Goal: Task Accomplishment & Management: Manage account settings

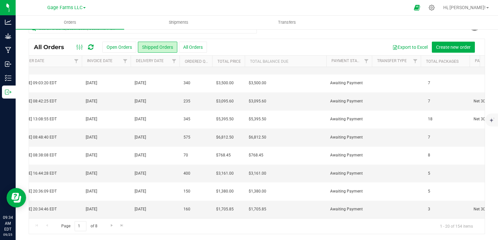
scroll to position [0, 679]
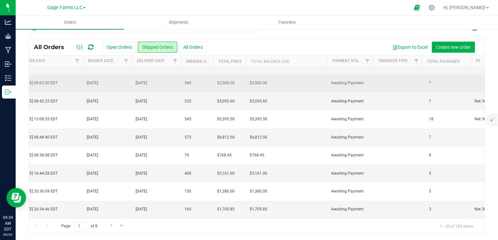
click at [194, 80] on td "340" at bounding box center [197, 84] width 33 height 18
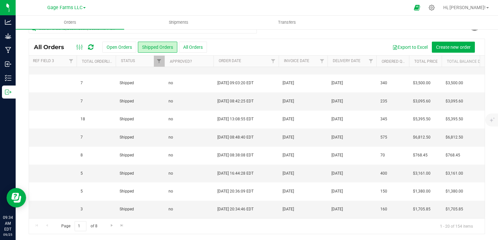
scroll to position [0, 485]
drag, startPoint x: 322, startPoint y: 220, endPoint x: 317, endPoint y: 220, distance: 4.9
click at [317, 220] on div "Page 1 of 8 1 - 20 of 154 items" at bounding box center [257, 227] width 456 height 16
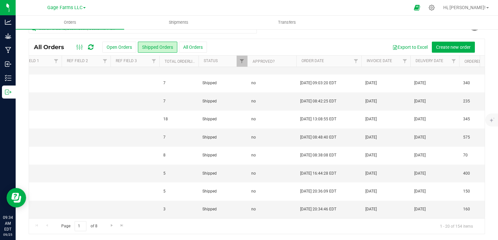
scroll to position [0, 0]
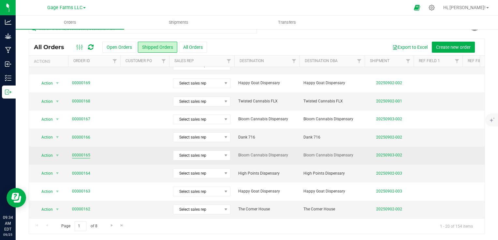
click at [84, 152] on link "00000165" at bounding box center [81, 155] width 18 height 6
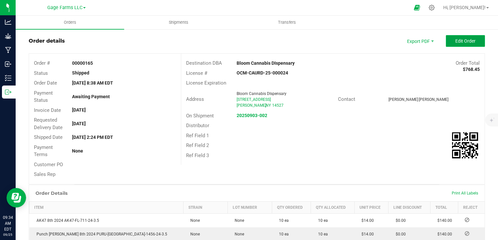
click at [457, 39] on span "Edit Order" at bounding box center [465, 40] width 20 height 5
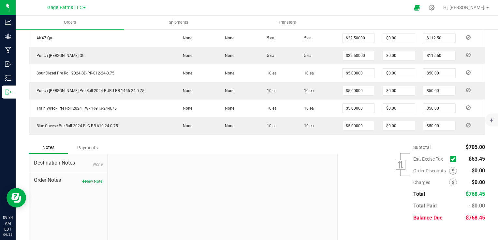
click at [451, 159] on icon at bounding box center [453, 159] width 4 height 0
click at [0, 0] on input "checkbox" at bounding box center [0, 0] width 0 height 0
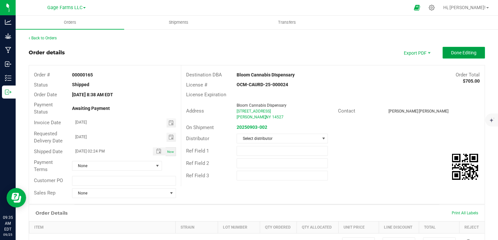
click at [463, 53] on span "Done Editing" at bounding box center [463, 52] width 25 height 5
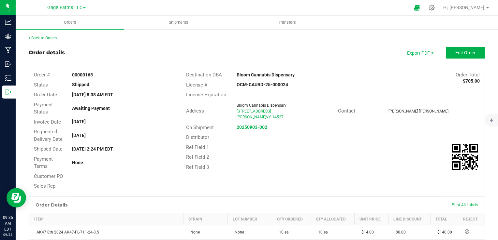
click at [54, 39] on link "Back to Orders" at bounding box center [43, 38] width 28 height 5
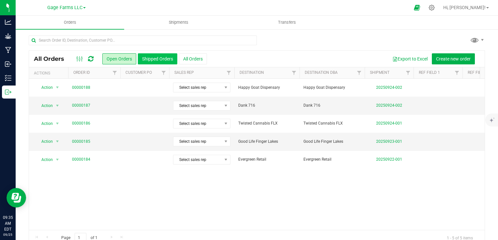
click at [166, 60] on button "Shipped Orders" at bounding box center [157, 58] width 39 height 11
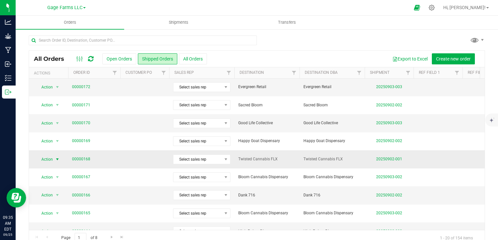
click at [47, 159] on span "Action" at bounding box center [45, 159] width 18 height 9
click at [85, 156] on link "00000168" at bounding box center [81, 159] width 18 height 6
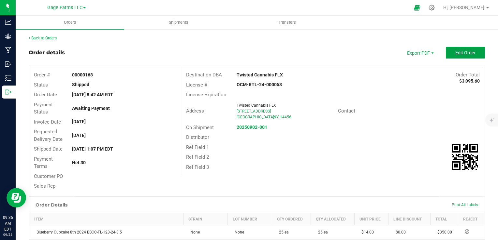
click at [462, 52] on span "Edit Order" at bounding box center [465, 52] width 20 height 5
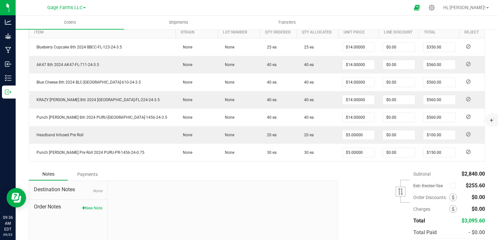
click at [451, 186] on icon at bounding box center [453, 186] width 4 height 0
click at [0, 0] on input "checkbox" at bounding box center [0, 0] width 0 height 0
click at [451, 186] on icon at bounding box center [453, 186] width 4 height 0
click at [0, 0] on input "checkbox" at bounding box center [0, 0] width 0 height 0
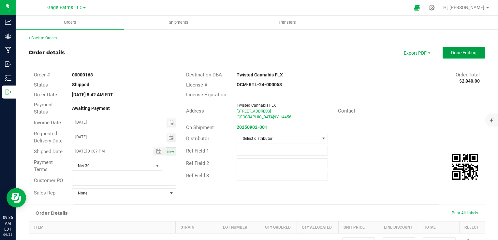
click at [464, 55] on span "Done Editing" at bounding box center [463, 52] width 25 height 5
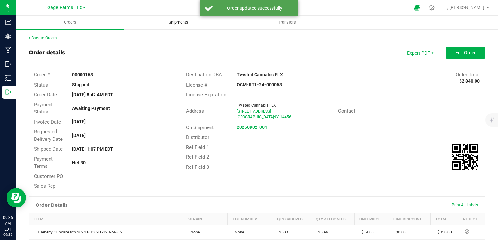
click at [164, 21] on span "Shipments" at bounding box center [178, 23] width 37 height 6
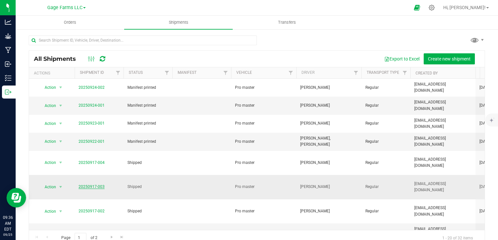
click at [93, 185] on link "20250917-003" at bounding box center [92, 187] width 26 height 5
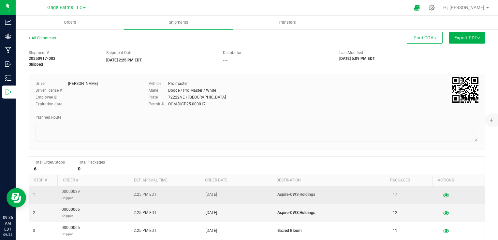
click at [443, 194] on icon "button" at bounding box center [446, 195] width 6 height 5
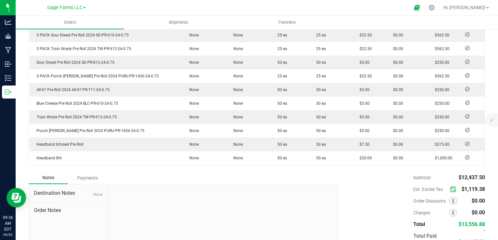
click at [451, 190] on icon at bounding box center [453, 190] width 4 height 0
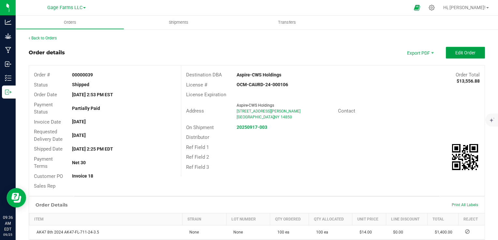
click at [460, 55] on button "Edit Order" at bounding box center [465, 53] width 39 height 12
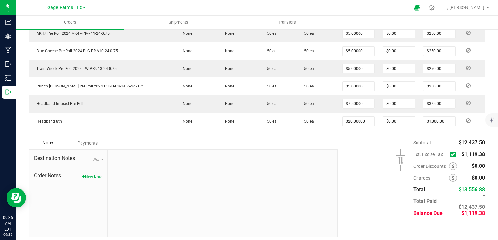
click at [450, 154] on span at bounding box center [453, 155] width 6 height 6
click at [0, 0] on input "checkbox" at bounding box center [0, 0] width 0 height 0
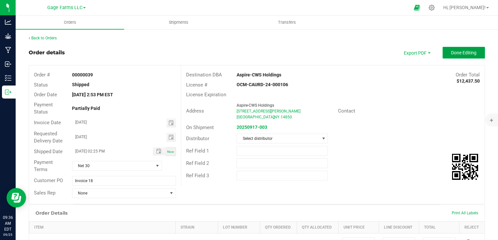
click at [464, 50] on span "Done Editing" at bounding box center [463, 52] width 25 height 5
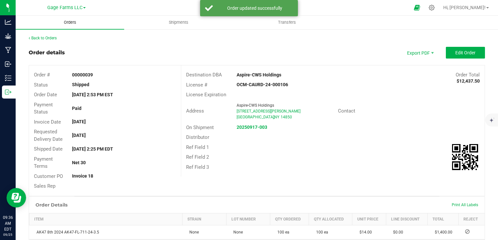
click at [65, 23] on span "Orders" at bounding box center [70, 23] width 30 height 6
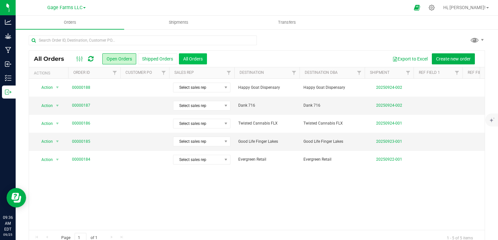
click at [191, 60] on button "All Orders" at bounding box center [193, 58] width 28 height 11
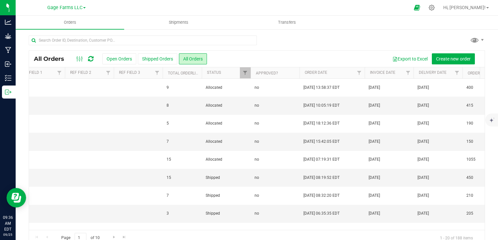
scroll to position [0, 416]
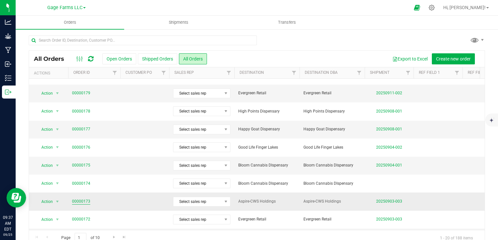
click at [80, 199] on link "00000173" at bounding box center [81, 202] width 18 height 6
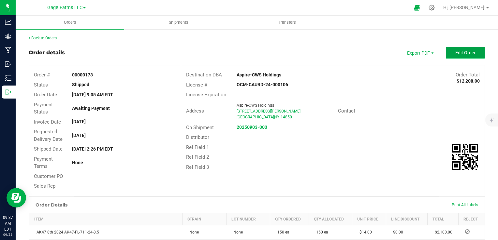
click at [462, 54] on span "Edit Order" at bounding box center [465, 52] width 20 height 5
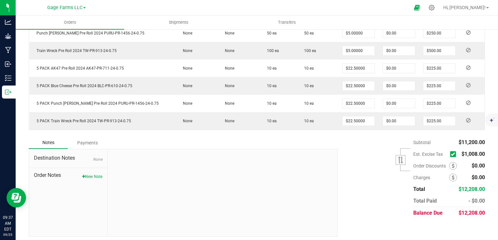
click at [451, 154] on icon at bounding box center [453, 154] width 4 height 0
click at [0, 0] on input "checkbox" at bounding box center [0, 0] width 0 height 0
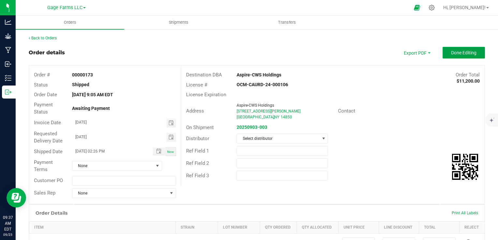
click at [467, 55] on span "Done Editing" at bounding box center [463, 52] width 25 height 5
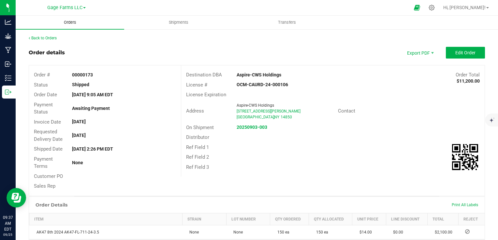
click at [72, 24] on span "Orders" at bounding box center [70, 23] width 30 height 6
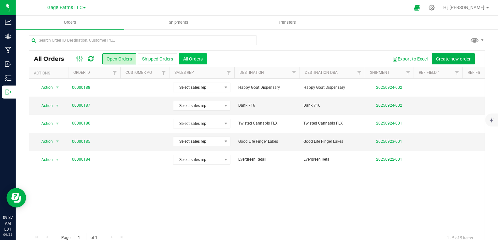
click at [202, 58] on button "All Orders" at bounding box center [193, 58] width 28 height 11
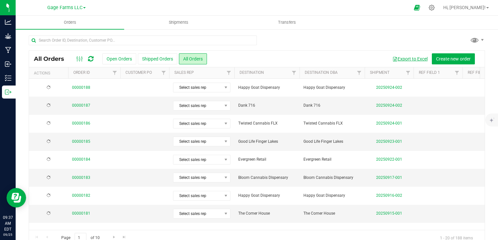
click at [417, 58] on button "Export to Excel" at bounding box center [410, 58] width 44 height 11
click at [272, 43] on div at bounding box center [257, 43] width 456 height 15
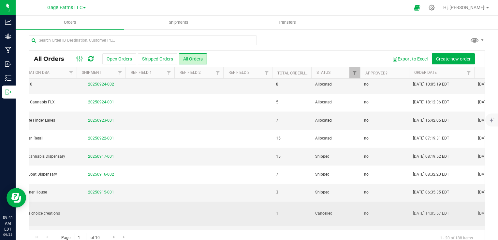
scroll to position [33, 288]
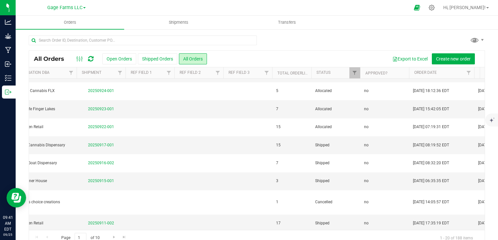
drag, startPoint x: 249, startPoint y: 72, endPoint x: 255, endPoint y: 67, distance: 7.5
click at [253, 66] on div "All Orders Open Orders Shipped Orders All Orders Export to Excel Create new ord…" at bounding box center [257, 59] width 456 height 16
click at [265, 72] on span "Filter" at bounding box center [266, 72] width 5 height 5
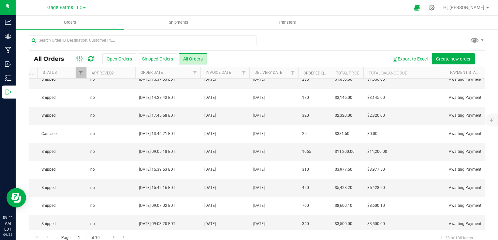
scroll to position [0, 570]
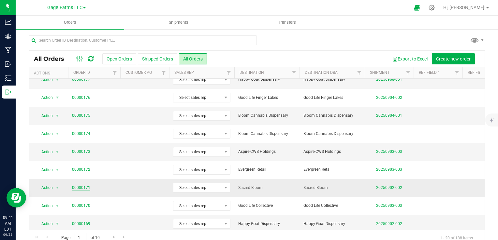
click at [81, 185] on link "00000171" at bounding box center [81, 188] width 18 height 6
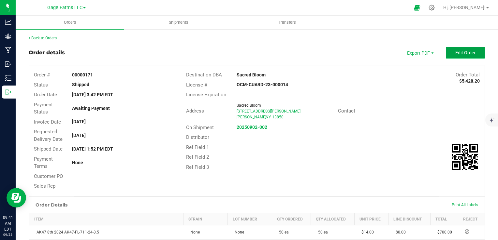
click at [457, 52] on span "Edit Order" at bounding box center [465, 52] width 20 height 5
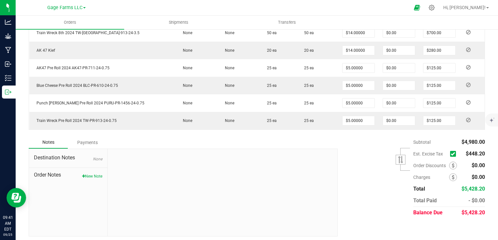
click at [451, 154] on icon at bounding box center [453, 154] width 4 height 0
click at [0, 0] on input "checkbox" at bounding box center [0, 0] width 0 height 0
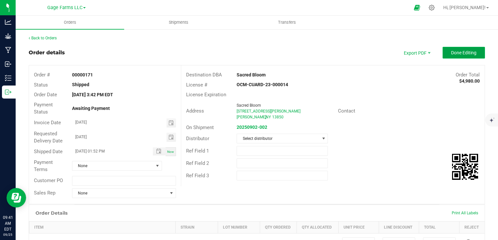
click at [466, 52] on span "Done Editing" at bounding box center [463, 52] width 25 height 5
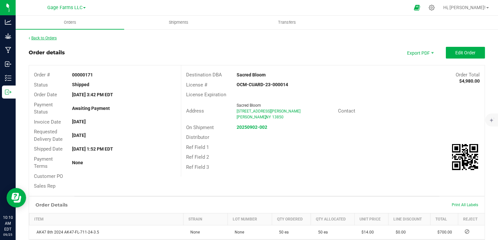
click at [46, 38] on link "Back to Orders" at bounding box center [43, 38] width 28 height 5
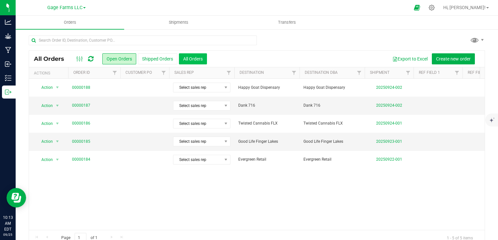
click at [193, 62] on button "All Orders" at bounding box center [193, 58] width 28 height 11
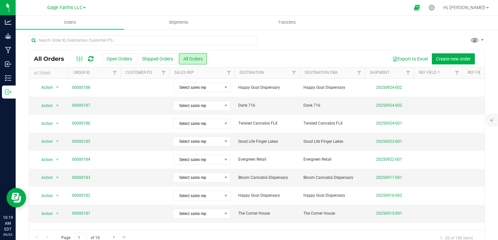
scroll to position [0, 36]
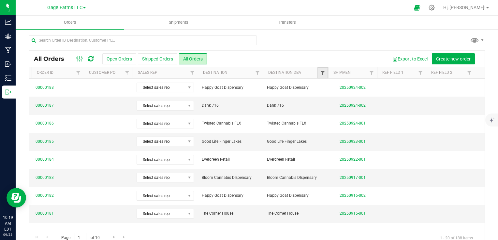
click at [323, 74] on span "Filter" at bounding box center [322, 72] width 5 height 5
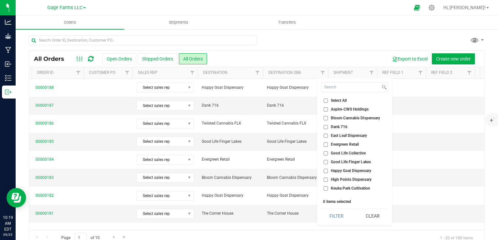
click at [326, 144] on input "Evergreen Retail" at bounding box center [326, 145] width 4 height 4
checkbox input "true"
click at [342, 221] on button "Filter" at bounding box center [336, 216] width 31 height 14
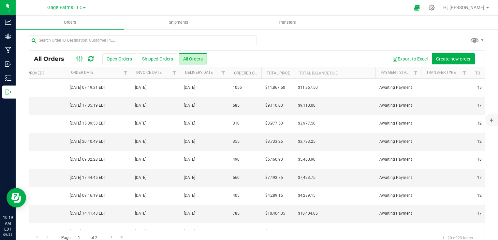
scroll to position [0, 548]
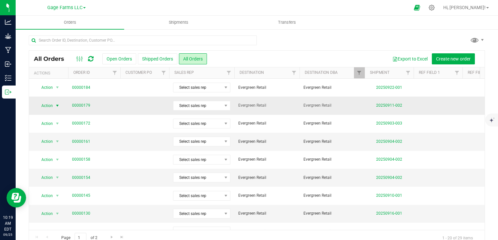
click at [49, 104] on span "Action" at bounding box center [45, 105] width 18 height 9
click at [50, 124] on li "Mark as fully paid" at bounding box center [60, 126] width 49 height 10
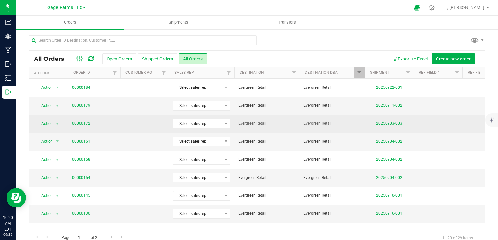
click at [81, 124] on link "00000172" at bounding box center [81, 124] width 18 height 6
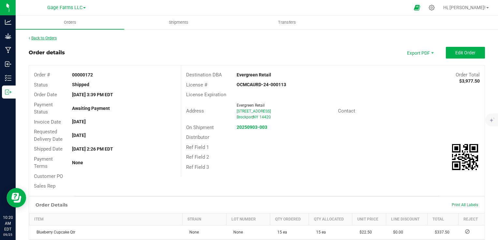
click at [53, 38] on link "Back to Orders" at bounding box center [43, 38] width 28 height 5
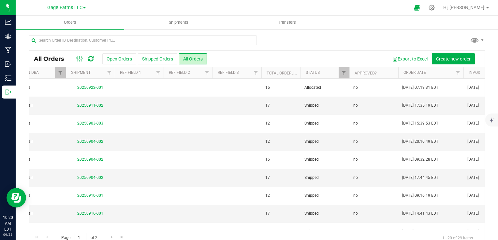
scroll to position [0, 318]
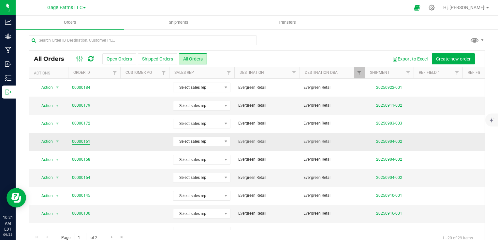
click at [84, 142] on link "00000161" at bounding box center [81, 142] width 18 height 6
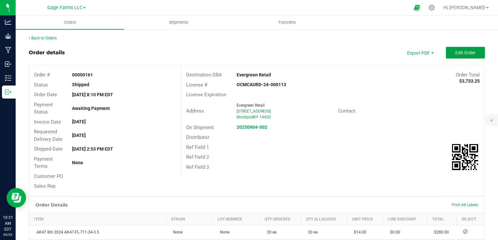
click at [455, 54] on span "Edit Order" at bounding box center [465, 52] width 20 height 5
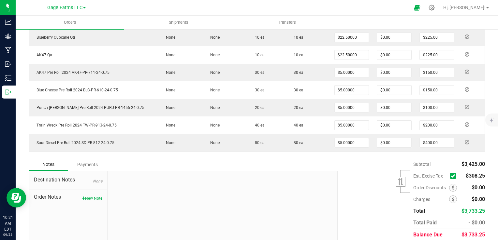
click at [451, 176] on icon at bounding box center [453, 176] width 4 height 0
click at [0, 0] on input "checkbox" at bounding box center [0, 0] width 0 height 0
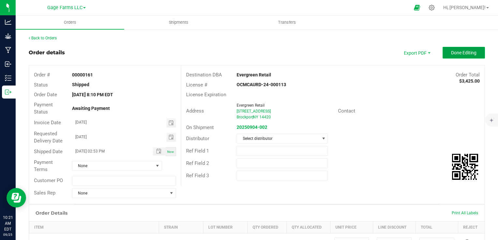
click at [445, 50] on button "Done Editing" at bounding box center [463, 53] width 42 height 12
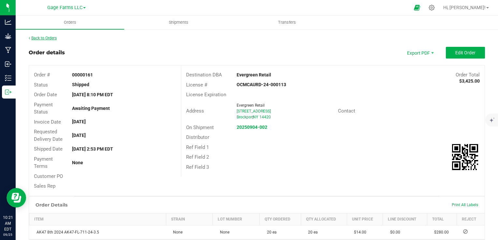
click at [48, 38] on link "Back to Orders" at bounding box center [43, 38] width 28 height 5
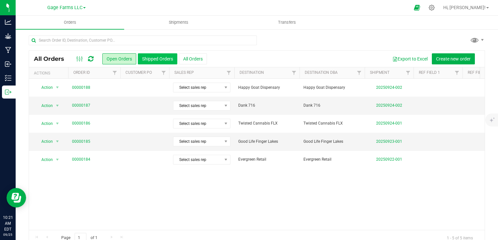
click at [158, 60] on button "Shipped Orders" at bounding box center [157, 58] width 39 height 11
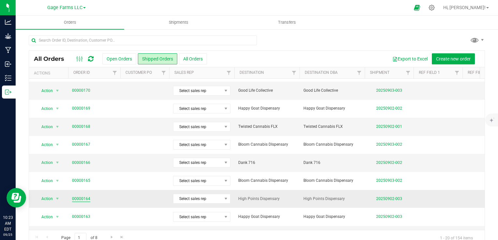
click at [75, 199] on link "00000164" at bounding box center [81, 199] width 18 height 6
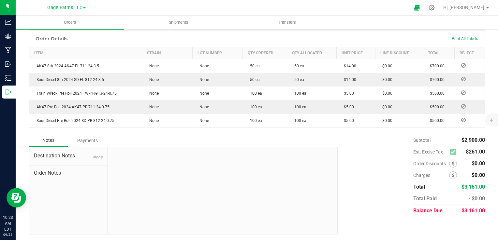
scroll to position [4, 0]
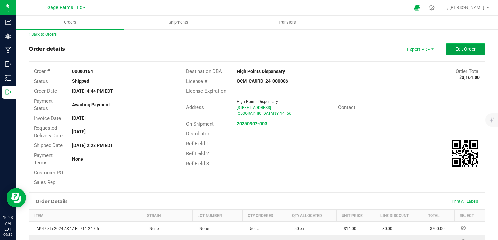
click at [460, 50] on span "Edit Order" at bounding box center [465, 49] width 20 height 5
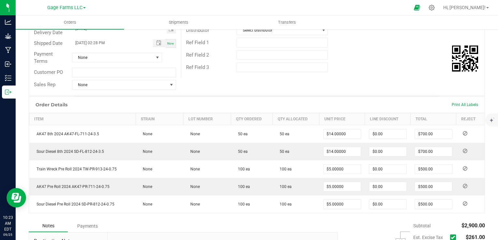
scroll to position [193, 0]
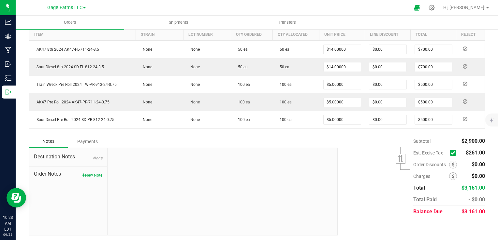
click at [451, 153] on icon at bounding box center [453, 153] width 4 height 0
click at [0, 0] on input "checkbox" at bounding box center [0, 0] width 0 height 0
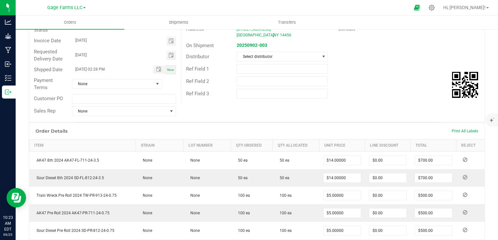
scroll to position [0, 0]
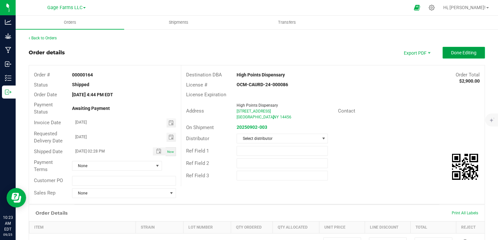
click at [469, 52] on span "Done Editing" at bounding box center [463, 52] width 25 height 5
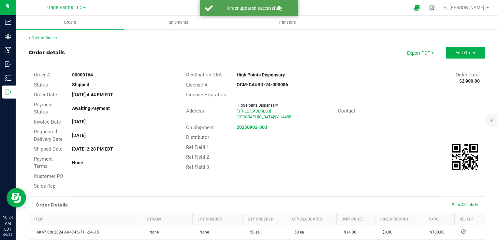
click at [45, 38] on link "Back to Orders" at bounding box center [43, 38] width 28 height 5
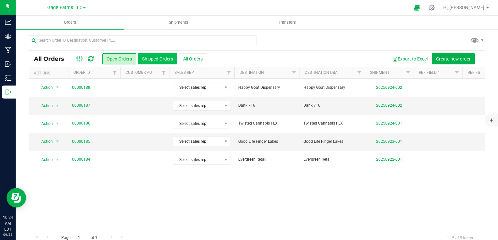
click at [164, 59] on button "Shipped Orders" at bounding box center [157, 58] width 39 height 11
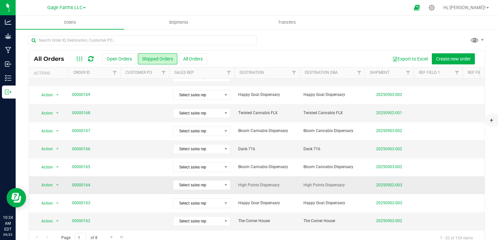
scroll to position [12, 0]
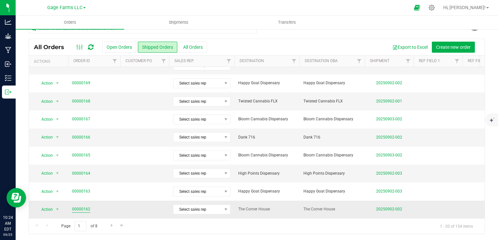
click at [81, 207] on link "00000162" at bounding box center [81, 210] width 18 height 6
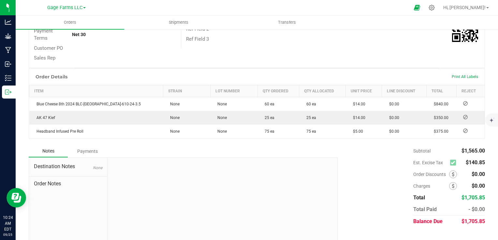
scroll to position [139, 0]
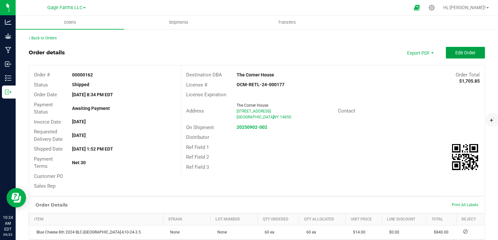
click at [467, 50] on span "Edit Order" at bounding box center [465, 52] width 20 height 5
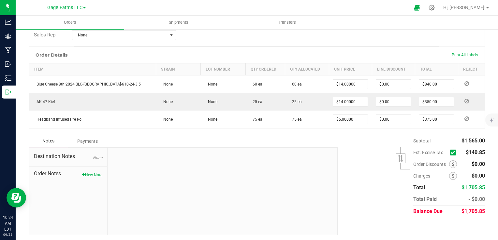
click at [450, 154] on span at bounding box center [454, 152] width 9 height 9
click at [451, 153] on icon at bounding box center [453, 153] width 4 height 0
click at [0, 0] on input "checkbox" at bounding box center [0, 0] width 0 height 0
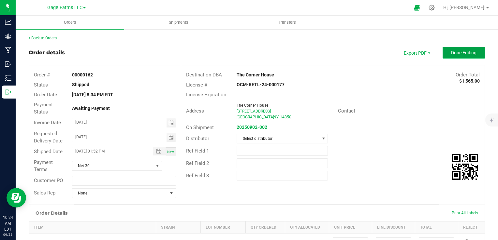
click at [460, 54] on span "Done Editing" at bounding box center [463, 52] width 25 height 5
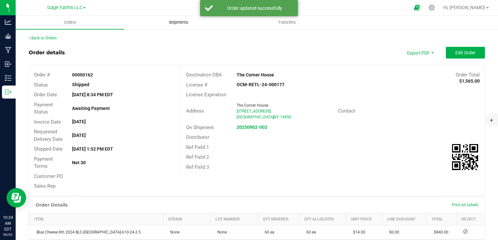
click at [181, 25] on span "Shipments" at bounding box center [178, 23] width 37 height 6
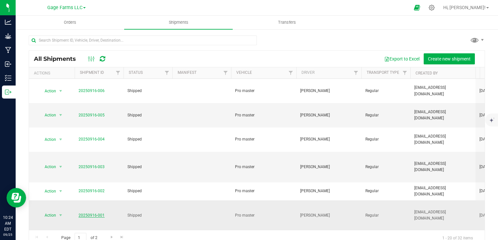
click at [83, 213] on link "20250916-001" at bounding box center [92, 215] width 26 height 5
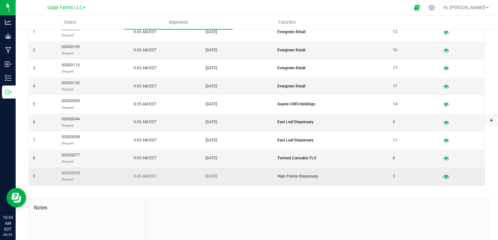
click at [443, 178] on icon "button" at bounding box center [446, 176] width 6 height 5
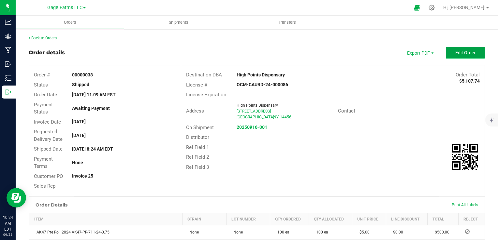
click at [457, 55] on button "Edit Order" at bounding box center [465, 53] width 39 height 12
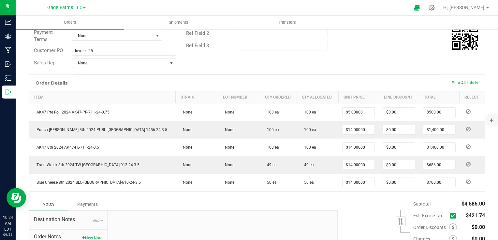
click at [450, 218] on span at bounding box center [454, 215] width 9 height 9
click at [451, 216] on icon at bounding box center [453, 216] width 4 height 0
click at [0, 0] on input "checkbox" at bounding box center [0, 0] width 0 height 0
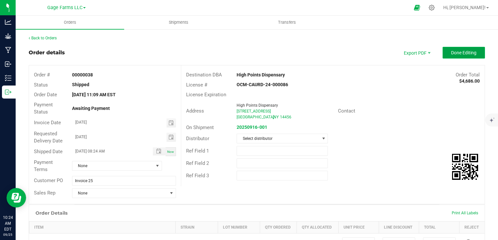
click at [475, 53] on button "Done Editing" at bounding box center [463, 53] width 42 height 12
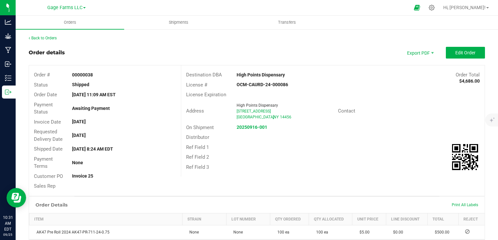
click at [324, 31] on div "Back to Orders Order details Export PDF Edit Order Order # 00000038 Status Ship…" at bounding box center [257, 218] width 482 height 379
click at [50, 38] on link "Back to Orders" at bounding box center [43, 38] width 28 height 5
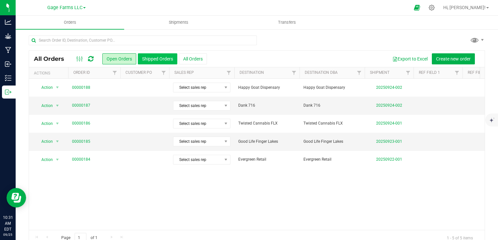
click at [164, 57] on button "Shipped Orders" at bounding box center [157, 58] width 39 height 11
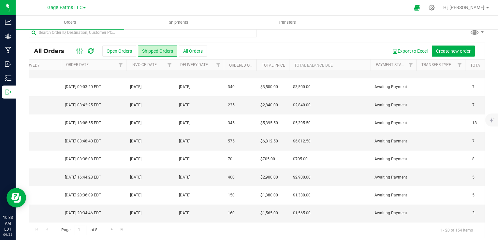
scroll to position [12, 0]
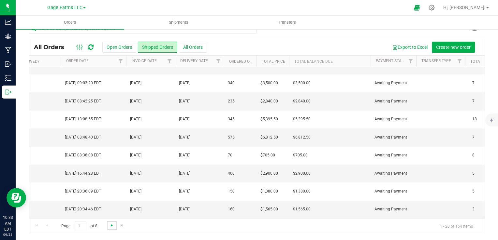
click at [113, 225] on span "Go to the next page" at bounding box center [111, 225] width 5 height 5
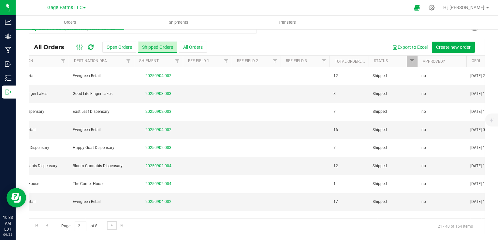
scroll to position [0, 267]
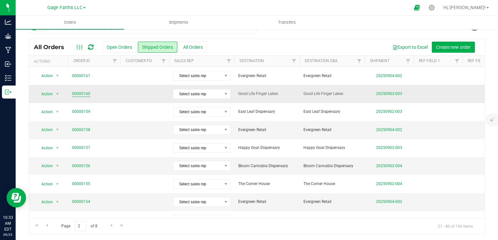
drag, startPoint x: 72, startPoint y: 94, endPoint x: 80, endPoint y: 91, distance: 8.4
click at [72, 94] on td "00000160" at bounding box center [94, 94] width 52 height 18
click at [80, 91] on link "00000160" at bounding box center [81, 94] width 18 height 6
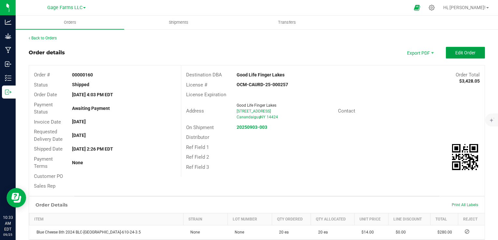
click at [457, 55] on button "Edit Order" at bounding box center [465, 53] width 39 height 12
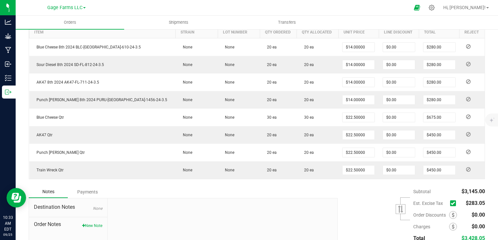
click at [451, 204] on icon at bounding box center [453, 204] width 4 height 0
click at [0, 0] on input "checkbox" at bounding box center [0, 0] width 0 height 0
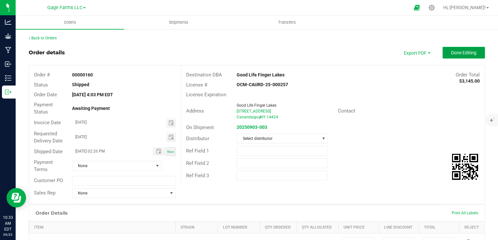
click at [451, 50] on span "Done Editing" at bounding box center [463, 52] width 25 height 5
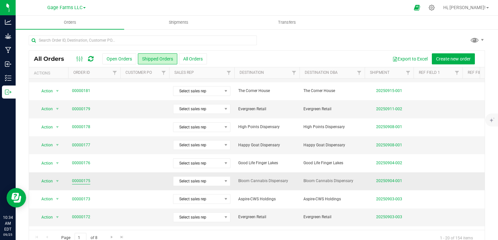
click at [82, 183] on link "00000175" at bounding box center [81, 181] width 18 height 6
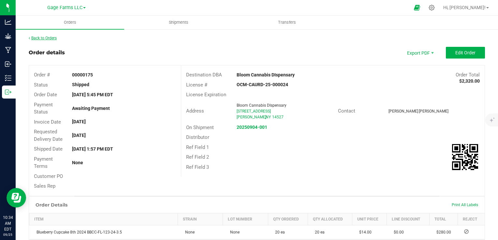
click at [43, 37] on link "Back to Orders" at bounding box center [43, 38] width 28 height 5
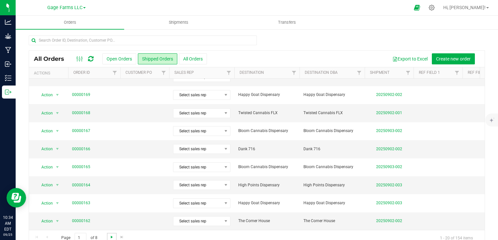
click at [111, 238] on span "Go to the next page" at bounding box center [111, 237] width 5 height 5
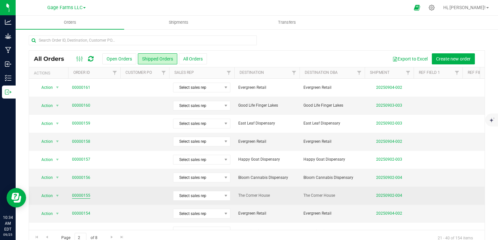
click at [85, 194] on link "00000155" at bounding box center [81, 196] width 18 height 6
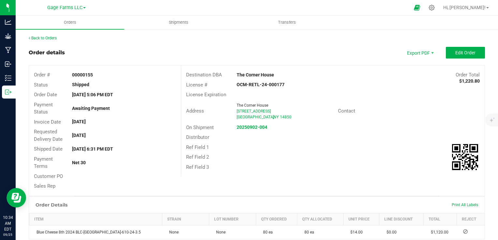
click at [472, 46] on div "Back to Orders Order details Export PDF Edit Order Order # 00000155 Status Ship…" at bounding box center [257, 191] width 456 height 312
click at [472, 50] on button "Edit Order" at bounding box center [465, 53] width 39 height 12
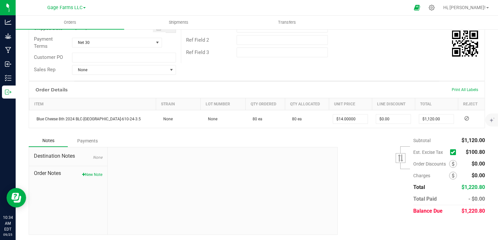
click at [451, 152] on icon at bounding box center [453, 152] width 4 height 0
click at [0, 0] on input "checkbox" at bounding box center [0, 0] width 0 height 0
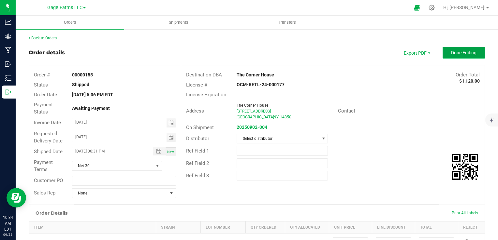
click at [451, 53] on span "Done Editing" at bounding box center [463, 52] width 25 height 5
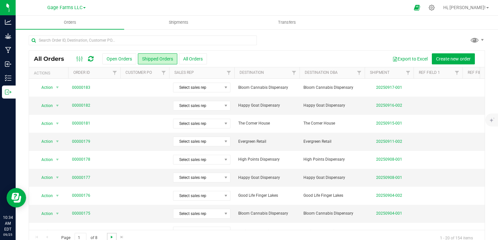
click at [112, 239] on span "Go to the next page" at bounding box center [111, 237] width 5 height 5
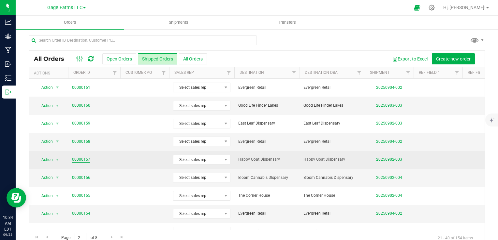
click at [84, 158] on link "00000157" at bounding box center [81, 160] width 18 height 6
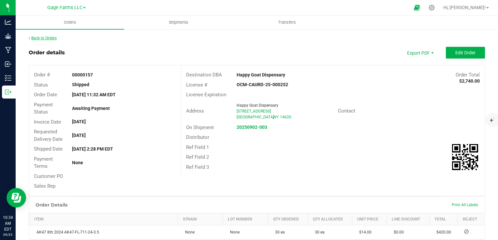
click at [54, 38] on link "Back to Orders" at bounding box center [43, 38] width 28 height 5
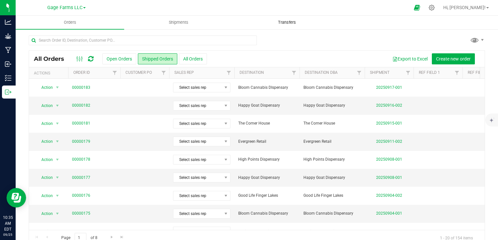
click at [293, 20] on span "Transfers" at bounding box center [287, 23] width 36 height 6
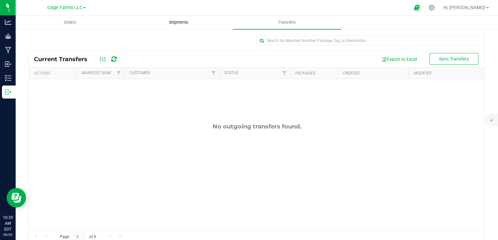
click at [183, 27] on uib-tab-heading "Shipments" at bounding box center [178, 22] width 108 height 13
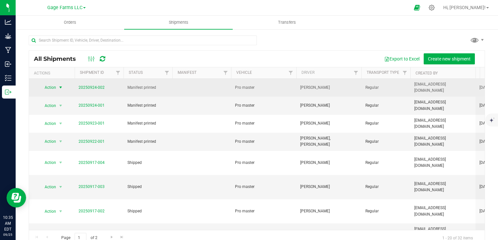
click at [52, 88] on span "Action" at bounding box center [48, 87] width 18 height 9
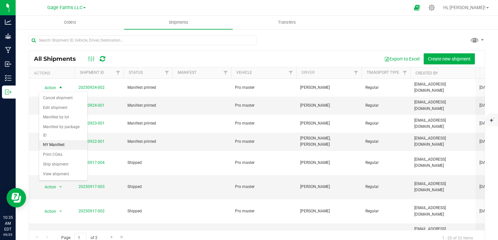
click at [49, 140] on li "NY Manifest" at bounding box center [63, 145] width 48 height 10
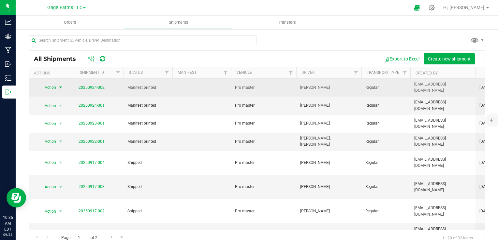
click at [61, 87] on span "select" at bounding box center [60, 87] width 5 height 5
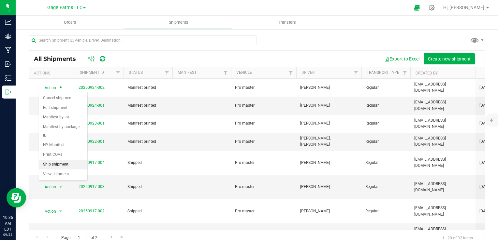
click at [61, 160] on li "Ship shipment" at bounding box center [63, 165] width 48 height 10
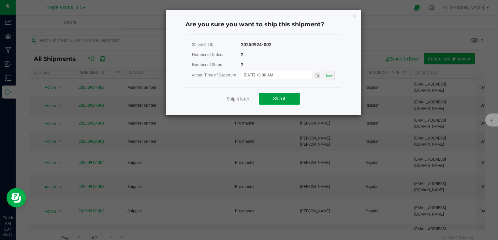
click at [271, 98] on button "Ship it" at bounding box center [279, 99] width 41 height 12
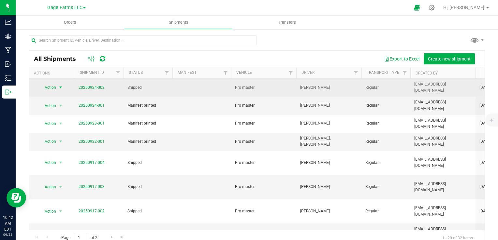
click at [49, 90] on span "Action" at bounding box center [48, 87] width 18 height 9
click at [48, 90] on span "Action" at bounding box center [48, 87] width 18 height 9
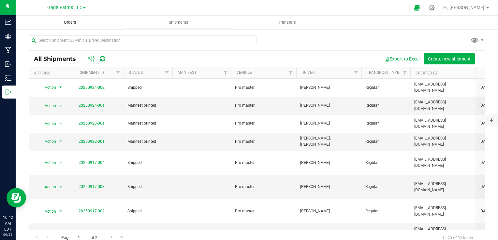
click at [69, 23] on span "Orders" at bounding box center [70, 23] width 30 height 6
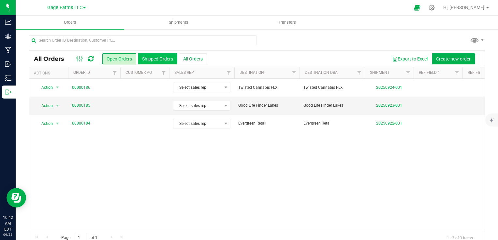
click at [173, 60] on button "Shipped Orders" at bounding box center [157, 58] width 39 height 11
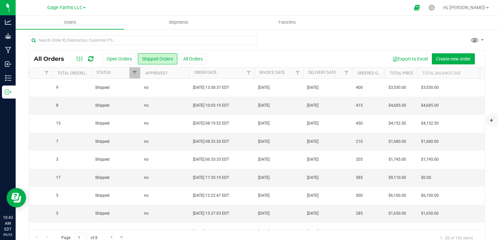
scroll to position [0, 263]
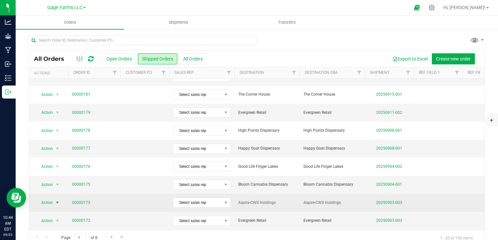
click at [60, 202] on span "select" at bounding box center [57, 202] width 5 height 5
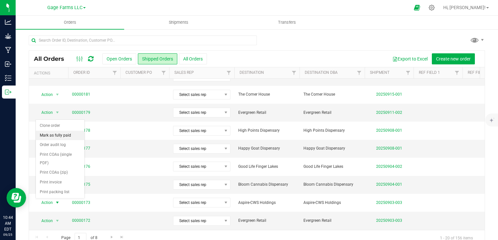
click at [60, 136] on li "Mark as fully paid" at bounding box center [60, 136] width 49 height 10
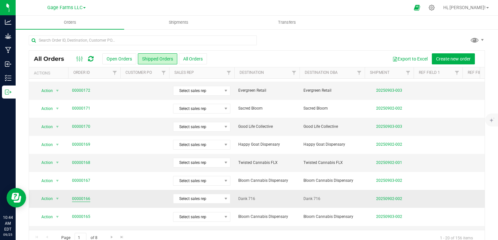
click at [84, 196] on link "00000166" at bounding box center [81, 199] width 18 height 6
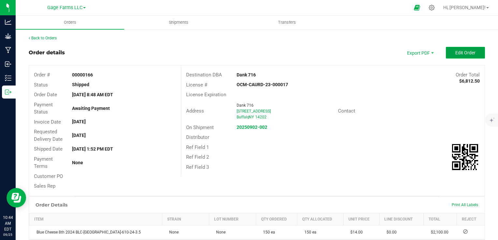
click at [470, 53] on span "Edit Order" at bounding box center [465, 52] width 20 height 5
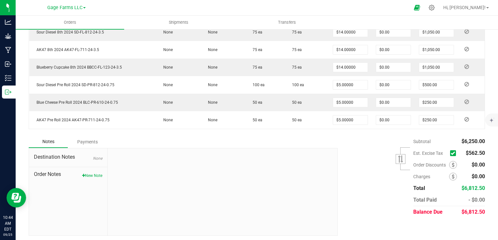
click at [451, 153] on icon at bounding box center [453, 153] width 4 height 0
click at [0, 0] on input "checkbox" at bounding box center [0, 0] width 0 height 0
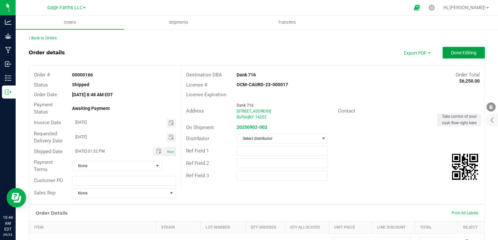
click at [470, 56] on button "Done Editing" at bounding box center [463, 53] width 42 height 12
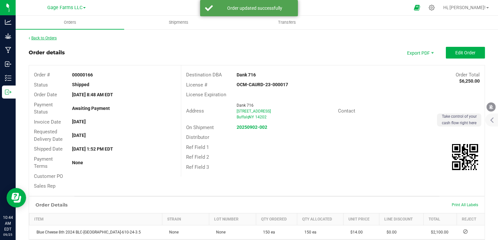
click at [45, 39] on link "Back to Orders" at bounding box center [43, 38] width 28 height 5
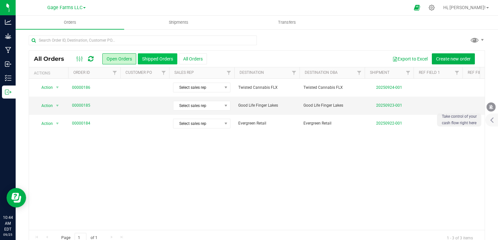
click at [155, 60] on button "Shipped Orders" at bounding box center [157, 58] width 39 height 11
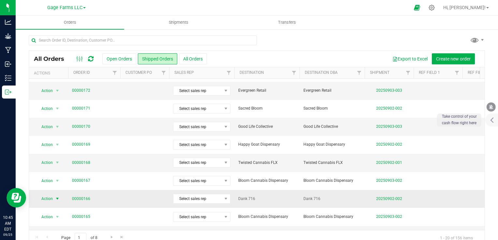
click at [48, 197] on span "Action" at bounding box center [45, 199] width 18 height 9
click at [55, 131] on li "Mark as fully paid" at bounding box center [60, 131] width 49 height 10
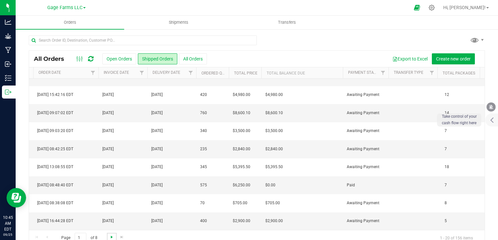
click at [113, 236] on span "Go to the next page" at bounding box center [111, 237] width 5 height 5
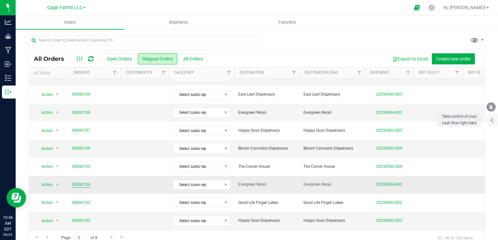
click at [79, 185] on link "00000154" at bounding box center [81, 185] width 18 height 6
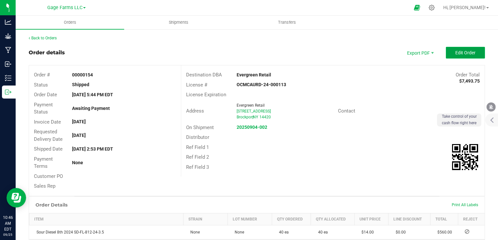
click at [468, 54] on span "Edit Order" at bounding box center [465, 52] width 20 height 5
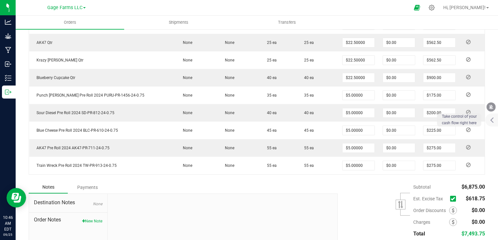
click at [450, 199] on span at bounding box center [454, 199] width 9 height 9
click at [451, 199] on icon at bounding box center [453, 199] width 4 height 0
click at [0, 0] on input "checkbox" at bounding box center [0, 0] width 0 height 0
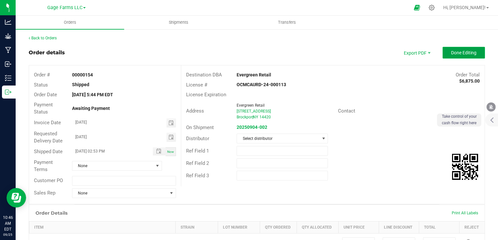
click at [462, 55] on span "Done Editing" at bounding box center [463, 52] width 25 height 5
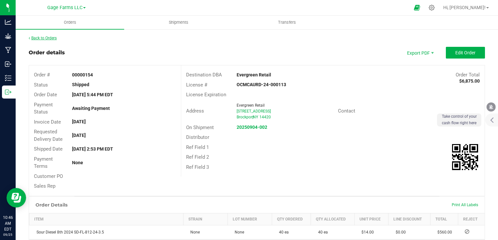
click at [45, 39] on link "Back to Orders" at bounding box center [43, 38] width 28 height 5
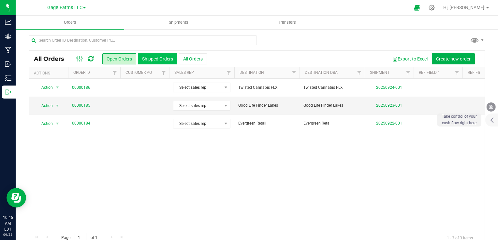
click at [164, 58] on button "Shipped Orders" at bounding box center [157, 58] width 39 height 11
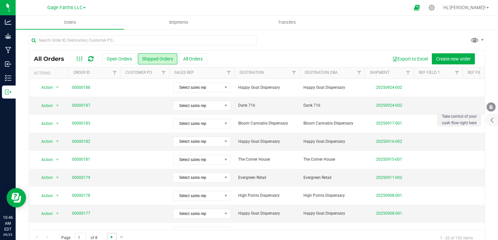
click at [109, 236] on span "Go to the next page" at bounding box center [111, 237] width 5 height 5
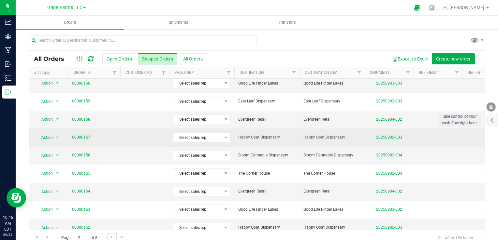
scroll to position [65, 0]
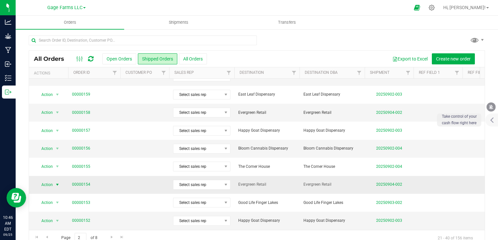
click at [49, 183] on span "Action" at bounding box center [45, 185] width 18 height 9
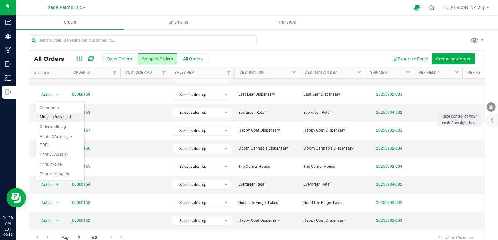
click at [56, 116] on li "Mark as fully paid" at bounding box center [60, 118] width 49 height 10
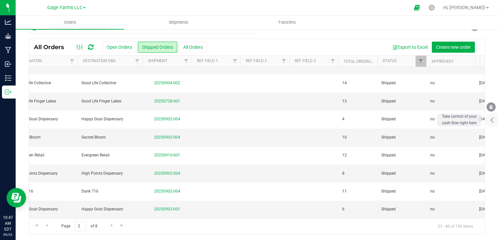
scroll to position [213, 169]
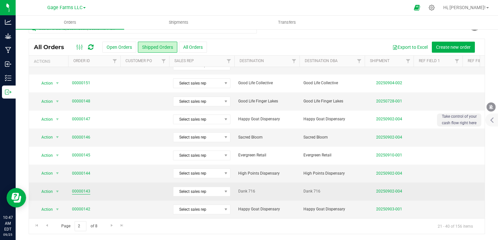
click at [76, 189] on link "00000143" at bounding box center [81, 192] width 18 height 6
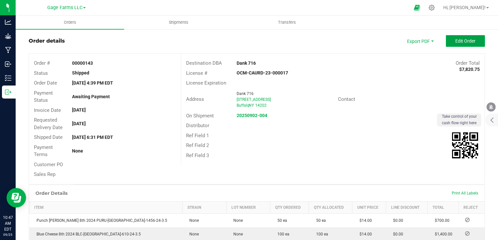
click at [458, 41] on span "Edit Order" at bounding box center [465, 40] width 20 height 5
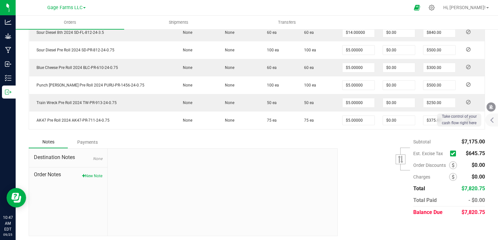
click at [451, 154] on icon at bounding box center [453, 154] width 4 height 0
click at [0, 0] on input "checkbox" at bounding box center [0, 0] width 0 height 0
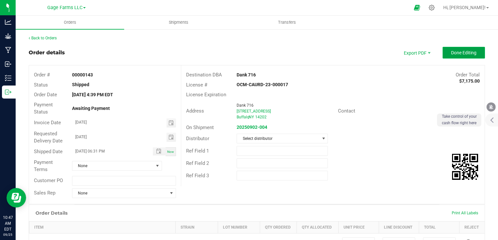
click at [472, 55] on button "Done Editing" at bounding box center [463, 53] width 42 height 12
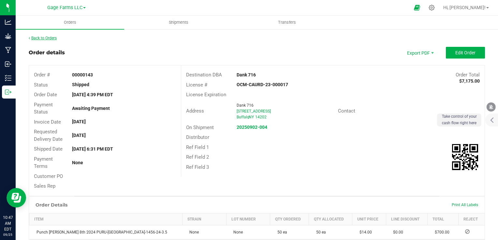
click at [56, 39] on link "Back to Orders" at bounding box center [43, 38] width 28 height 5
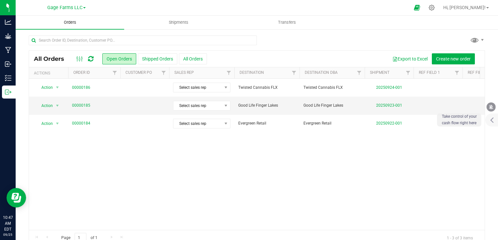
click at [72, 22] on span "Orders" at bounding box center [70, 23] width 30 height 6
click at [183, 56] on button "All Orders" at bounding box center [193, 58] width 28 height 11
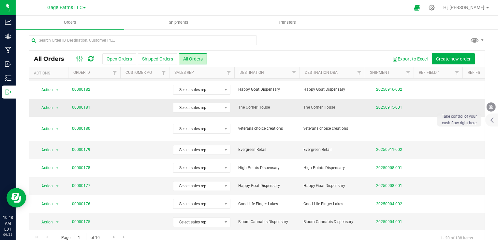
scroll to position [130, 0]
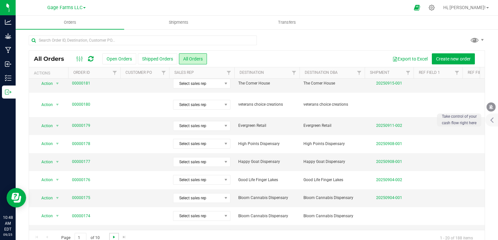
click at [114, 236] on span "Go to the next page" at bounding box center [113, 237] width 5 height 5
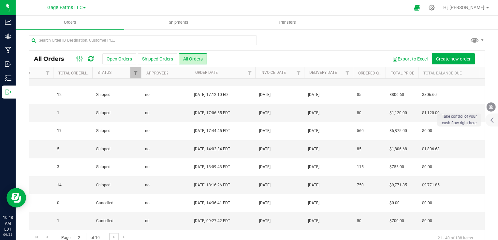
scroll to position [0, 464]
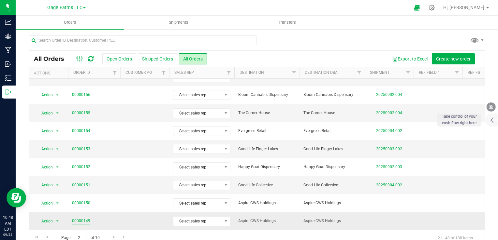
click at [83, 218] on link "00000149" at bounding box center [81, 221] width 18 height 6
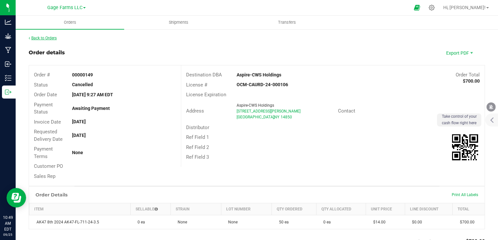
click at [48, 37] on link "Back to Orders" at bounding box center [43, 38] width 28 height 5
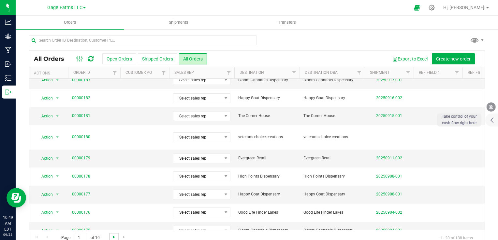
click at [114, 237] on span "Go to the next page" at bounding box center [113, 237] width 5 height 5
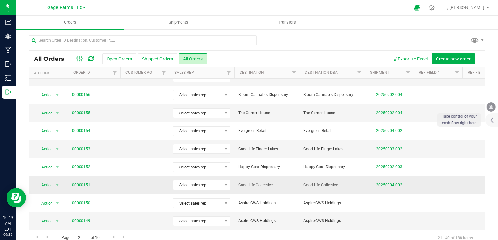
click at [84, 182] on link "00000151" at bounding box center [81, 185] width 18 height 6
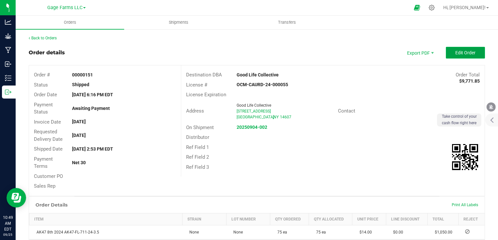
click at [464, 51] on span "Edit Order" at bounding box center [465, 52] width 20 height 5
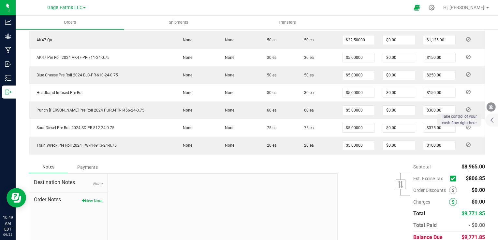
click at [451, 179] on icon at bounding box center [453, 179] width 4 height 0
click at [0, 0] on input "checkbox" at bounding box center [0, 0] width 0 height 0
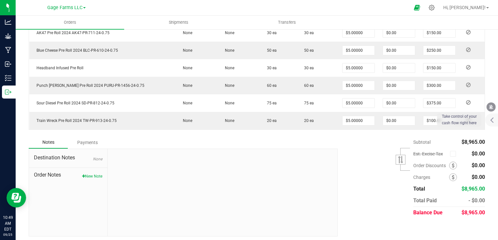
click at [451, 154] on icon at bounding box center [453, 154] width 4 height 0
click at [0, 0] on input "checkbox" at bounding box center [0, 0] width 0 height 0
click at [451, 154] on icon at bounding box center [453, 154] width 4 height 0
click at [0, 0] on input "checkbox" at bounding box center [0, 0] width 0 height 0
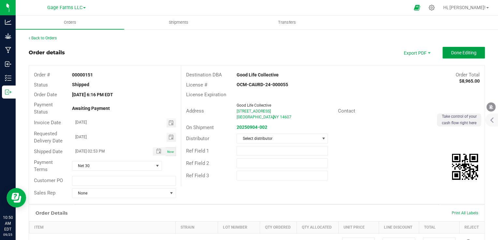
click at [457, 54] on span "Done Editing" at bounding box center [463, 52] width 25 height 5
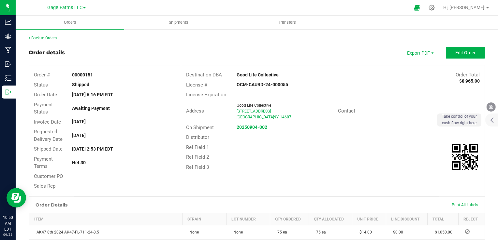
click at [37, 38] on link "Back to Orders" at bounding box center [43, 38] width 28 height 5
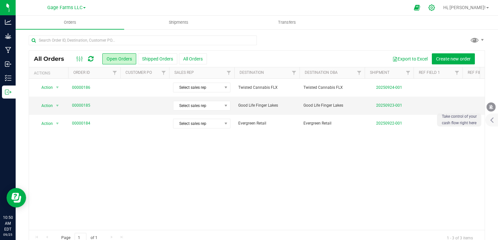
click at [435, 7] on icon at bounding box center [431, 7] width 7 height 7
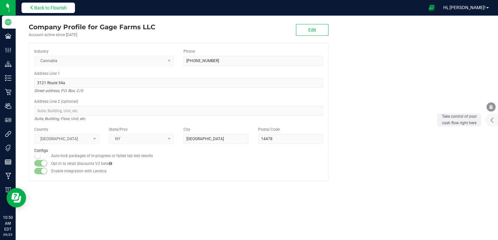
click at [53, 8] on span "Back to Flourish" at bounding box center [50, 7] width 33 height 5
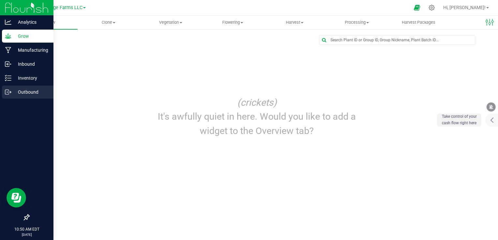
click at [24, 98] on div "Outbound" at bounding box center [27, 92] width 51 height 13
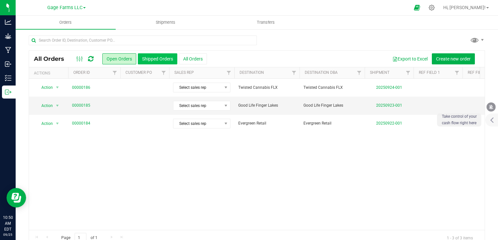
click at [163, 59] on button "Shipped Orders" at bounding box center [157, 58] width 39 height 11
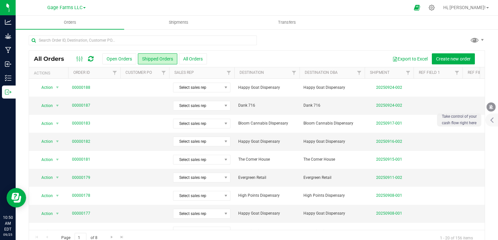
scroll to position [12, 0]
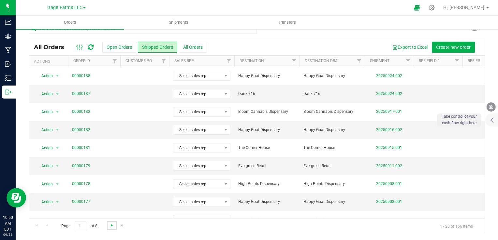
click at [111, 226] on span "Go to the next page" at bounding box center [111, 225] width 5 height 5
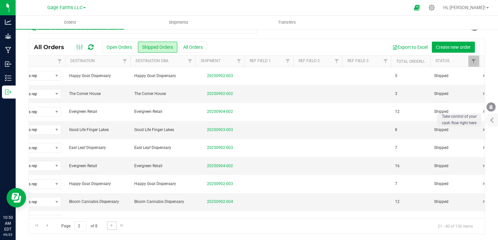
scroll to position [0, 0]
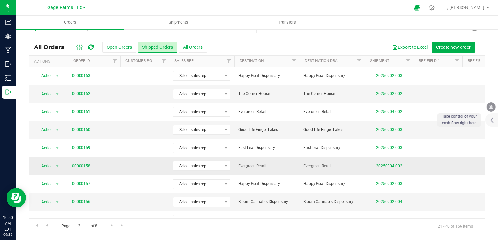
click at [85, 162] on td "00000158" at bounding box center [94, 166] width 52 height 18
click at [85, 164] on link "00000158" at bounding box center [81, 166] width 18 height 6
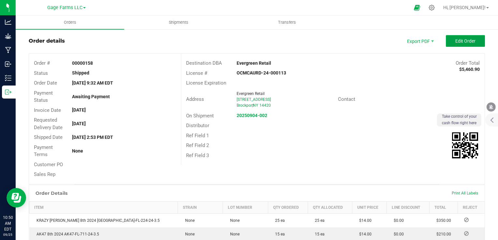
click at [468, 38] on span "Edit Order" at bounding box center [465, 40] width 20 height 5
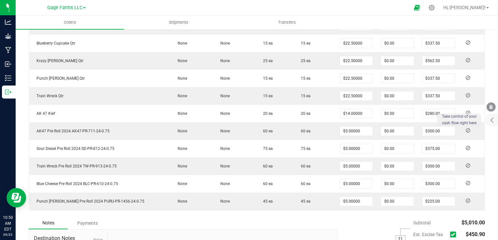
click at [444, 230] on span "Est. Excise Tax" at bounding box center [437, 234] width 48 height 9
click at [451, 235] on icon at bounding box center [453, 235] width 4 height 0
click at [0, 0] on input "checkbox" at bounding box center [0, 0] width 0 height 0
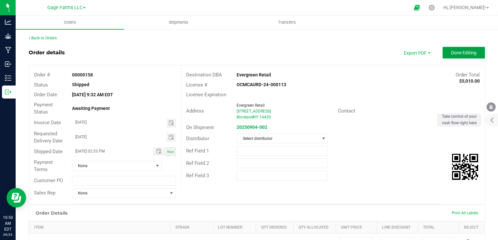
click at [448, 57] on button "Done Editing" at bounding box center [463, 53] width 42 height 12
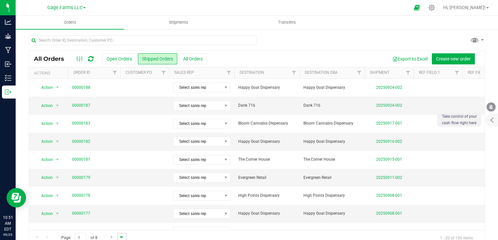
click at [122, 239] on span "Go to the last page" at bounding box center [121, 237] width 5 height 5
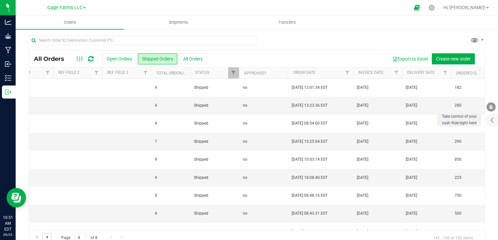
click at [44, 236] on span "Go to the previous page" at bounding box center [46, 237] width 5 height 5
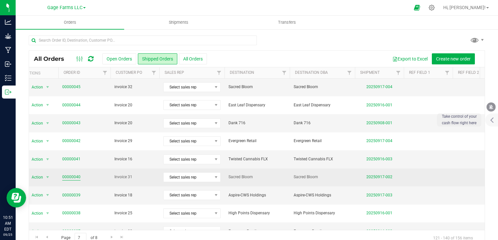
click at [67, 174] on link "00000040" at bounding box center [71, 177] width 18 height 6
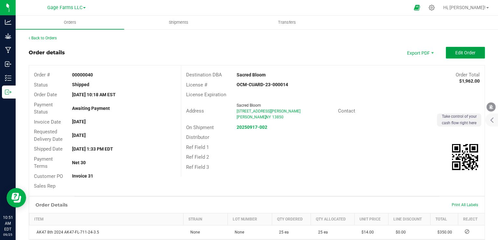
click at [459, 52] on span "Edit Order" at bounding box center [465, 52] width 20 height 5
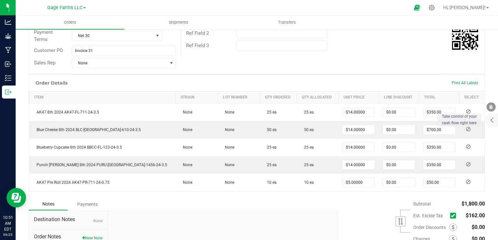
click at [451, 216] on icon at bounding box center [453, 216] width 4 height 0
click at [0, 0] on input "checkbox" at bounding box center [0, 0] width 0 height 0
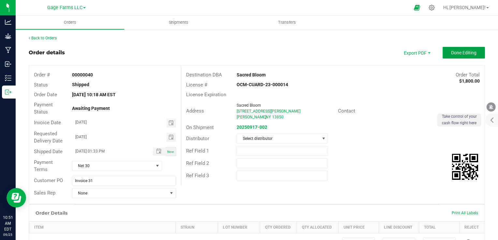
click at [464, 57] on button "Done Editing" at bounding box center [463, 53] width 42 height 12
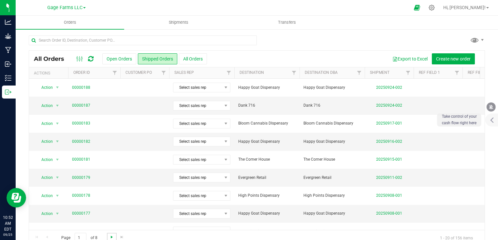
click at [111, 238] on span "Go to the next page" at bounding box center [111, 237] width 5 height 5
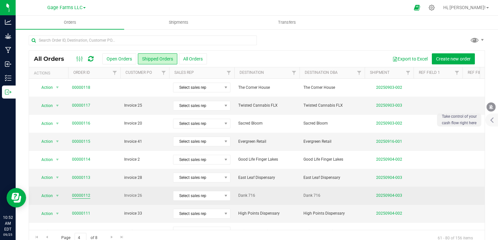
click at [78, 196] on link "00000112" at bounding box center [81, 196] width 18 height 6
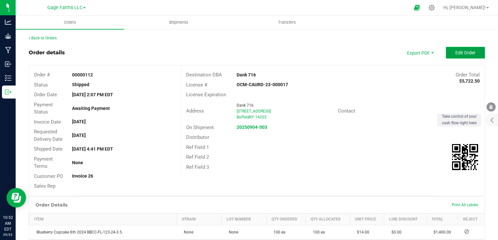
click at [459, 53] on span "Edit Order" at bounding box center [465, 52] width 20 height 5
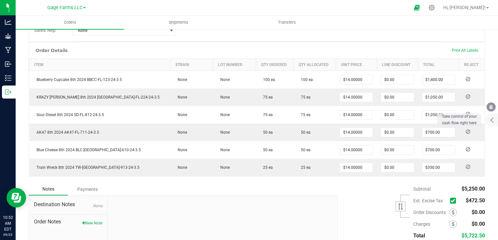
click at [451, 201] on icon at bounding box center [453, 201] width 4 height 0
click at [0, 0] on input "checkbox" at bounding box center [0, 0] width 0 height 0
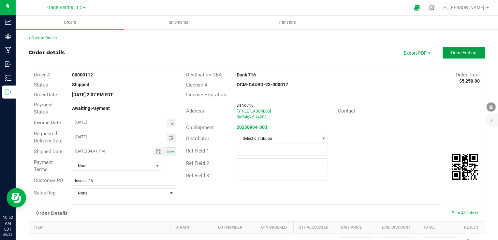
click at [453, 51] on span "Done Editing" at bounding box center [463, 52] width 25 height 5
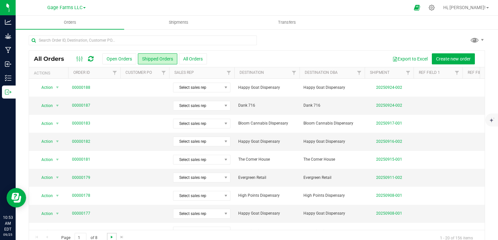
click at [111, 237] on span "Go to the next page" at bounding box center [111, 237] width 5 height 5
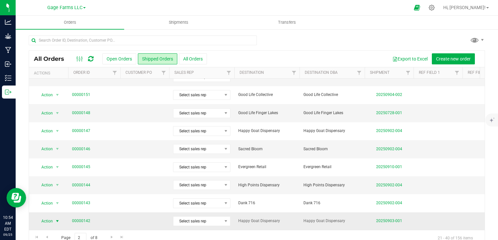
click at [46, 217] on span "Action" at bounding box center [45, 221] width 18 height 9
drag, startPoint x: 46, startPoint y: 215, endPoint x: 85, endPoint y: 217, distance: 39.1
click at [85, 218] on link "00000142" at bounding box center [81, 221] width 18 height 6
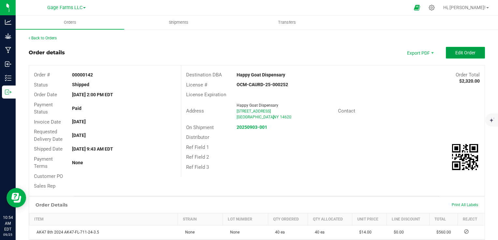
click at [452, 48] on button "Edit Order" at bounding box center [465, 53] width 39 height 12
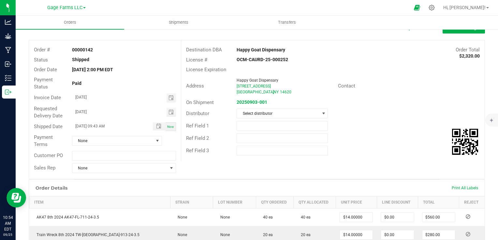
scroll to position [65, 0]
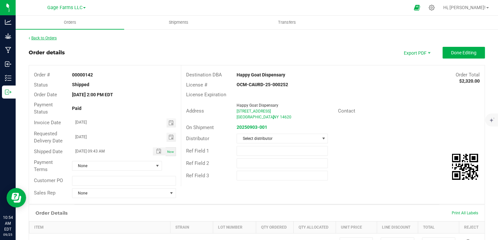
click at [52, 37] on link "Back to Orders" at bounding box center [43, 38] width 28 height 5
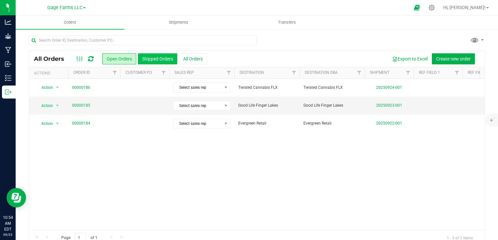
click at [168, 54] on button "Shipped Orders" at bounding box center [157, 58] width 39 height 11
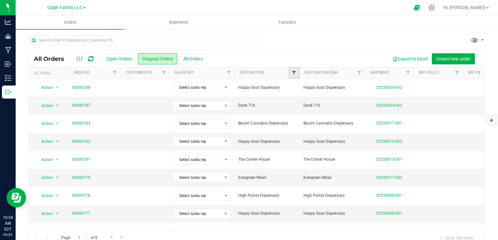
click at [293, 72] on span "Filter" at bounding box center [293, 72] width 5 height 5
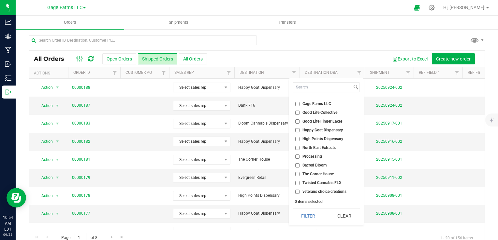
click at [298, 182] on input "Twisted Cannabis FLX" at bounding box center [297, 183] width 4 height 4
checkbox input "true"
click at [306, 219] on button "Filter" at bounding box center [308, 216] width 31 height 14
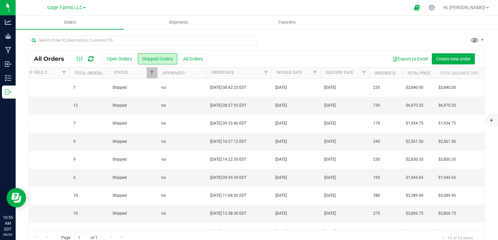
scroll to position [0, 394]
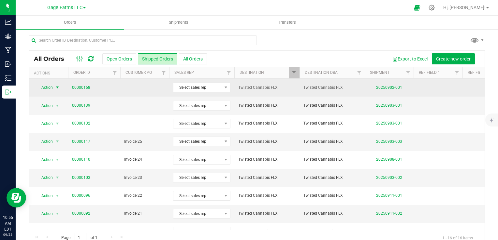
click at [50, 87] on span "Action" at bounding box center [45, 87] width 18 height 9
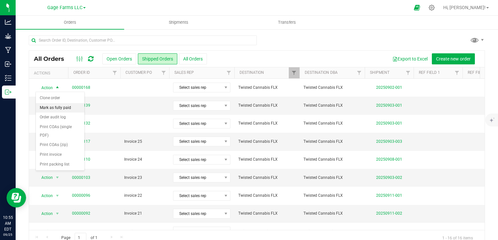
click at [55, 107] on li "Mark as fully paid" at bounding box center [60, 108] width 49 height 10
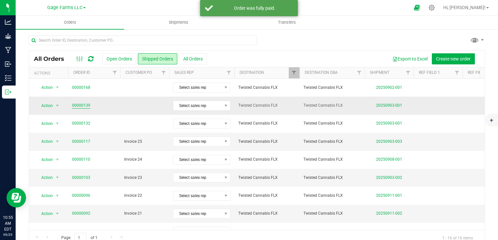
click at [80, 106] on link "00000139" at bounding box center [81, 106] width 18 height 6
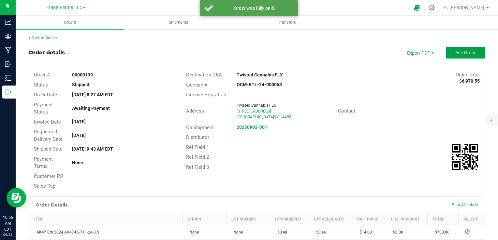
click at [465, 51] on span "Edit Order" at bounding box center [465, 52] width 20 height 5
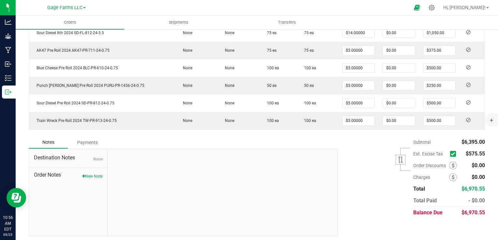
click at [451, 154] on icon at bounding box center [453, 154] width 4 height 0
click at [0, 0] on input "checkbox" at bounding box center [0, 0] width 0 height 0
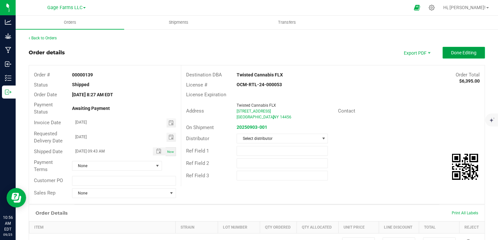
click at [471, 55] on span "Done Editing" at bounding box center [463, 52] width 25 height 5
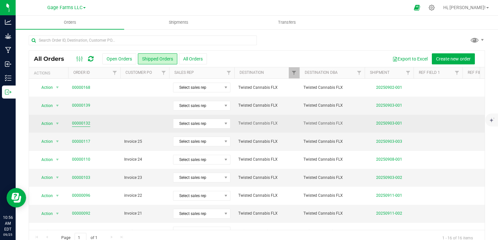
click at [81, 121] on link "00000132" at bounding box center [81, 124] width 18 height 6
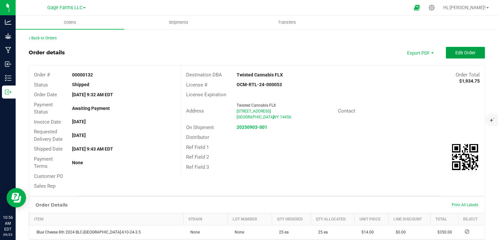
click at [464, 53] on span "Edit Order" at bounding box center [465, 52] width 20 height 5
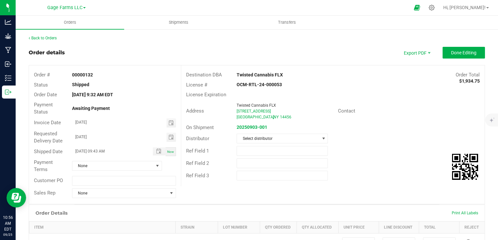
scroll to position [196, 0]
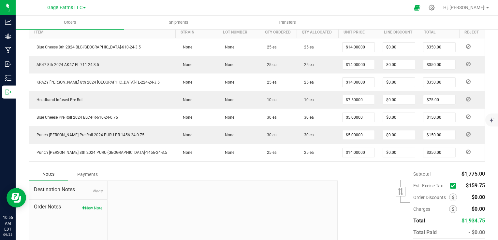
click at [451, 186] on icon at bounding box center [453, 186] width 4 height 0
click at [0, 0] on input "checkbox" at bounding box center [0, 0] width 0 height 0
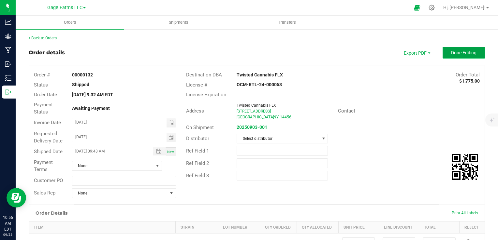
click at [462, 51] on span "Done Editing" at bounding box center [463, 52] width 25 height 5
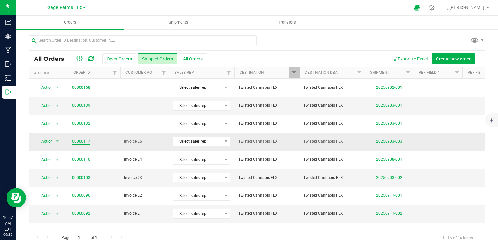
click at [78, 140] on link "00000117" at bounding box center [81, 142] width 18 height 6
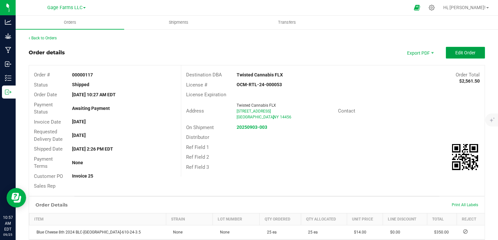
click at [465, 51] on span "Edit Order" at bounding box center [465, 52] width 20 height 5
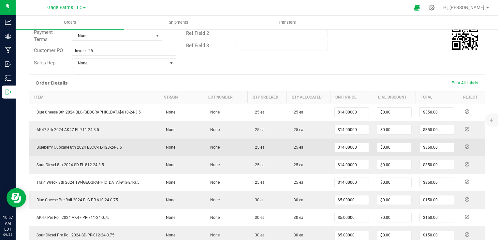
scroll to position [196, 0]
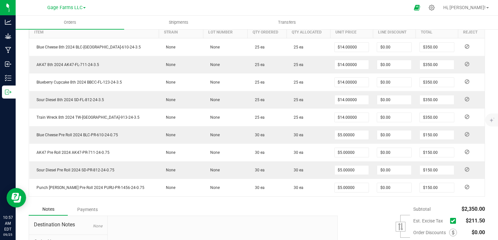
click at [451, 221] on icon at bounding box center [453, 221] width 4 height 0
click at [0, 0] on input "checkbox" at bounding box center [0, 0] width 0 height 0
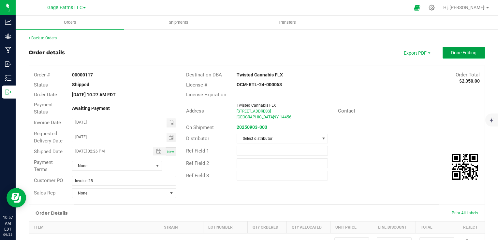
click at [456, 53] on span "Done Editing" at bounding box center [463, 52] width 25 height 5
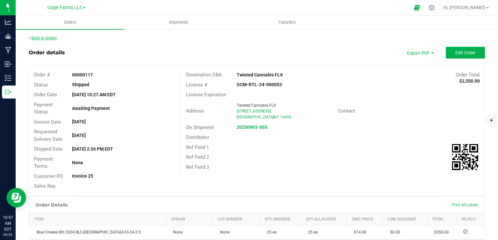
click at [51, 36] on link "Back to Orders" at bounding box center [43, 38] width 28 height 5
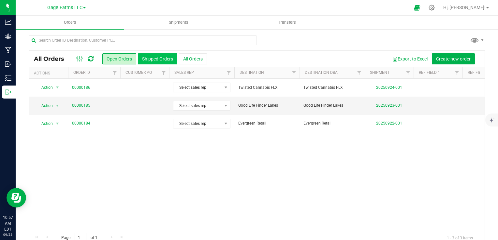
click at [174, 57] on button "Shipped Orders" at bounding box center [157, 58] width 39 height 11
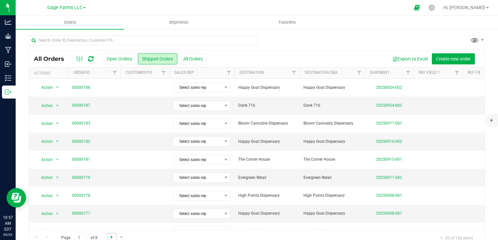
click at [112, 237] on span "Go to the next page" at bounding box center [111, 237] width 5 height 5
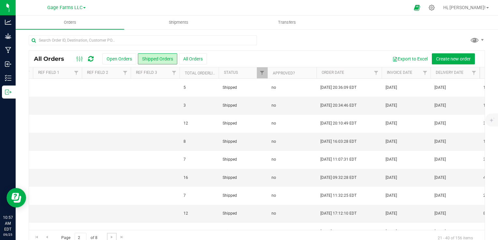
scroll to position [0, 412]
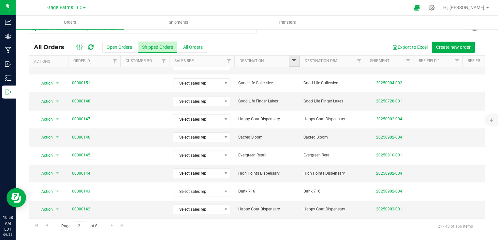
click at [295, 61] on span "Filter" at bounding box center [293, 61] width 5 height 5
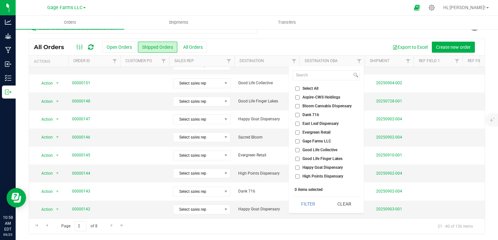
click at [298, 158] on input "Good Life Finger Lakes" at bounding box center [297, 159] width 4 height 4
checkbox input "true"
click at [306, 203] on button "Filter" at bounding box center [308, 204] width 31 height 14
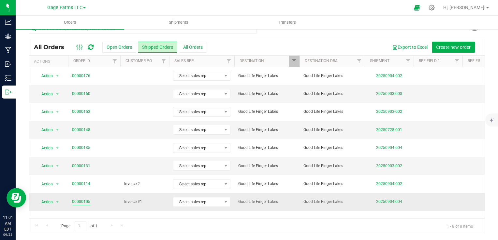
click at [82, 202] on link "00000105" at bounding box center [81, 202] width 18 height 6
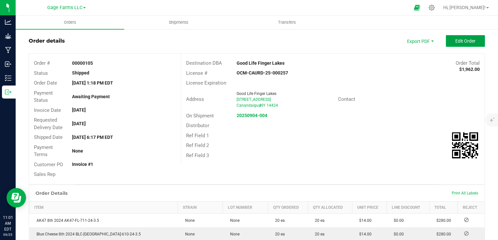
click at [459, 43] on span "Edit Order" at bounding box center [465, 40] width 20 height 5
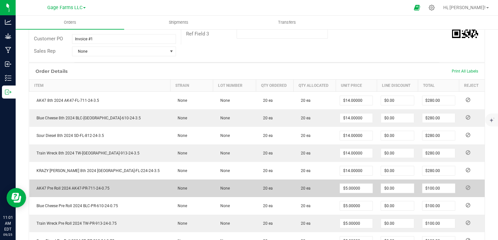
scroll to position [263, 0]
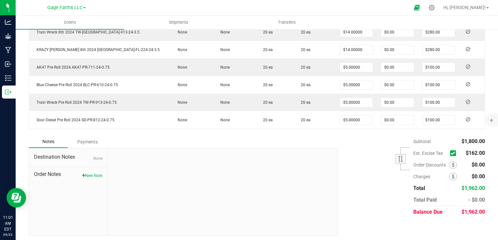
click at [451, 153] on icon at bounding box center [453, 153] width 4 height 0
click at [0, 0] on input "checkbox" at bounding box center [0, 0] width 0 height 0
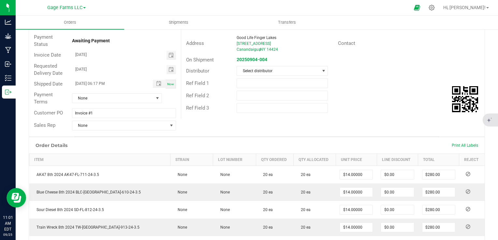
scroll to position [0, 0]
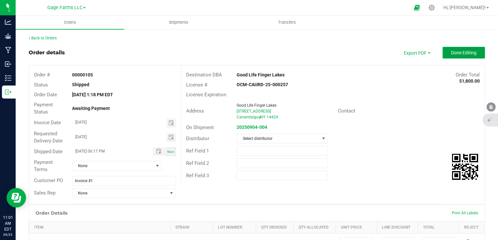
click at [467, 54] on span "Done Editing" at bounding box center [463, 52] width 25 height 5
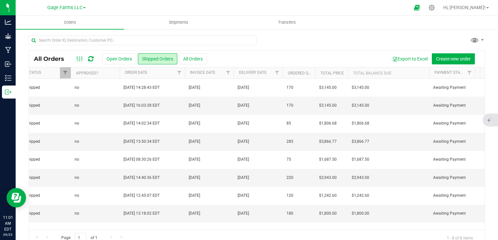
scroll to position [0, 606]
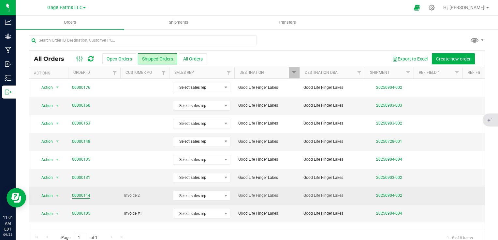
click at [76, 196] on link "00000114" at bounding box center [81, 196] width 18 height 6
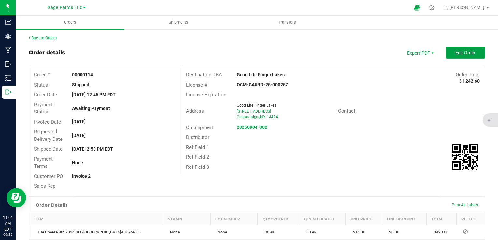
click at [460, 48] on button "Edit Order" at bounding box center [465, 53] width 39 height 12
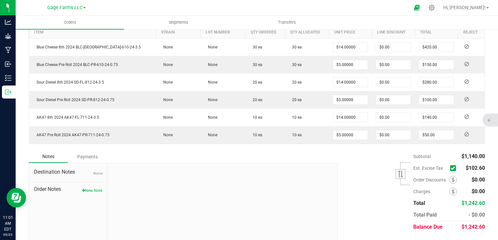
click at [451, 168] on icon at bounding box center [453, 168] width 4 height 0
click at [0, 0] on input "checkbox" at bounding box center [0, 0] width 0 height 0
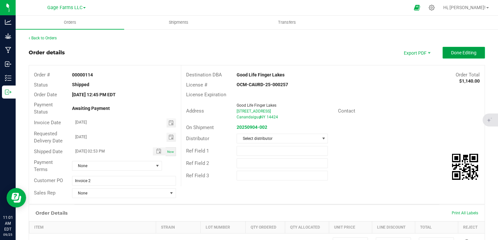
click at [459, 52] on span "Done Editing" at bounding box center [463, 52] width 25 height 5
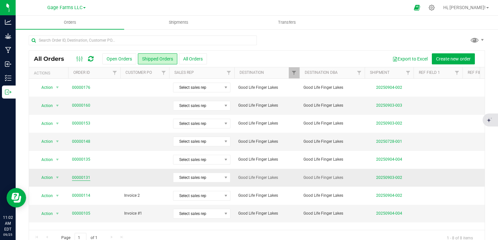
click at [86, 178] on link "00000131" at bounding box center [81, 178] width 18 height 6
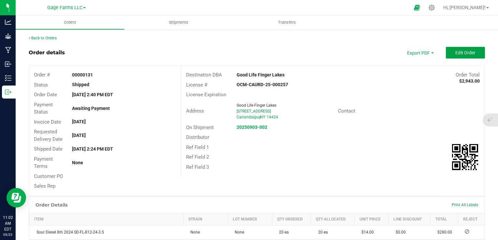
click at [458, 57] on button "Edit Order" at bounding box center [465, 53] width 39 height 12
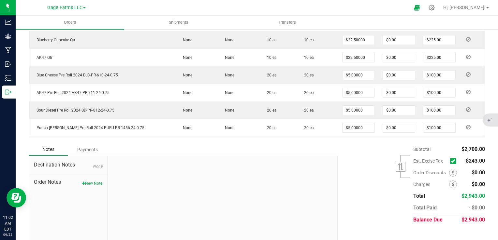
click at [451, 161] on icon at bounding box center [453, 161] width 4 height 0
click at [0, 0] on input "checkbox" at bounding box center [0, 0] width 0 height 0
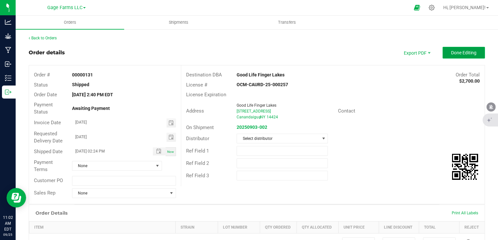
click at [464, 53] on span "Done Editing" at bounding box center [463, 52] width 25 height 5
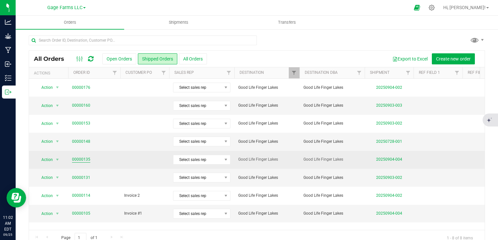
click at [85, 162] on link "00000135" at bounding box center [81, 160] width 18 height 6
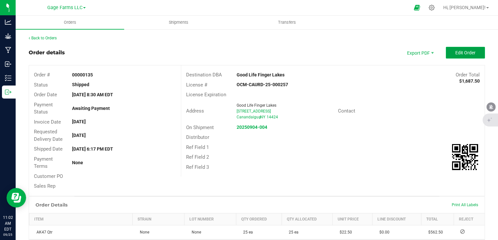
click at [461, 51] on span "Edit Order" at bounding box center [465, 52] width 20 height 5
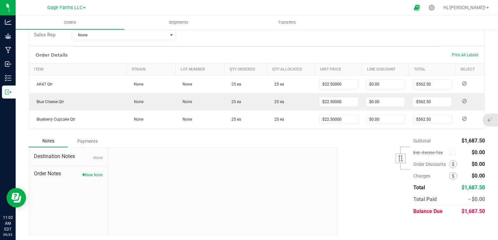
scroll to position [126, 0]
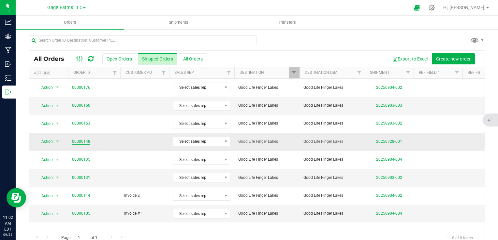
click at [85, 141] on link "00000148" at bounding box center [81, 142] width 18 height 6
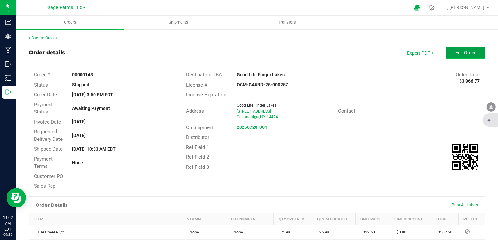
click at [461, 50] on span "Edit Order" at bounding box center [465, 52] width 20 height 5
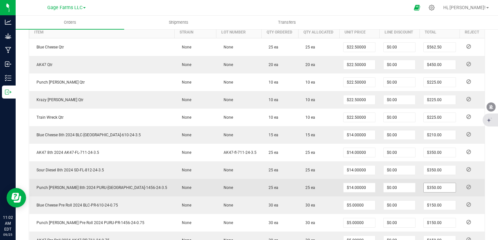
scroll to position [326, 0]
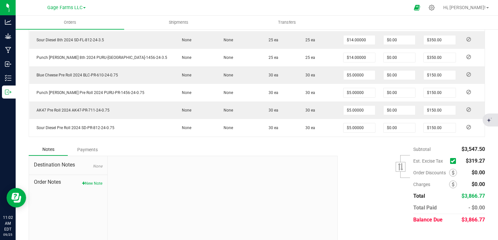
click at [451, 161] on icon at bounding box center [453, 161] width 4 height 0
click at [0, 0] on input "checkbox" at bounding box center [0, 0] width 0 height 0
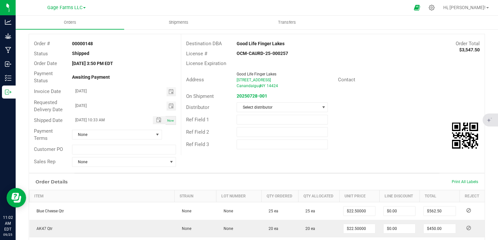
scroll to position [0, 0]
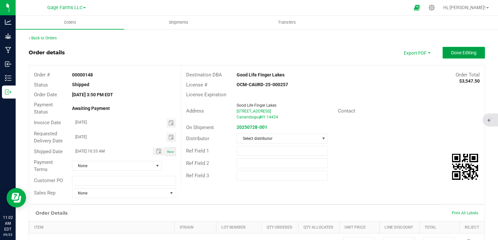
click at [467, 56] on button "Done Editing" at bounding box center [463, 53] width 42 height 12
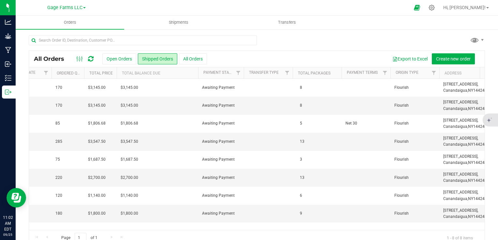
scroll to position [0, 802]
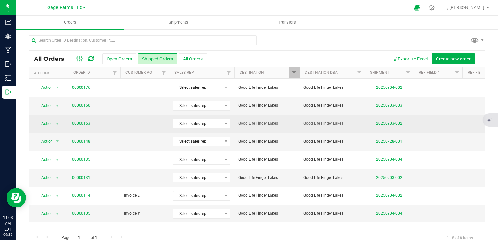
click at [74, 123] on link "00000153" at bounding box center [81, 124] width 18 height 6
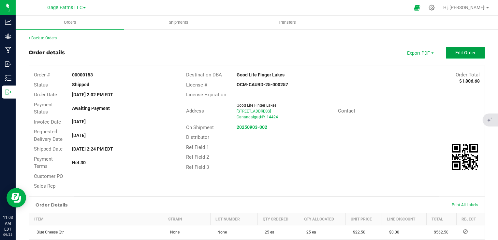
click at [459, 54] on span "Edit Order" at bounding box center [465, 52] width 20 height 5
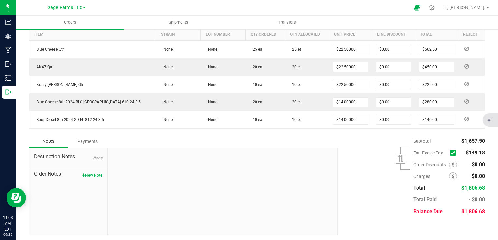
click at [451, 153] on icon at bounding box center [453, 153] width 4 height 0
click at [0, 0] on input "checkbox" at bounding box center [0, 0] width 0 height 0
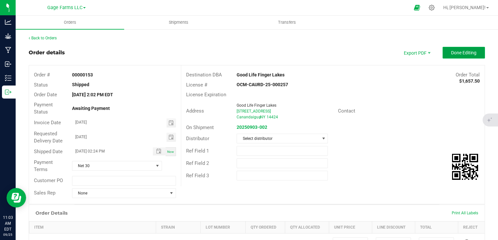
click at [455, 53] on span "Done Editing" at bounding box center [463, 52] width 25 height 5
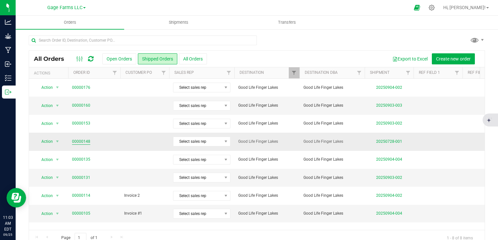
click at [78, 140] on link "00000148" at bounding box center [81, 142] width 18 height 6
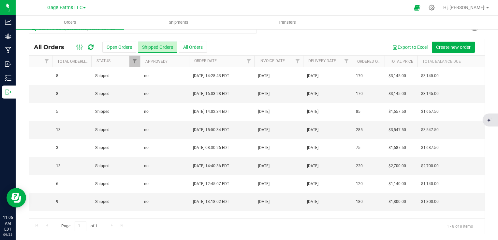
scroll to position [0, 514]
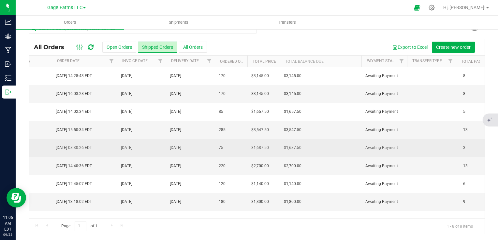
click at [219, 145] on span "75" at bounding box center [221, 148] width 5 height 6
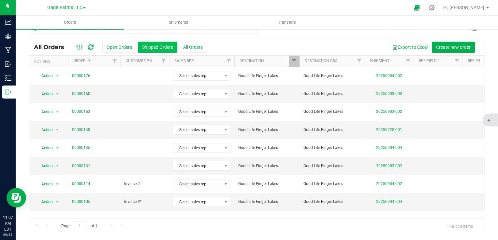
click at [171, 50] on button "Shipped Orders" at bounding box center [157, 47] width 39 height 11
click at [361, 61] on span "Filter" at bounding box center [358, 61] width 5 height 5
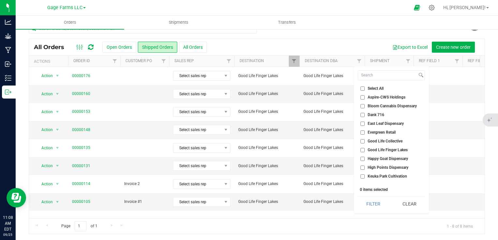
click at [298, 61] on div at bounding box center [299, 61] width 3 height 11
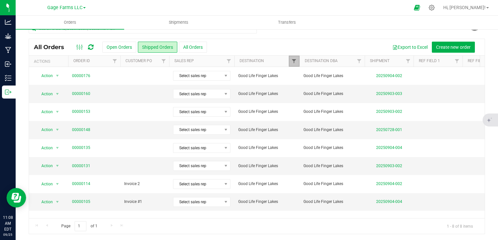
click at [295, 61] on span "Filter" at bounding box center [293, 61] width 5 height 5
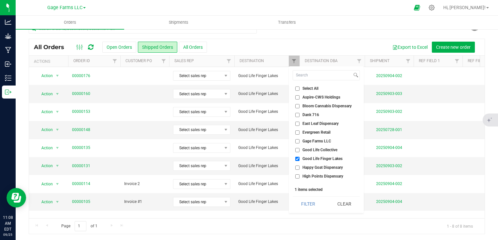
click at [297, 157] on input "Good Life Finger Lakes" at bounding box center [297, 159] width 4 height 4
checkbox input "false"
click at [298, 132] on input "Evergreen Retail" at bounding box center [297, 133] width 4 height 4
checkbox input "true"
click at [309, 206] on button "Filter" at bounding box center [308, 204] width 31 height 14
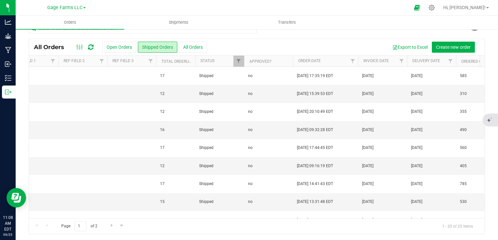
scroll to position [0, 368]
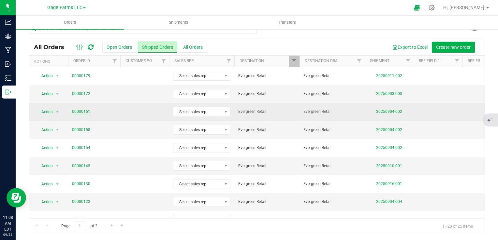
click at [81, 109] on link "00000161" at bounding box center [81, 112] width 18 height 6
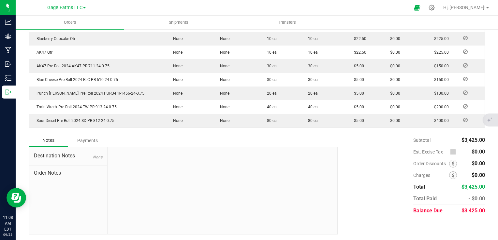
click at [451, 152] on icon at bounding box center [453, 152] width 4 height 0
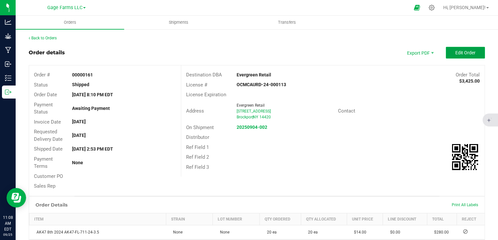
click at [458, 55] on span "Edit Order" at bounding box center [465, 52] width 20 height 5
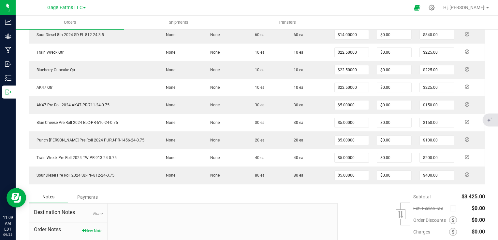
click at [443, 207] on span "Est. Excise Tax" at bounding box center [437, 208] width 48 height 9
click at [451, 209] on icon at bounding box center [453, 209] width 4 height 0
click at [0, 0] on input "checkbox" at bounding box center [0, 0] width 0 height 0
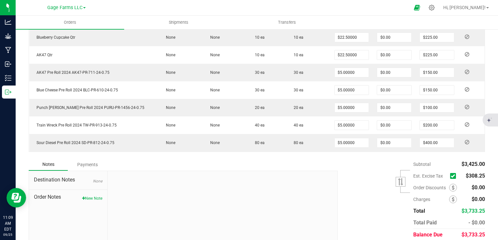
click at [451, 176] on icon at bounding box center [453, 176] width 4 height 0
click at [0, 0] on input "checkbox" at bounding box center [0, 0] width 0 height 0
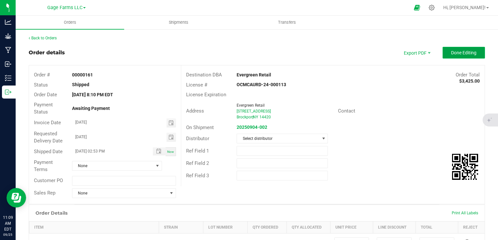
click at [472, 55] on button "Done Editing" at bounding box center [463, 53] width 42 height 12
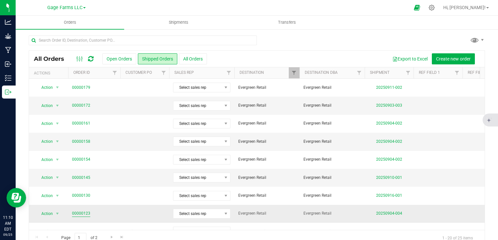
click at [81, 212] on link "00000123" at bounding box center [81, 214] width 18 height 6
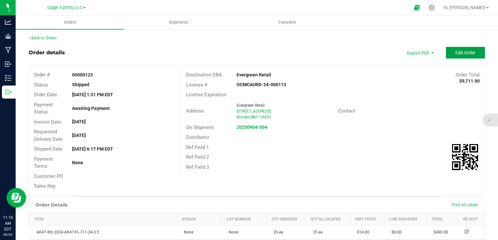
click at [455, 51] on span "Edit Order" at bounding box center [465, 52] width 20 height 5
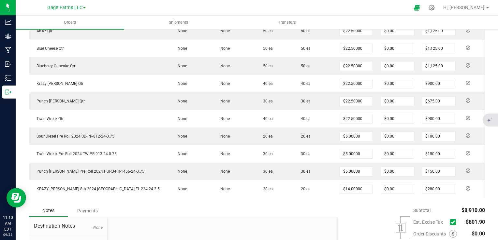
scroll to position [358, 0]
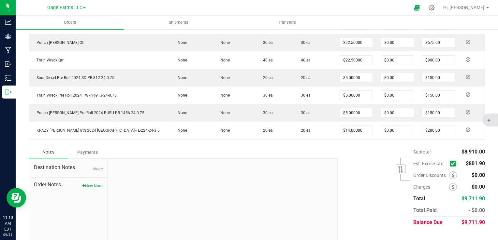
click at [451, 164] on icon at bounding box center [453, 164] width 4 height 0
click at [0, 0] on input "checkbox" at bounding box center [0, 0] width 0 height 0
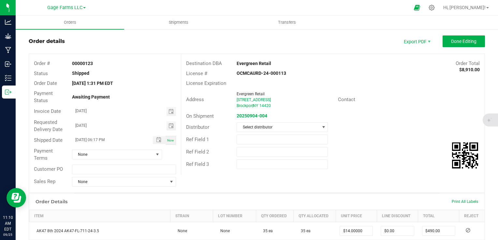
scroll to position [0, 0]
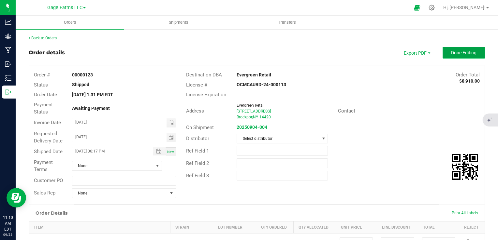
click at [459, 53] on span "Done Editing" at bounding box center [463, 52] width 25 height 5
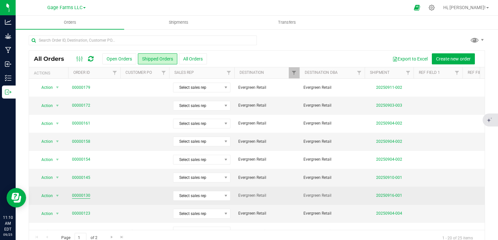
click at [86, 195] on link "00000130" at bounding box center [81, 196] width 18 height 6
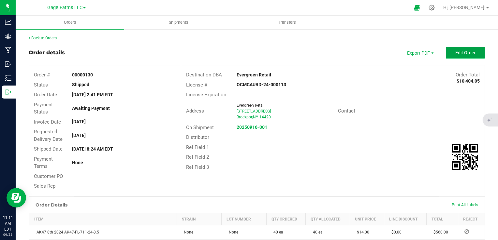
click at [465, 50] on span "Edit Order" at bounding box center [465, 52] width 20 height 5
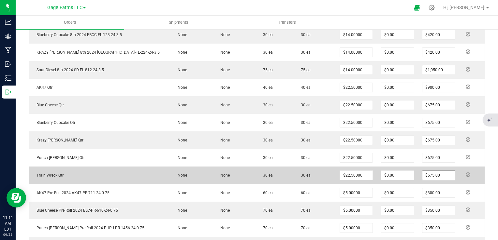
scroll to position [358, 0]
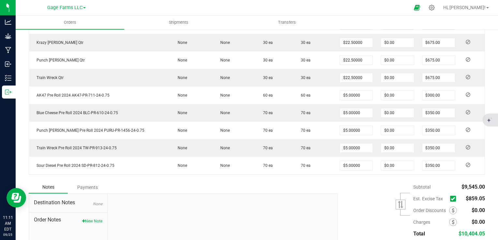
click at [451, 199] on icon at bounding box center [453, 199] width 4 height 0
click at [0, 0] on input "checkbox" at bounding box center [0, 0] width 0 height 0
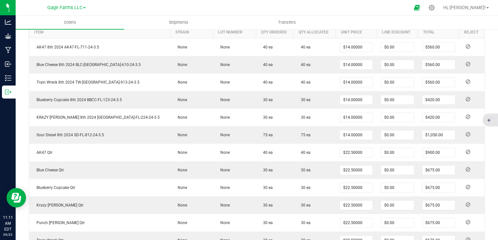
scroll to position [0, 0]
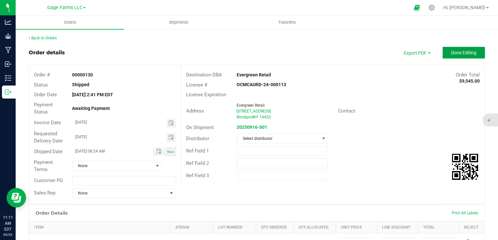
click at [470, 50] on span "Done Editing" at bounding box center [463, 52] width 25 height 5
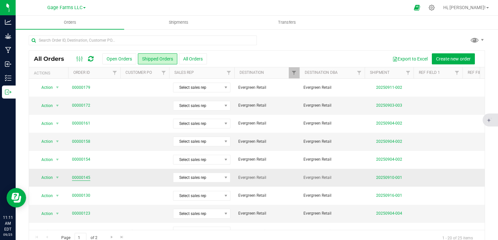
click at [85, 177] on link "00000145" at bounding box center [81, 178] width 18 height 6
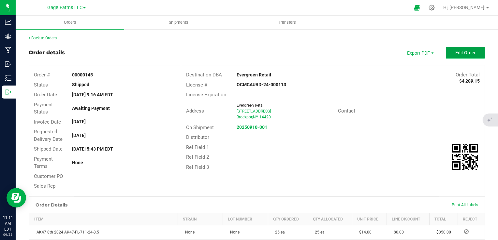
click at [471, 53] on button "Edit Order" at bounding box center [465, 53] width 39 height 12
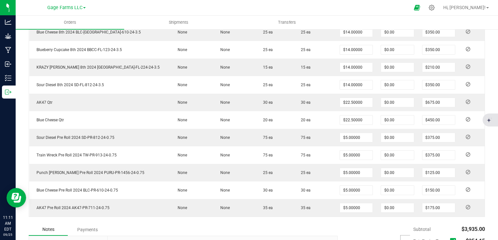
scroll to position [293, 0]
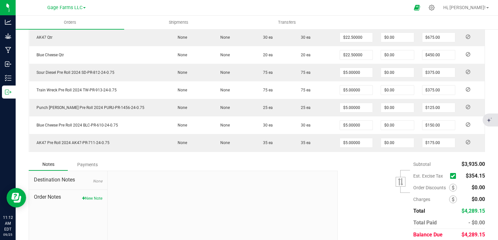
click at [451, 176] on icon at bounding box center [453, 176] width 4 height 0
click at [0, 0] on input "checkbox" at bounding box center [0, 0] width 0 height 0
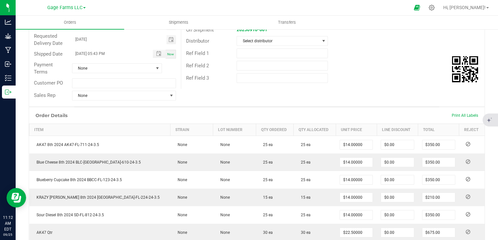
scroll to position [0, 0]
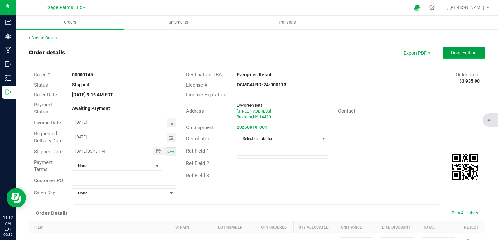
click at [459, 51] on span "Done Editing" at bounding box center [463, 52] width 25 height 5
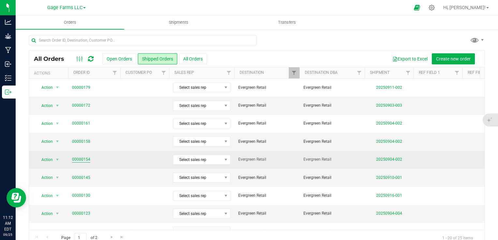
click at [83, 157] on link "00000154" at bounding box center [81, 160] width 18 height 6
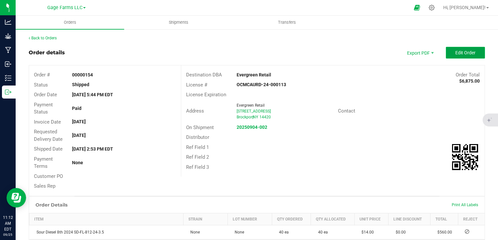
click at [471, 54] on button "Edit Order" at bounding box center [465, 53] width 39 height 12
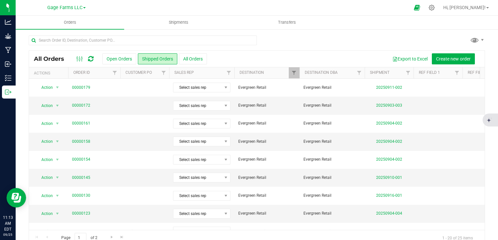
drag, startPoint x: 130, startPoint y: 230, endPoint x: 204, endPoint y: 230, distance: 73.6
click at [204, 230] on div "Page 1 of 2 1 - 20 of 25 items" at bounding box center [257, 238] width 456 height 16
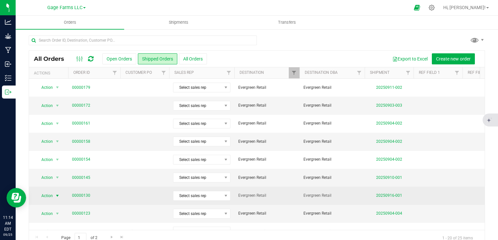
click at [51, 197] on span "Action" at bounding box center [45, 196] width 18 height 9
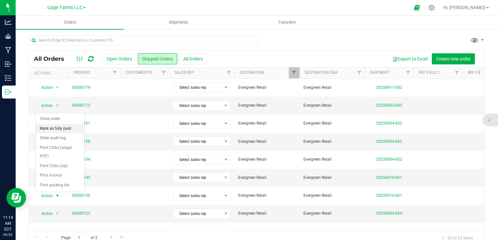
click at [56, 131] on li "Mark as fully paid" at bounding box center [60, 129] width 49 height 10
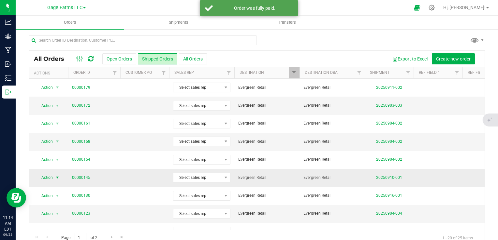
click at [49, 178] on span "Action" at bounding box center [45, 177] width 18 height 9
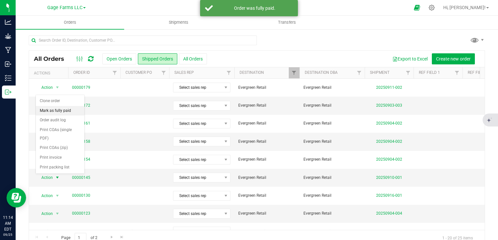
click at [59, 111] on li "Mark as fully paid" at bounding box center [60, 111] width 49 height 10
click at [48, 214] on span "Action" at bounding box center [45, 214] width 18 height 9
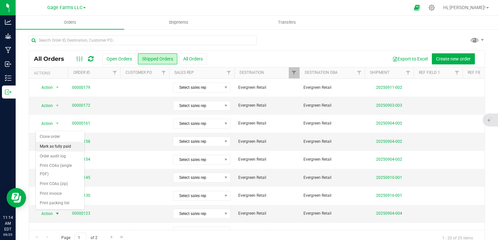
click at [51, 148] on li "Mark as fully paid" at bounding box center [60, 147] width 49 height 10
click at [292, 75] on span "Filter" at bounding box center [293, 72] width 5 height 5
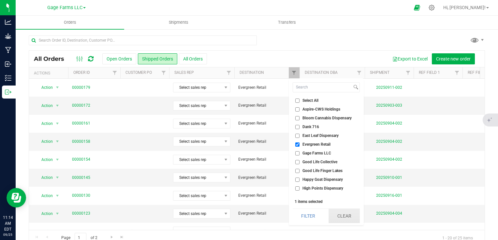
click at [348, 218] on button "Clear" at bounding box center [343, 216] width 31 height 14
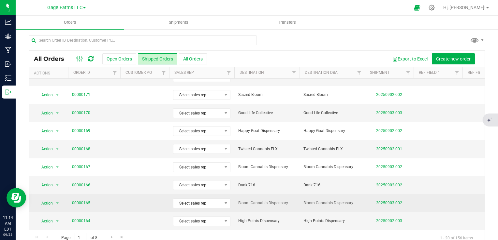
scroll to position [12, 0]
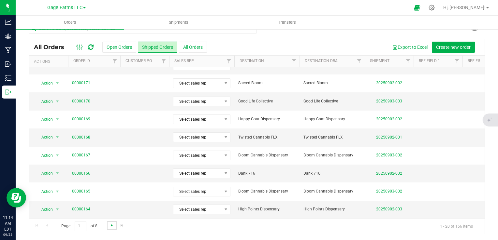
click at [111, 224] on span "Go to the next page" at bounding box center [111, 225] width 5 height 5
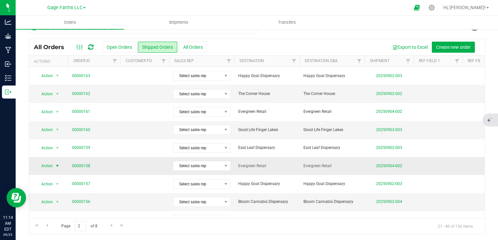
click at [51, 167] on span "Action" at bounding box center [45, 166] width 18 height 9
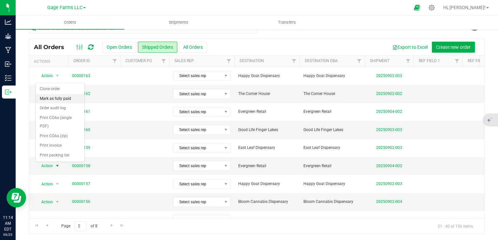
click at [59, 97] on li "Mark as fully paid" at bounding box center [60, 99] width 49 height 10
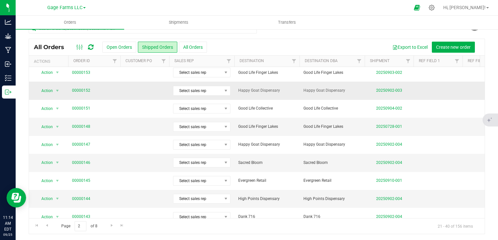
scroll to position [196, 0]
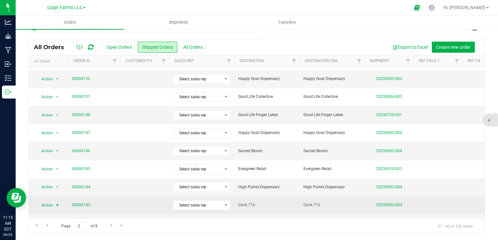
click at [49, 205] on span "Action" at bounding box center [45, 205] width 18 height 9
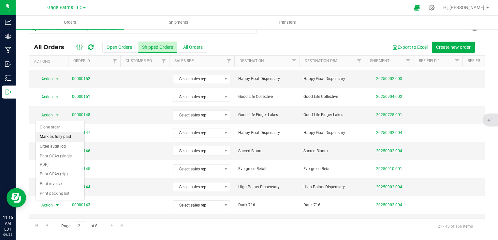
click at [51, 138] on li "Mark as fully paid" at bounding box center [60, 137] width 49 height 10
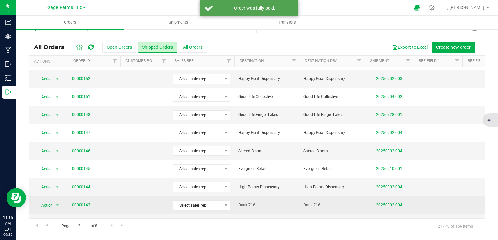
scroll to position [213, 0]
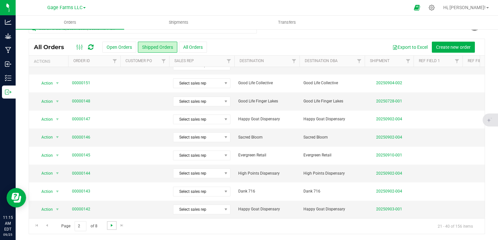
click at [112, 226] on span "Go to the next page" at bounding box center [111, 225] width 5 height 5
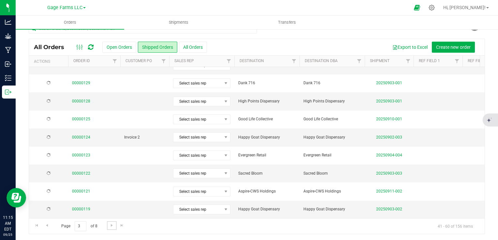
scroll to position [0, 0]
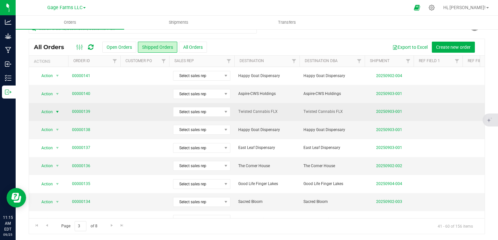
click at [48, 113] on span "Action" at bounding box center [45, 112] width 18 height 9
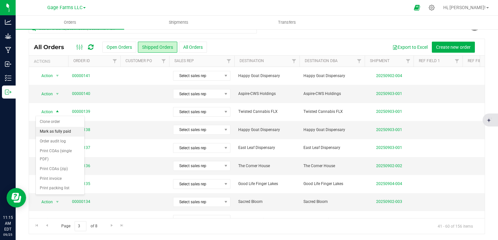
click at [51, 132] on li "Mark as fully paid" at bounding box center [60, 132] width 49 height 10
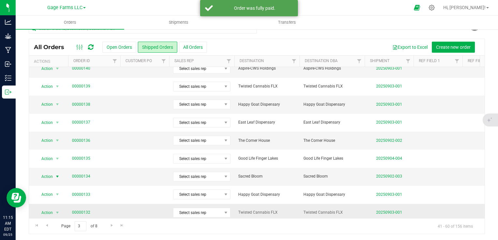
scroll to position [65, 0]
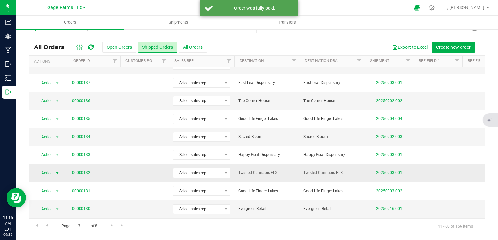
click at [49, 174] on span "Action" at bounding box center [45, 173] width 18 height 9
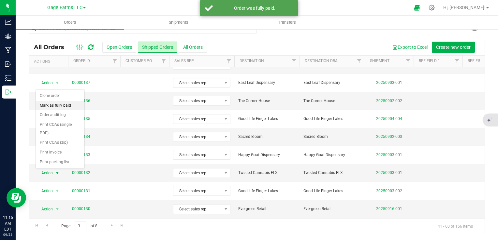
click at [53, 108] on li "Mark as fully paid" at bounding box center [60, 106] width 49 height 10
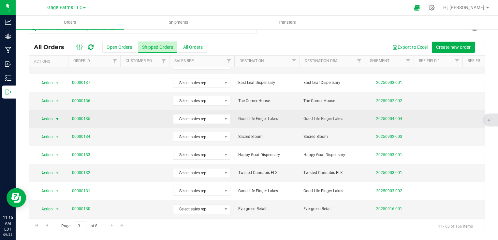
click at [48, 115] on span "Action" at bounding box center [45, 119] width 18 height 9
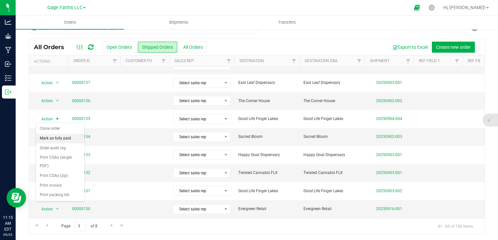
click at [48, 138] on li "Mark as fully paid" at bounding box center [60, 139] width 49 height 10
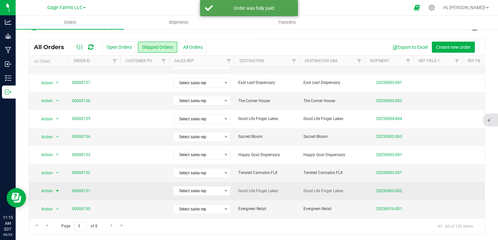
click at [50, 190] on span "Action" at bounding box center [45, 191] width 18 height 9
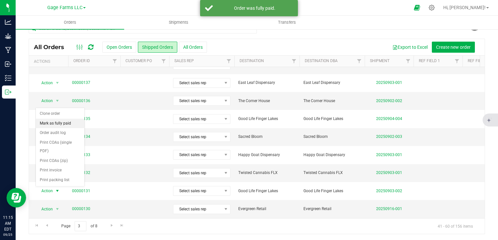
click at [52, 123] on li "Mark as fully paid" at bounding box center [60, 124] width 49 height 10
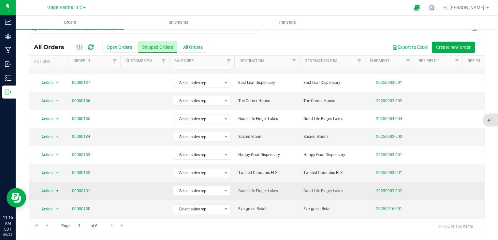
click at [49, 191] on span "Action" at bounding box center [45, 191] width 18 height 9
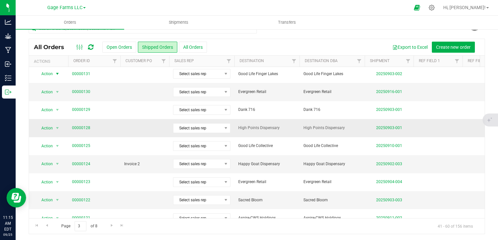
scroll to position [213, 0]
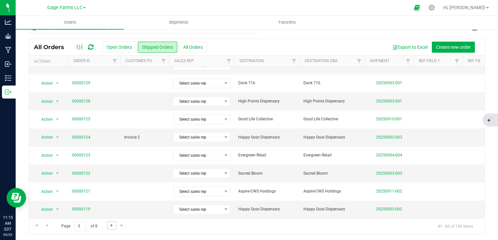
click at [111, 224] on span "Go to the next page" at bounding box center [111, 225] width 5 height 5
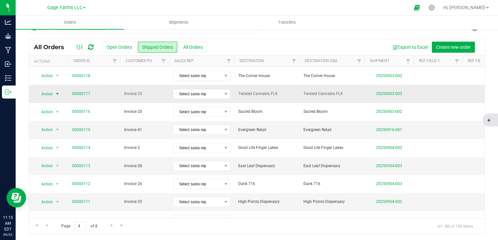
click at [46, 93] on span "Action" at bounding box center [45, 94] width 18 height 9
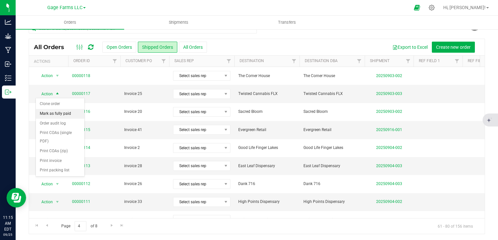
click at [49, 115] on li "Mark as fully paid" at bounding box center [60, 114] width 49 height 10
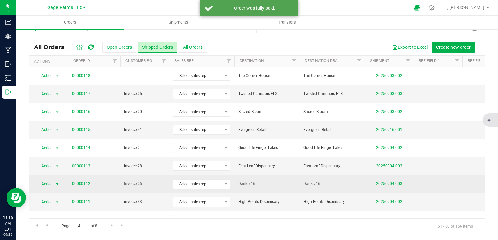
click at [51, 183] on span "Action" at bounding box center [45, 184] width 18 height 9
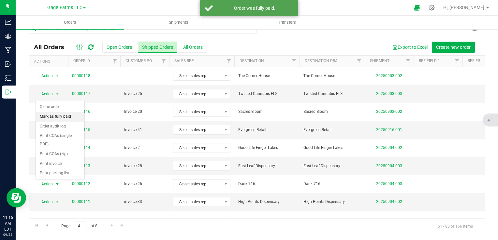
click at [56, 115] on li "Mark as fully paid" at bounding box center [60, 117] width 49 height 10
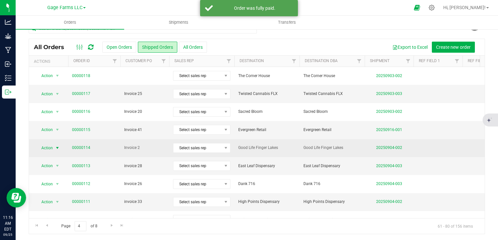
click at [49, 148] on span "Action" at bounding box center [45, 148] width 18 height 9
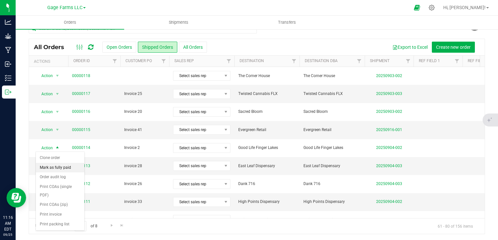
click at [53, 167] on li "Mark as fully paid" at bounding box center [60, 168] width 49 height 10
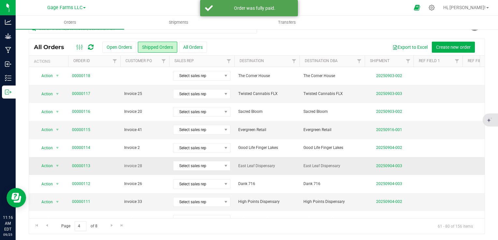
scroll to position [163, 0]
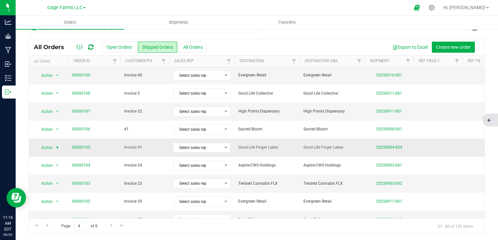
click at [42, 147] on span "Action" at bounding box center [45, 147] width 18 height 9
click at [48, 166] on li "Mark as fully paid" at bounding box center [60, 167] width 49 height 10
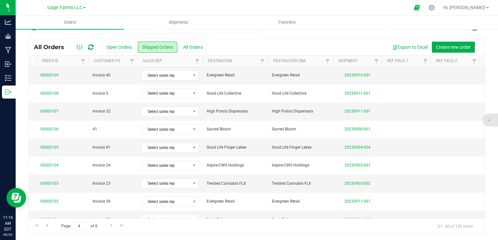
scroll to position [0, 37]
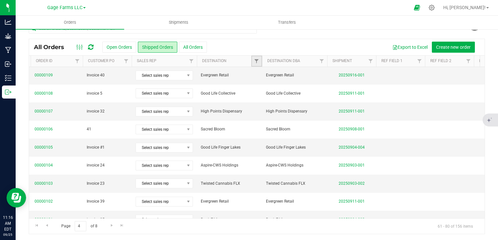
click at [255, 64] on link "Filter" at bounding box center [256, 61] width 11 height 11
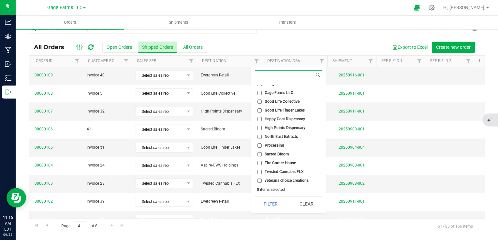
scroll to position [50, 0]
click at [260, 153] on input "Sacred Bloom" at bounding box center [259, 154] width 4 height 4
click at [280, 204] on button "Filter" at bounding box center [270, 204] width 31 height 14
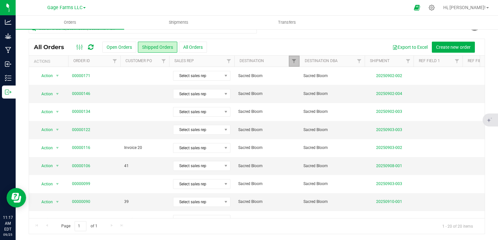
click at [296, 66] on link "Filter" at bounding box center [294, 61] width 11 height 11
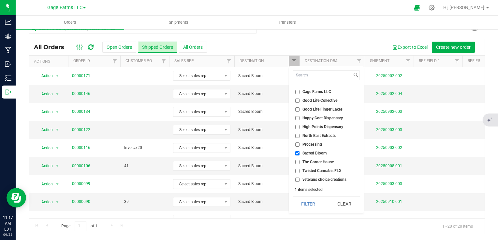
click at [296, 152] on input "Sacred Bloom" at bounding box center [297, 154] width 4 height 4
checkbox input "false"
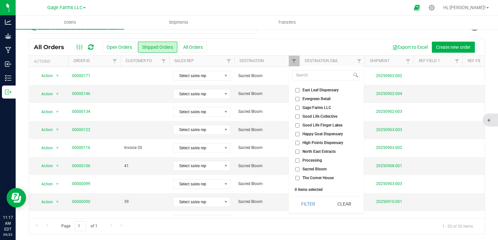
scroll to position [17, 0]
click at [298, 116] on input "Evergreen Retail" at bounding box center [297, 116] width 4 height 4
checkbox input "true"
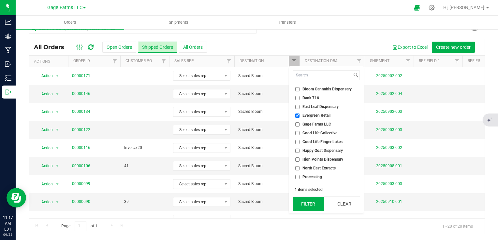
click at [319, 206] on button "Filter" at bounding box center [308, 204] width 31 height 14
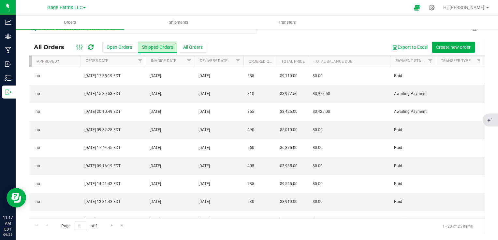
scroll to position [0, 584]
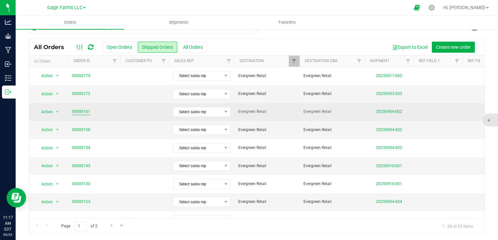
click at [78, 112] on link "00000161" at bounding box center [81, 112] width 18 height 6
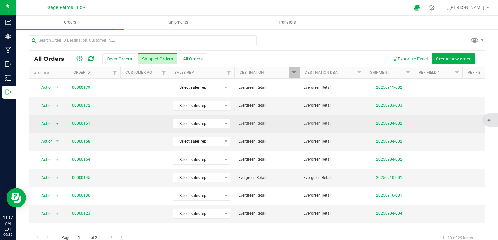
click at [50, 125] on span "Action" at bounding box center [45, 123] width 18 height 9
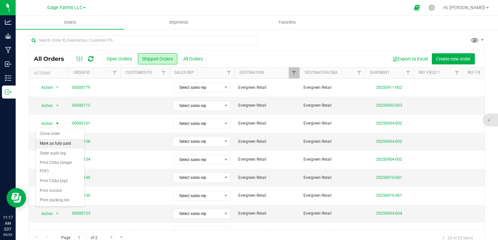
click at [51, 142] on li "Mark as fully paid" at bounding box center [60, 144] width 49 height 10
click at [93, 240] on html "Analytics Grow Manufacturing Inbound Inventory Outbound 11:17 AM EDT [DATE] 09/…" at bounding box center [249, 120] width 498 height 240
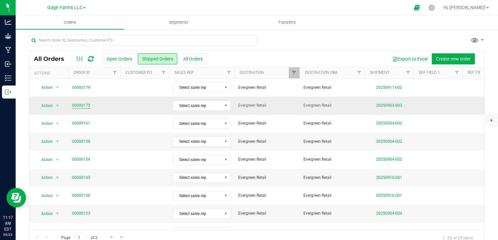
click at [87, 104] on link "00000172" at bounding box center [81, 106] width 18 height 6
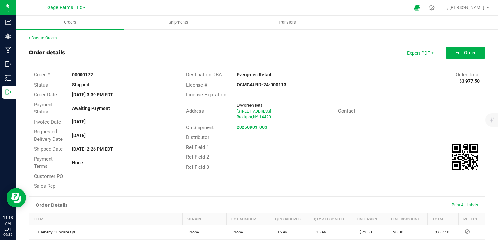
click at [46, 38] on link "Back to Orders" at bounding box center [43, 38] width 28 height 5
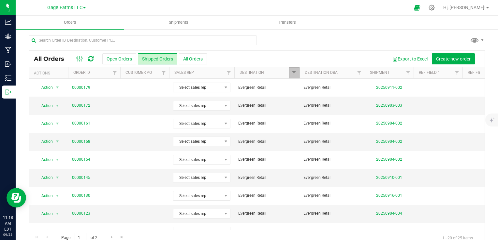
click at [291, 72] on link "Filter" at bounding box center [294, 72] width 11 height 11
click at [289, 48] on div at bounding box center [257, 43] width 456 height 15
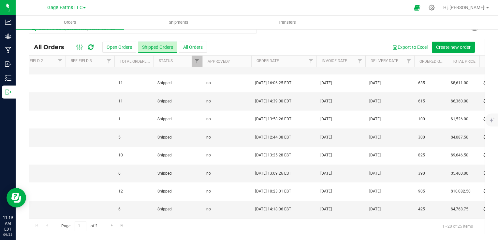
scroll to position [213, 403]
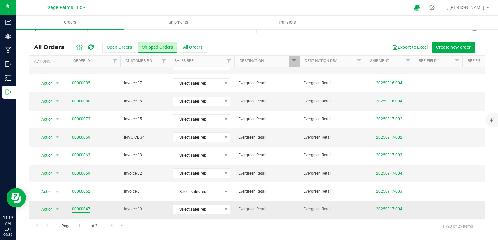
click at [79, 207] on link "00000047" at bounding box center [81, 210] width 18 height 6
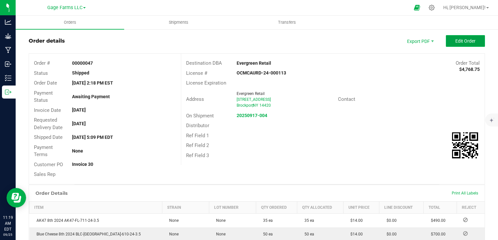
click at [463, 42] on span "Edit Order" at bounding box center [465, 40] width 20 height 5
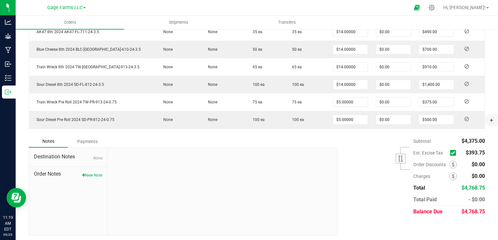
click at [450, 149] on span at bounding box center [454, 153] width 9 height 9
click at [452, 152] on label at bounding box center [454, 153] width 9 height 6
click at [0, 0] on input "checkbox" at bounding box center [0, 0] width 0 height 0
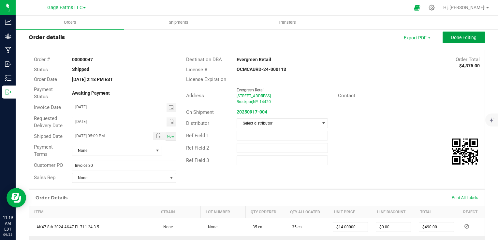
click at [451, 42] on button "Done Editing" at bounding box center [463, 38] width 42 height 12
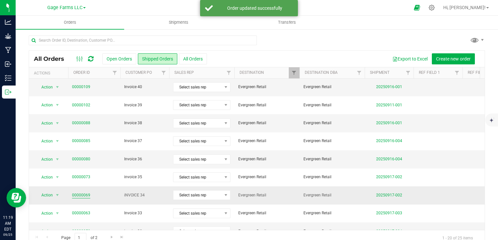
click at [79, 193] on link "00000069" at bounding box center [81, 196] width 18 height 6
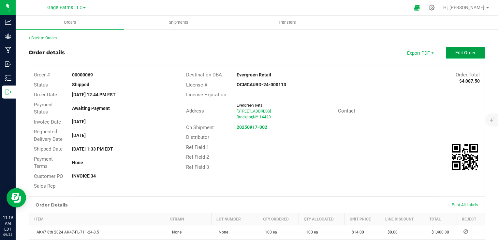
click at [461, 50] on span "Edit Order" at bounding box center [465, 52] width 20 height 5
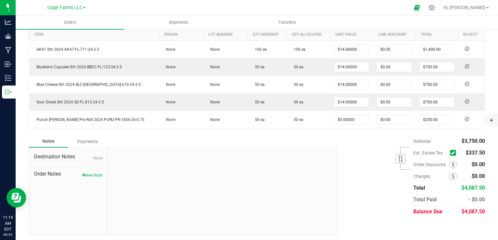
click at [450, 150] on span at bounding box center [453, 153] width 6 height 6
click at [451, 153] on icon at bounding box center [453, 153] width 4 height 0
click at [0, 0] on input "checkbox" at bounding box center [0, 0] width 0 height 0
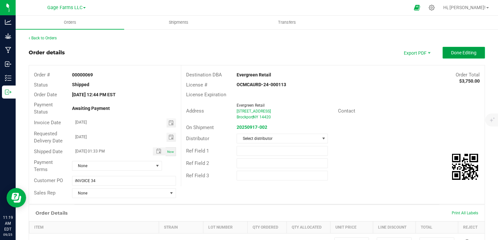
click at [465, 54] on span "Done Editing" at bounding box center [463, 52] width 25 height 5
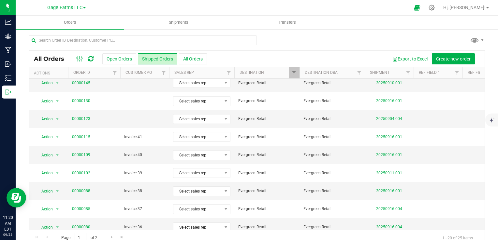
scroll to position [130, 0]
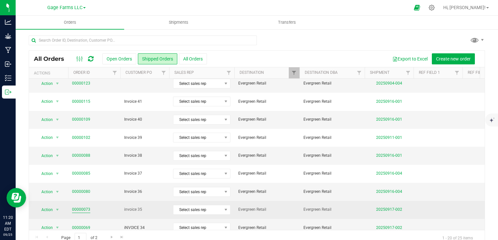
click at [85, 209] on link "00000073" at bounding box center [81, 210] width 18 height 6
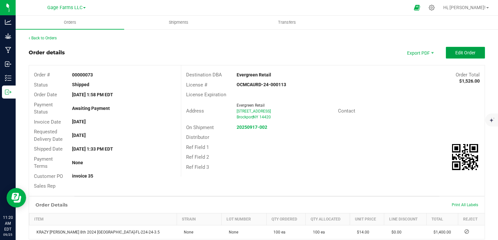
click at [457, 54] on span "Edit Order" at bounding box center [465, 52] width 20 height 5
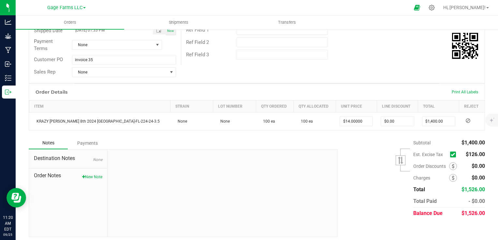
scroll to position [123, 0]
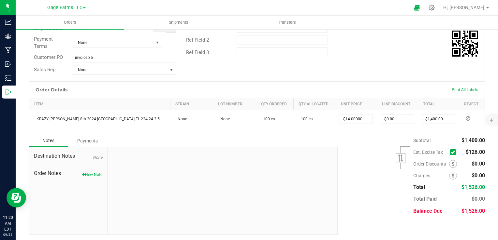
click at [451, 152] on icon at bounding box center [453, 152] width 4 height 0
click at [0, 0] on input "checkbox" at bounding box center [0, 0] width 0 height 0
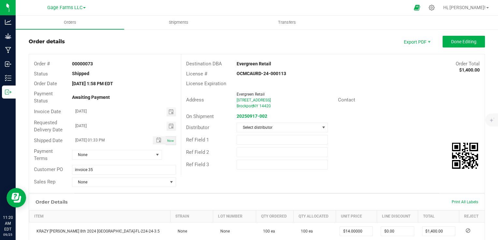
scroll to position [0, 0]
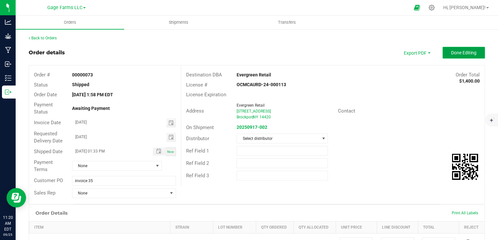
click at [460, 57] on button "Done Editing" at bounding box center [463, 53] width 42 height 12
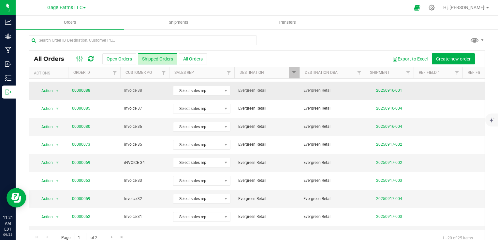
scroll to position [213, 0]
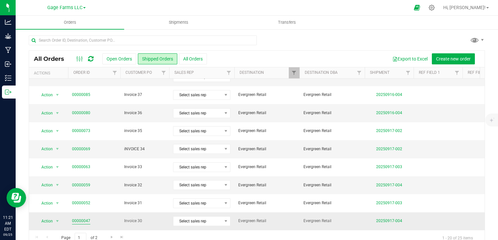
click at [80, 218] on link "00000047" at bounding box center [81, 221] width 18 height 6
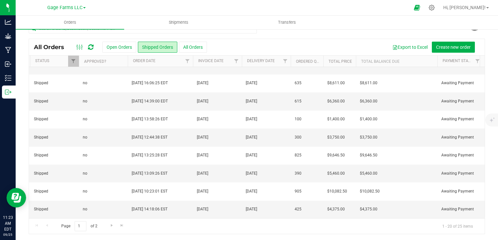
scroll to position [0, 510]
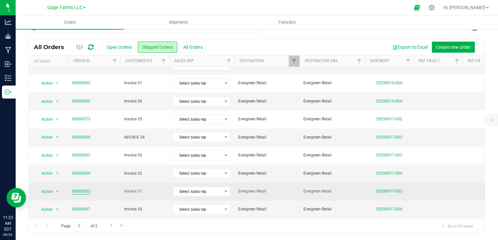
click at [86, 189] on link "00000052" at bounding box center [81, 192] width 18 height 6
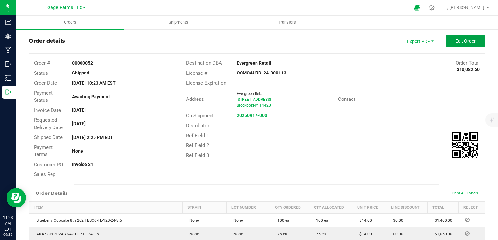
click at [455, 40] on span "Edit Order" at bounding box center [465, 40] width 20 height 5
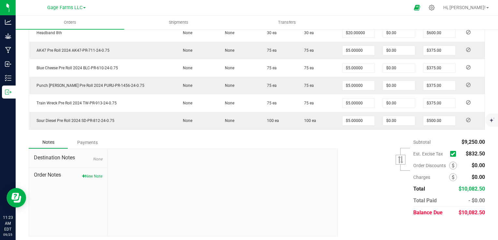
click at [451, 154] on icon at bounding box center [453, 154] width 4 height 0
click at [0, 0] on input "checkbox" at bounding box center [0, 0] width 0 height 0
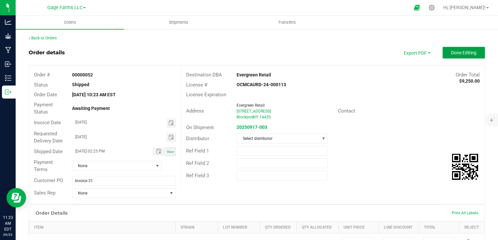
click at [472, 53] on button "Done Editing" at bounding box center [463, 53] width 42 height 12
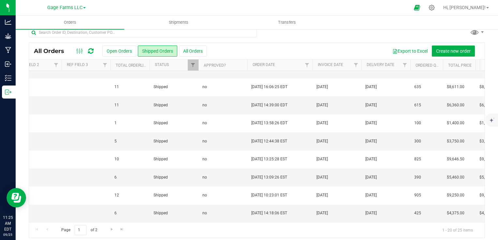
scroll to position [12, 0]
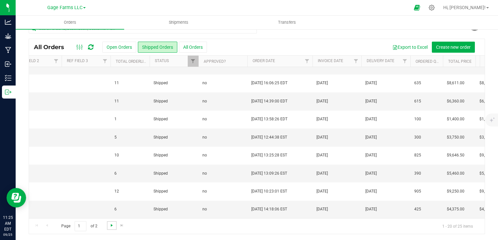
click at [110, 226] on span "Go to the next page" at bounding box center [111, 225] width 5 height 5
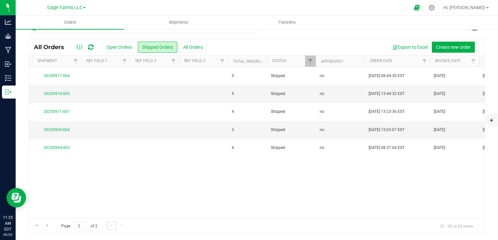
scroll to position [0, 191]
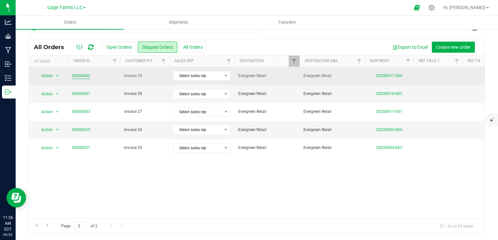
click at [86, 73] on link "00000042" at bounding box center [81, 76] width 18 height 6
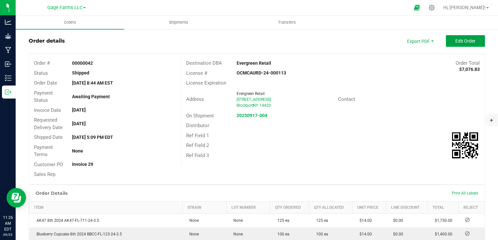
click at [459, 40] on span "Edit Order" at bounding box center [465, 40] width 20 height 5
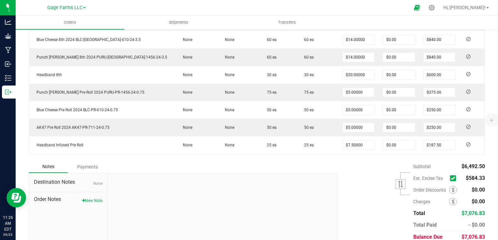
scroll to position [240, 0]
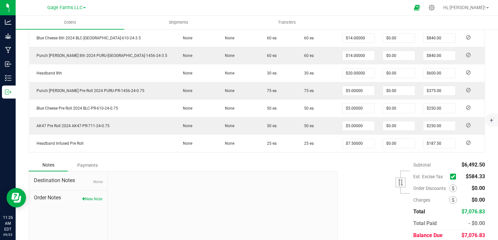
click at [451, 177] on icon at bounding box center [453, 177] width 4 height 0
click at [0, 0] on input "checkbox" at bounding box center [0, 0] width 0 height 0
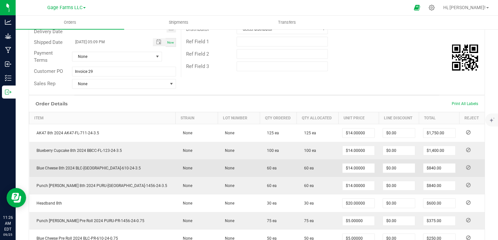
scroll to position [0, 0]
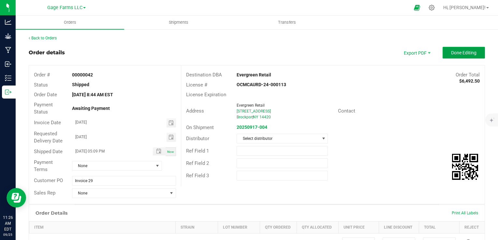
click at [461, 49] on button "Done Editing" at bounding box center [463, 53] width 42 height 12
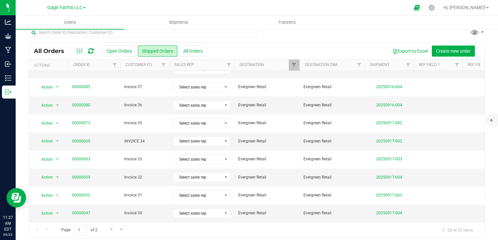
scroll to position [12, 0]
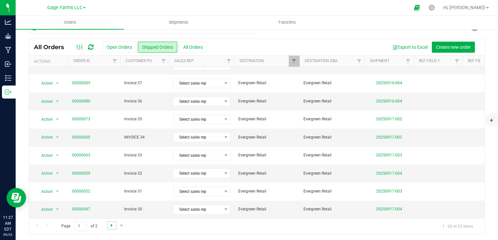
click at [112, 227] on span "Go to the next page" at bounding box center [111, 225] width 5 height 5
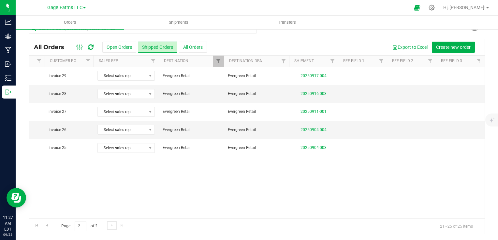
scroll to position [0, 0]
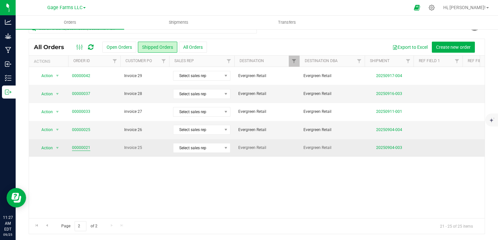
click at [87, 149] on link "00000021" at bounding box center [81, 148] width 18 height 6
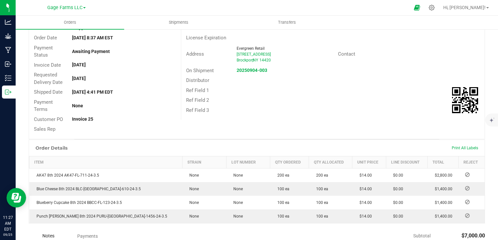
scroll to position [12, 0]
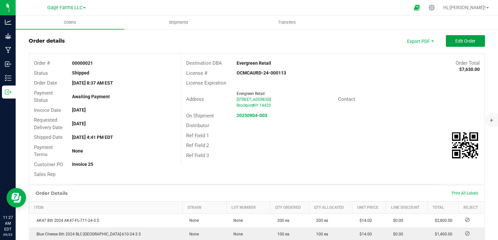
click at [455, 43] on span "Edit Order" at bounding box center [465, 40] width 20 height 5
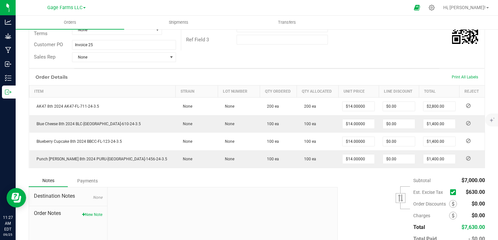
scroll to position [175, 0]
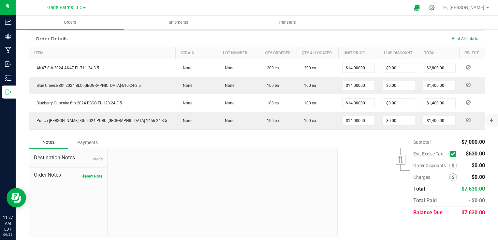
click at [451, 154] on icon at bounding box center [453, 154] width 4 height 0
click at [0, 0] on input "checkbox" at bounding box center [0, 0] width 0 height 0
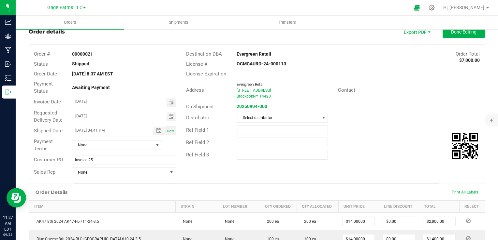
scroll to position [0, 0]
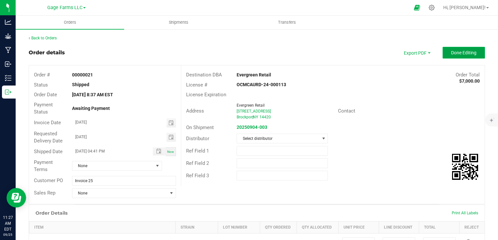
click at [458, 51] on span "Done Editing" at bounding box center [463, 52] width 25 height 5
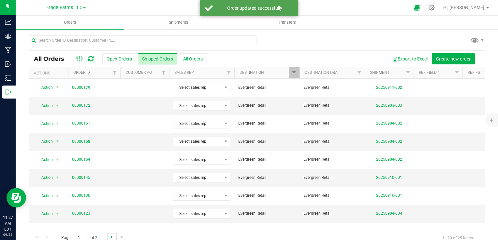
click at [111, 238] on span "Go to the next page" at bounding box center [111, 237] width 5 height 5
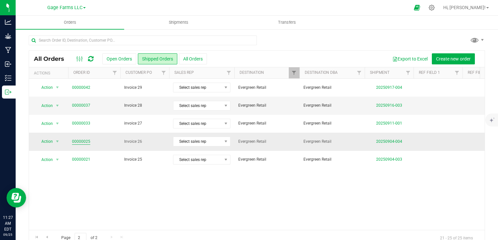
click at [86, 142] on link "00000025" at bounding box center [81, 142] width 18 height 6
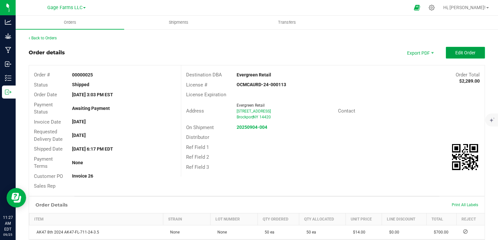
click at [471, 55] on button "Edit Order" at bounding box center [465, 53] width 39 height 12
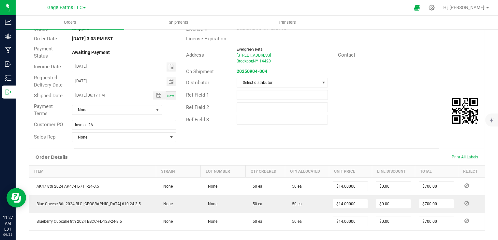
scroll to position [158, 0]
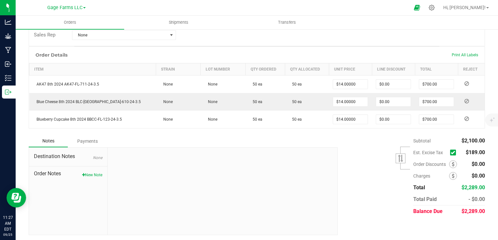
click at [450, 151] on span at bounding box center [453, 153] width 6 height 6
click at [0, 0] on input "checkbox" at bounding box center [0, 0] width 0 height 0
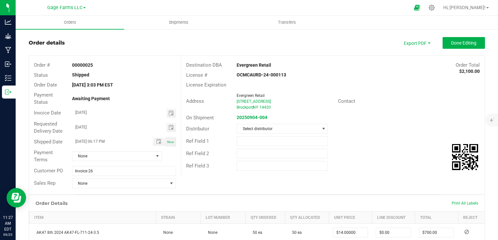
scroll to position [0, 0]
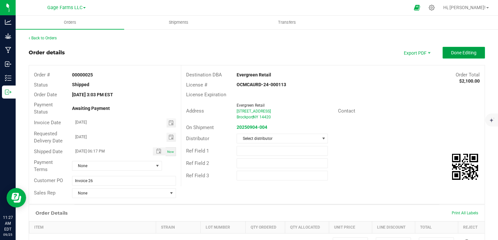
click at [457, 56] on button "Done Editing" at bounding box center [463, 53] width 42 height 12
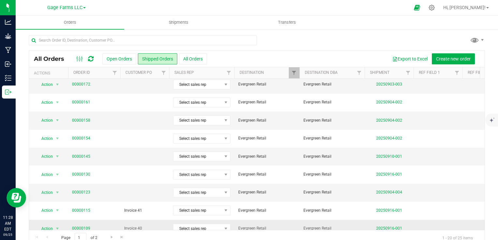
scroll to position [33, 0]
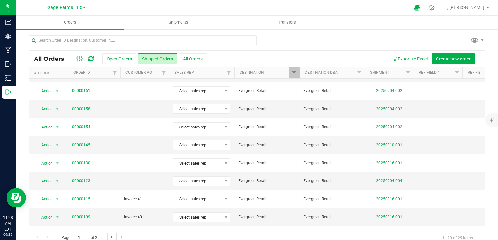
click at [111, 236] on span "Go to the next page" at bounding box center [111, 237] width 5 height 5
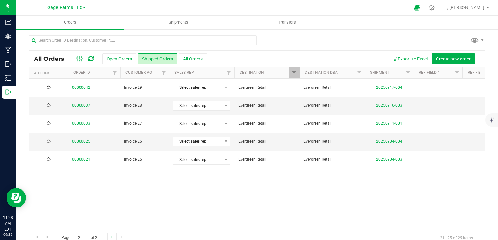
scroll to position [0, 0]
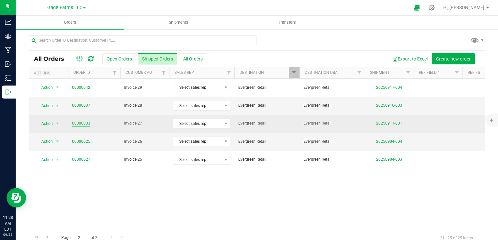
click at [81, 123] on link "00000033" at bounding box center [81, 124] width 18 height 6
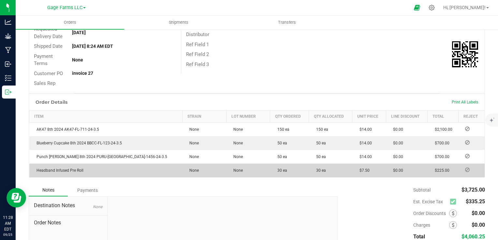
scroll to position [130, 0]
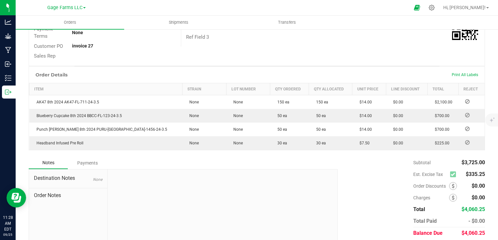
click at [451, 175] on icon at bounding box center [453, 175] width 4 height 0
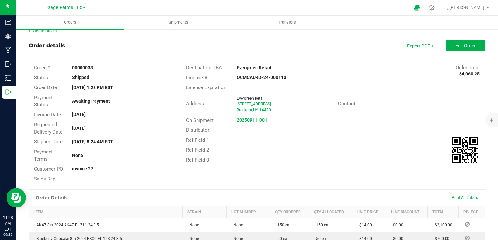
scroll to position [0, 0]
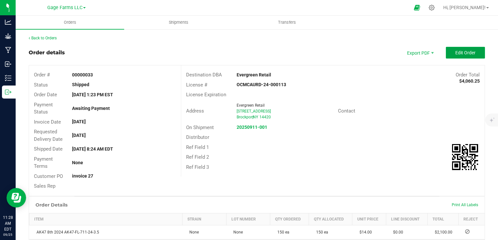
click at [471, 48] on button "Edit Order" at bounding box center [465, 53] width 39 height 12
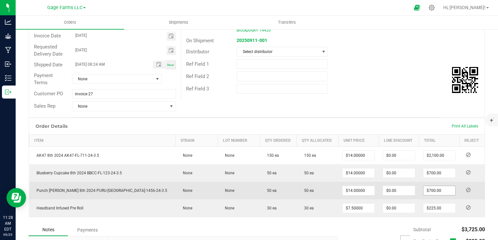
scroll to position [98, 0]
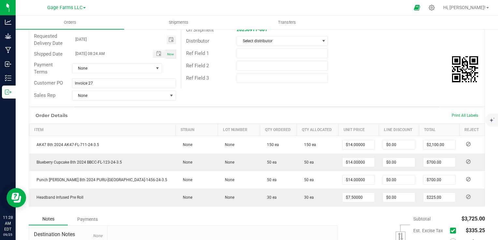
click at [451, 231] on icon at bounding box center [453, 231] width 4 height 0
click at [0, 0] on input "checkbox" at bounding box center [0, 0] width 0 height 0
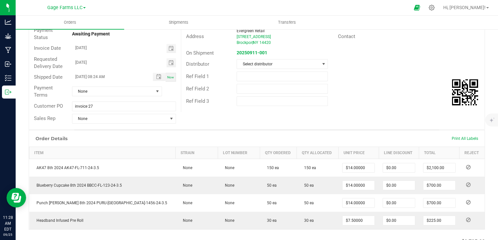
scroll to position [0, 0]
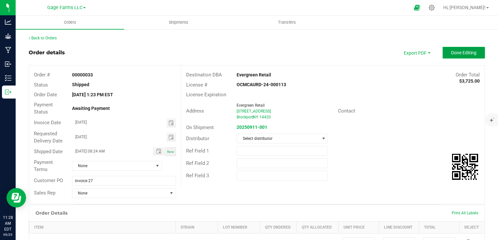
click at [472, 54] on button "Done Editing" at bounding box center [463, 53] width 42 height 12
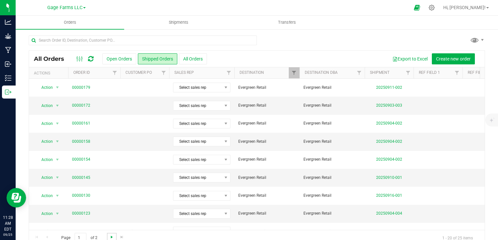
click at [111, 237] on span "Go to the next page" at bounding box center [111, 237] width 5 height 5
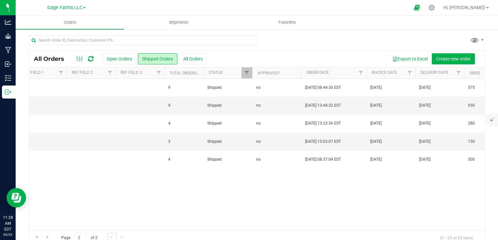
scroll to position [0, 434]
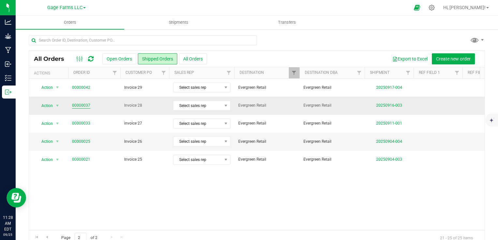
click at [86, 105] on link "00000037" at bounding box center [81, 106] width 18 height 6
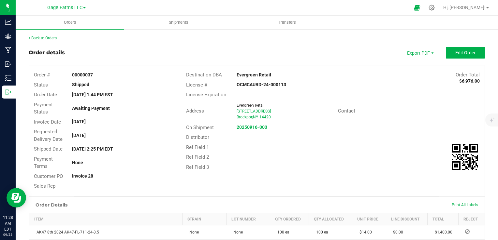
click at [454, 49] on button "Edit Order" at bounding box center [465, 53] width 39 height 12
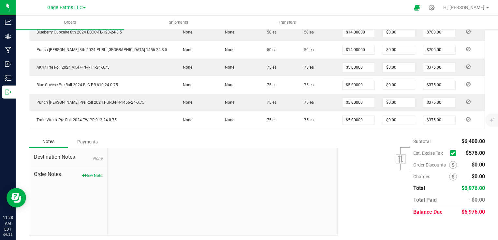
click at [451, 153] on icon at bounding box center [453, 153] width 4 height 0
click at [0, 0] on input "checkbox" at bounding box center [0, 0] width 0 height 0
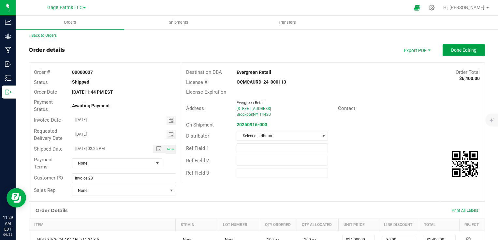
click at [462, 48] on span "Done Editing" at bounding box center [463, 50] width 25 height 5
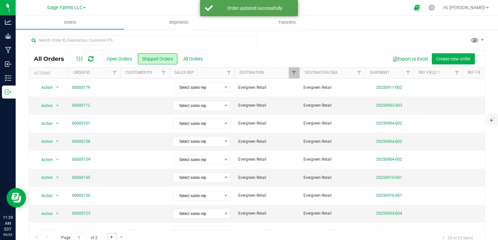
click at [111, 239] on span "Go to the next page" at bounding box center [111, 237] width 5 height 5
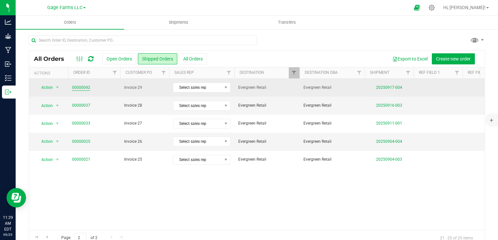
click at [82, 87] on link "00000042" at bounding box center [81, 88] width 18 height 6
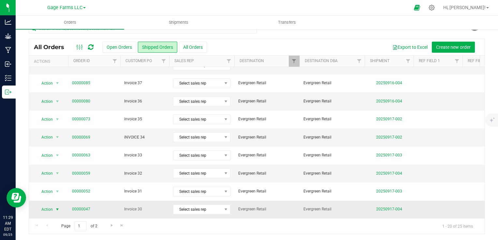
click at [46, 205] on span "Action" at bounding box center [45, 209] width 18 height 9
click at [56, 138] on li "Mark as fully paid" at bounding box center [60, 138] width 49 height 10
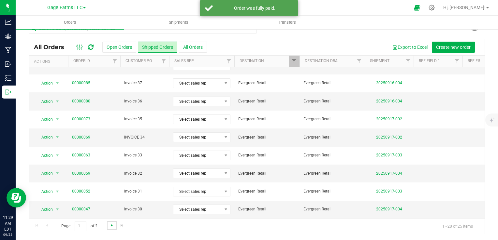
click at [109, 224] on span "Go to the next page" at bounding box center [111, 225] width 5 height 5
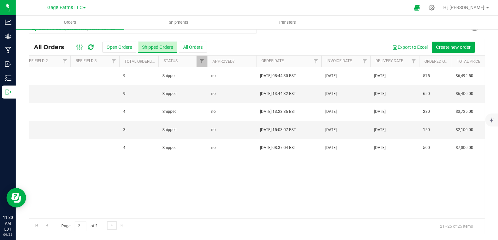
scroll to position [0, 109]
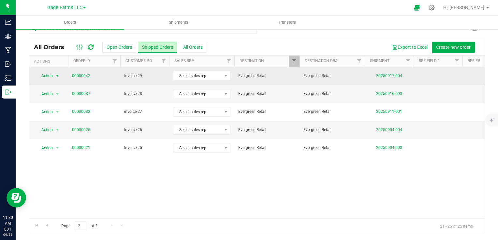
click at [45, 73] on span "Action" at bounding box center [45, 75] width 18 height 9
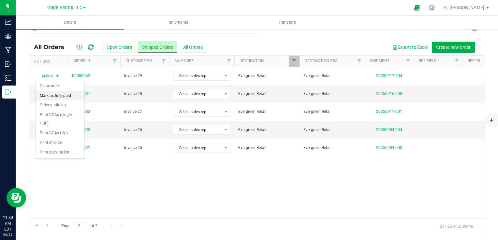
click at [48, 92] on li "Mark as fully paid" at bounding box center [60, 96] width 49 height 10
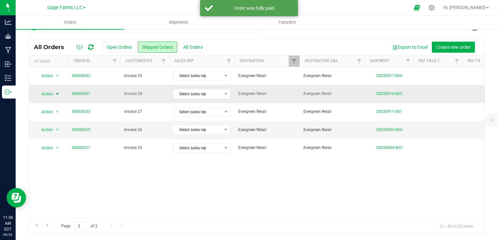
click at [57, 93] on span "select" at bounding box center [57, 94] width 5 height 5
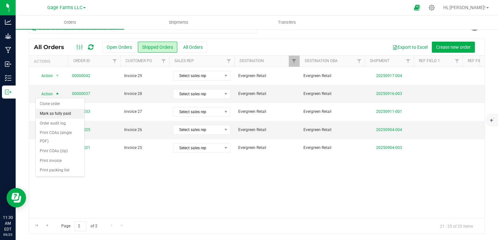
click at [59, 113] on li "Mark as fully paid" at bounding box center [60, 114] width 49 height 10
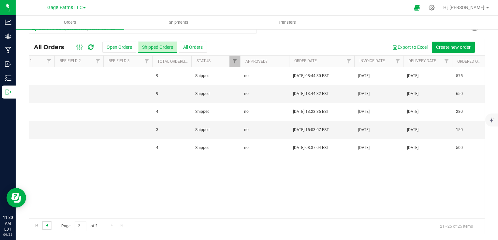
click at [48, 226] on span "Go to the previous page" at bounding box center [46, 225] width 5 height 5
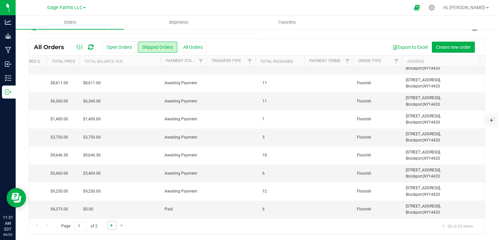
click at [109, 225] on span "Go to the next page" at bounding box center [111, 225] width 5 height 5
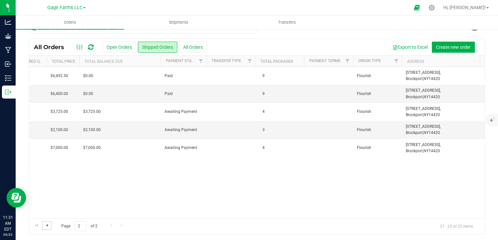
click at [47, 226] on span "Go to the previous page" at bounding box center [46, 225] width 5 height 5
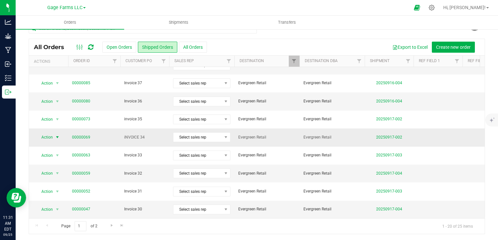
click at [50, 133] on span "Action" at bounding box center [45, 137] width 18 height 9
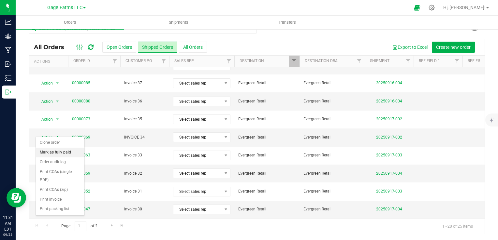
click at [53, 151] on li "Mark as fully paid" at bounding box center [60, 153] width 49 height 10
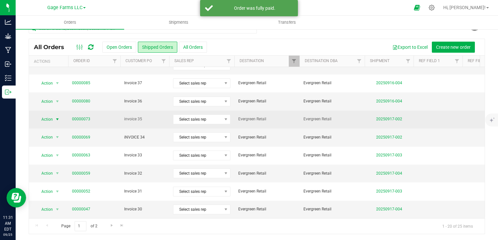
click at [51, 115] on span "Action" at bounding box center [45, 119] width 18 height 9
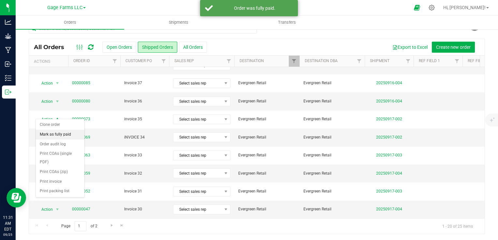
click at [52, 132] on li "Mark as fully paid" at bounding box center [60, 135] width 49 height 10
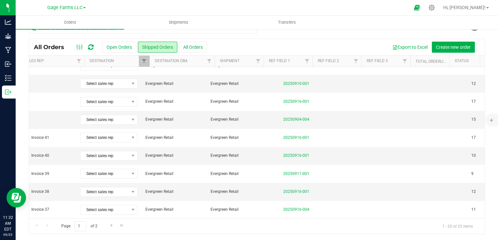
scroll to position [0, 93]
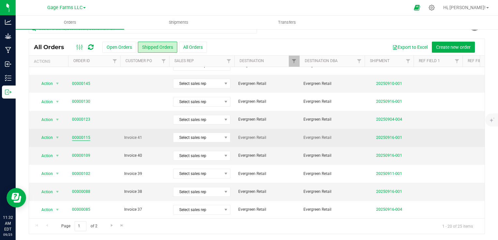
click at [78, 138] on link "00000115" at bounding box center [81, 138] width 18 height 6
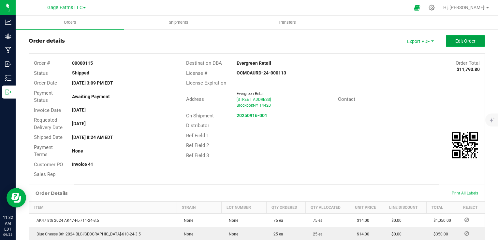
click at [459, 41] on span "Edit Order" at bounding box center [465, 40] width 20 height 5
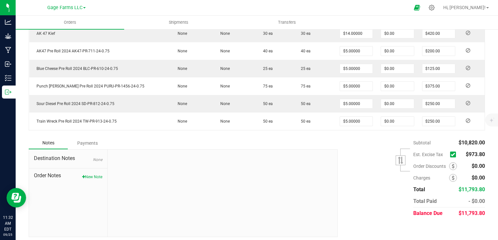
click at [451, 155] on icon at bounding box center [453, 155] width 4 height 0
click at [0, 0] on input "checkbox" at bounding box center [0, 0] width 0 height 0
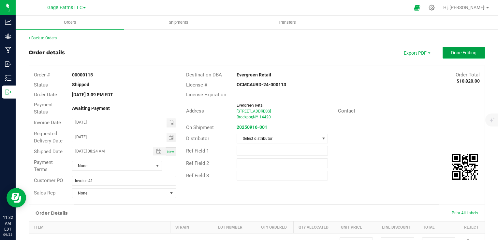
click at [468, 53] on span "Done Editing" at bounding box center [463, 52] width 25 height 5
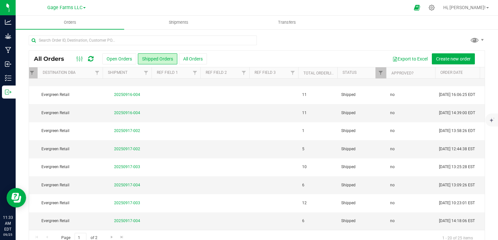
scroll to position [213, 197]
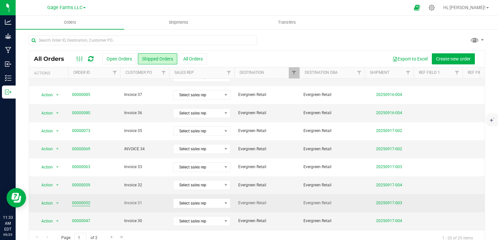
click at [77, 200] on link "00000052" at bounding box center [81, 203] width 18 height 6
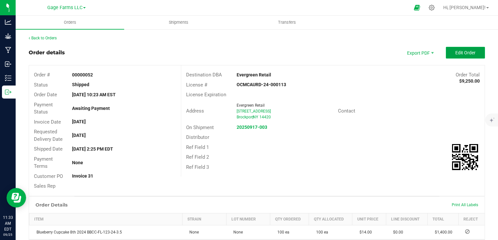
click at [459, 58] on button "Edit Order" at bounding box center [465, 53] width 39 height 12
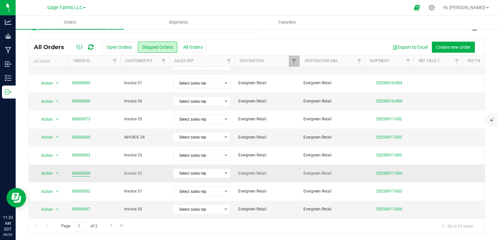
click at [82, 171] on link "00000059" at bounding box center [81, 174] width 18 height 6
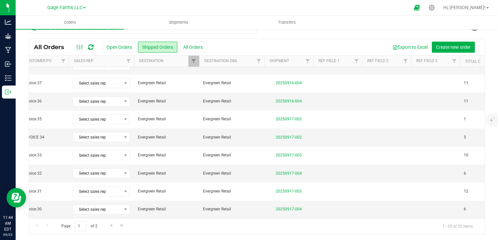
scroll to position [0, 28]
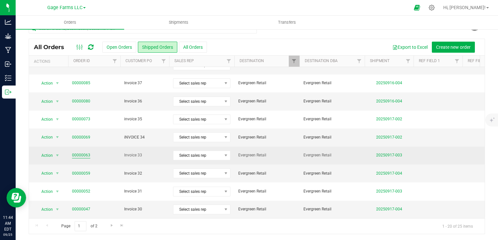
click at [80, 152] on link "00000063" at bounding box center [81, 155] width 18 height 6
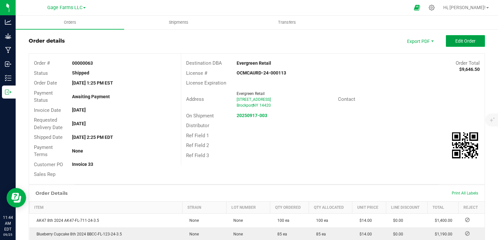
click at [471, 44] on button "Edit Order" at bounding box center [465, 41] width 39 height 12
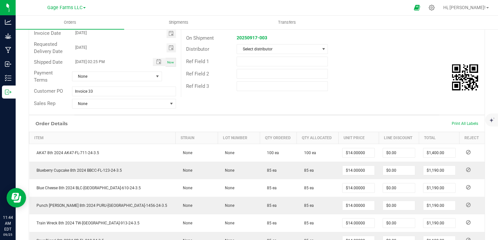
scroll to position [240, 0]
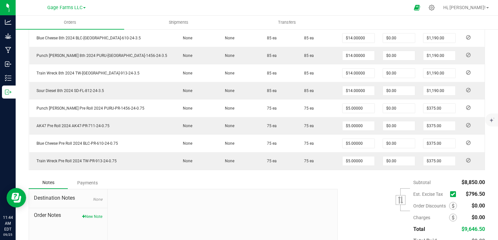
click at [451, 195] on icon at bounding box center [453, 195] width 4 height 0
click at [0, 0] on input "checkbox" at bounding box center [0, 0] width 0 height 0
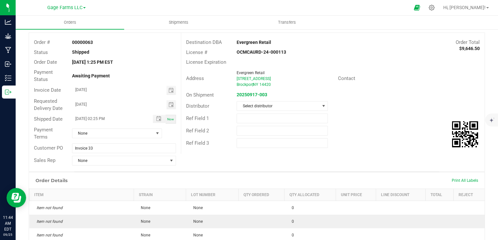
scroll to position [0, 0]
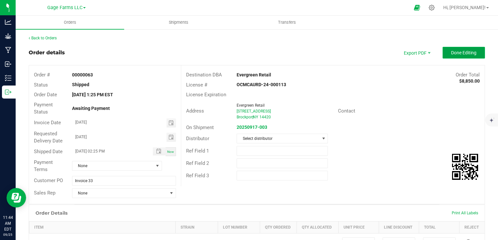
click at [455, 55] on button "Done Editing" at bounding box center [463, 53] width 42 height 12
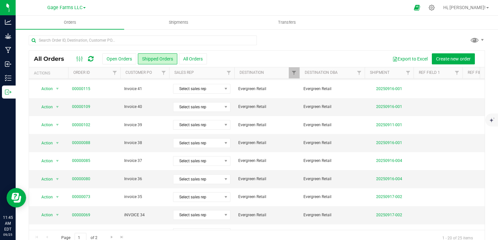
scroll to position [163, 0]
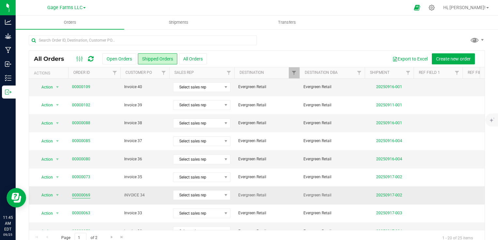
click at [87, 195] on link "00000069" at bounding box center [81, 196] width 18 height 6
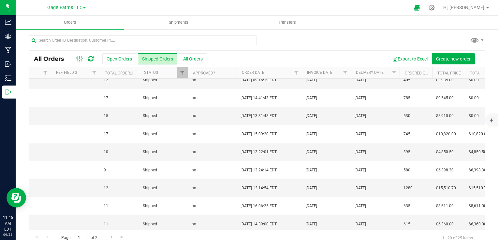
scroll to position [0, 396]
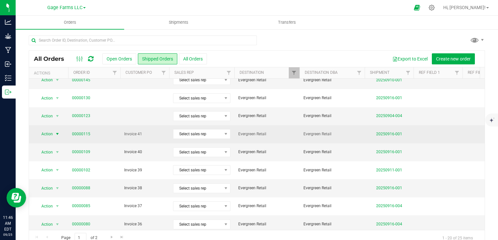
click at [51, 136] on span "Action" at bounding box center [45, 134] width 18 height 9
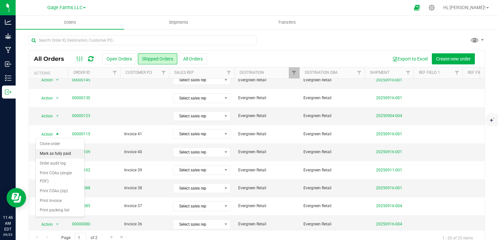
click at [51, 151] on li "Mark as fully paid" at bounding box center [60, 154] width 49 height 10
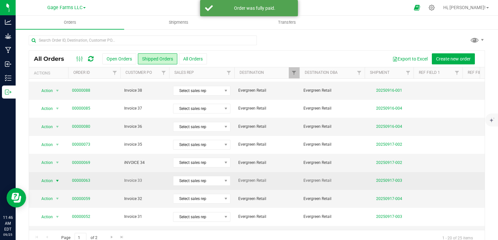
click at [46, 178] on span "Action" at bounding box center [45, 181] width 18 height 9
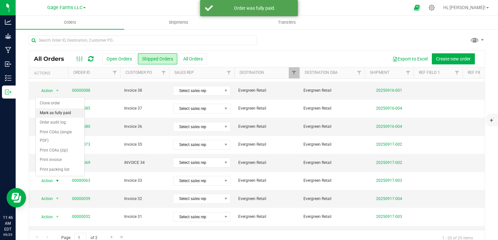
click at [46, 112] on li "Mark as fully paid" at bounding box center [60, 114] width 49 height 10
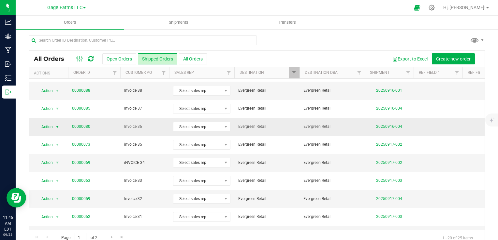
click at [47, 125] on span "Action" at bounding box center [45, 127] width 18 height 9
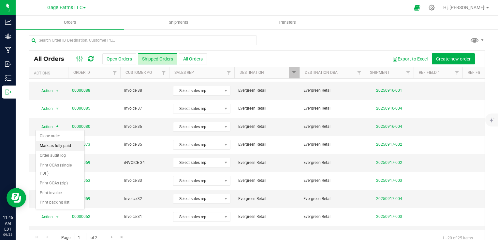
click at [48, 142] on li "Mark as fully paid" at bounding box center [60, 146] width 49 height 10
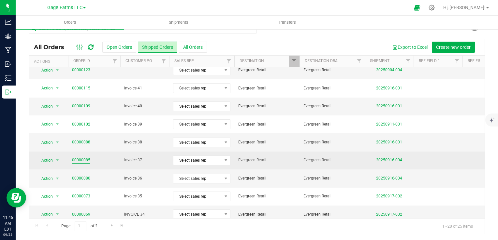
click at [87, 160] on link "00000085" at bounding box center [81, 160] width 18 height 6
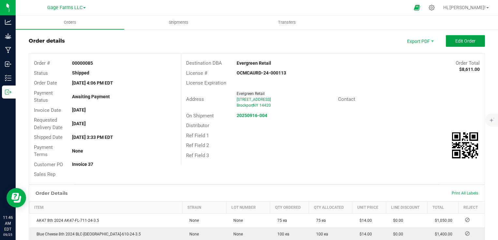
click at [455, 41] on span "Edit Order" at bounding box center [465, 40] width 20 height 5
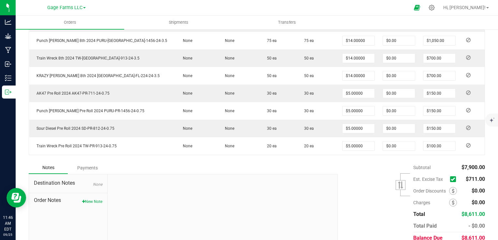
click at [451, 180] on icon at bounding box center [453, 180] width 4 height 0
click at [0, 0] on input "checkbox" at bounding box center [0, 0] width 0 height 0
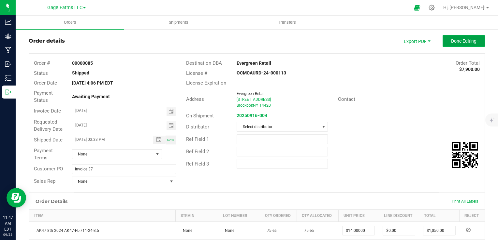
click at [459, 41] on span "Done Editing" at bounding box center [463, 40] width 25 height 5
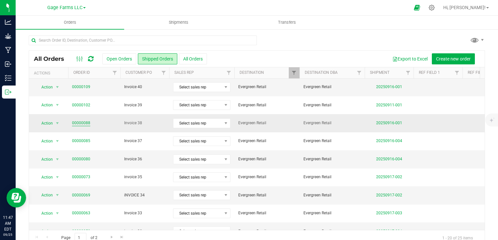
click at [81, 121] on link "00000088" at bounding box center [81, 123] width 18 height 6
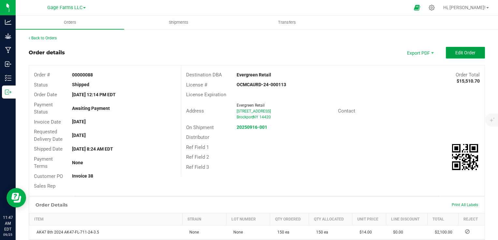
click at [455, 53] on span "Edit Order" at bounding box center [465, 52] width 20 height 5
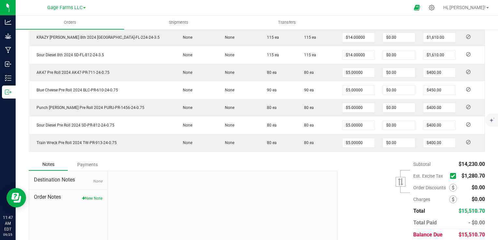
click at [451, 176] on icon at bounding box center [453, 176] width 4 height 0
click at [0, 0] on input "checkbox" at bounding box center [0, 0] width 0 height 0
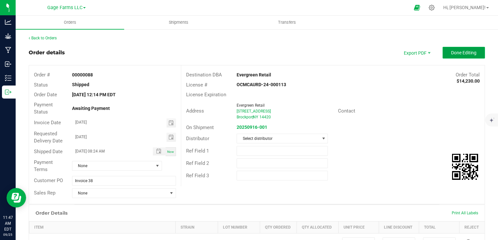
click at [458, 54] on span "Done Editing" at bounding box center [463, 52] width 25 height 5
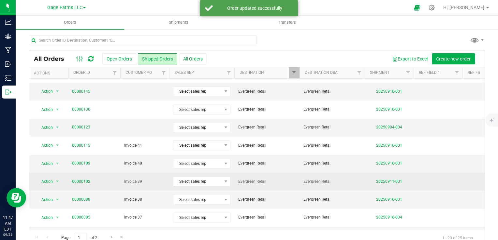
scroll to position [98, 0]
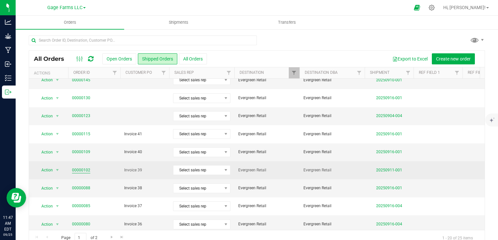
click at [78, 171] on link "00000102" at bounding box center [81, 170] width 18 height 6
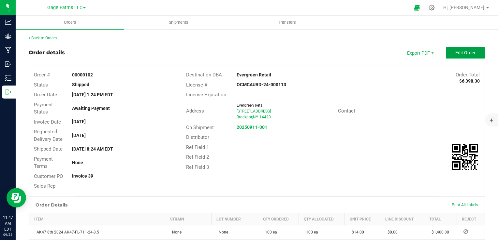
click at [463, 51] on span "Edit Order" at bounding box center [465, 52] width 20 height 5
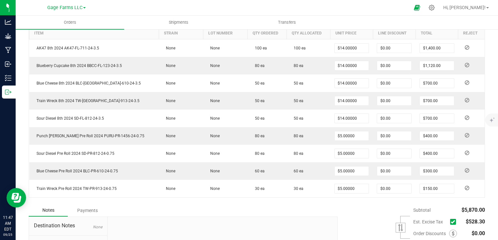
scroll to position [196, 0]
click at [451, 221] on icon at bounding box center [453, 221] width 4 height 0
click at [0, 0] on input "checkbox" at bounding box center [0, 0] width 0 height 0
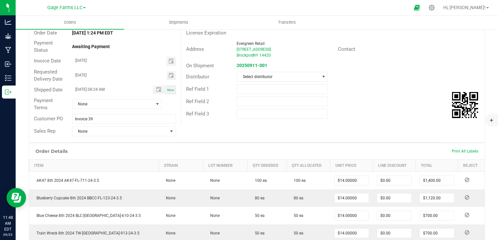
scroll to position [0, 0]
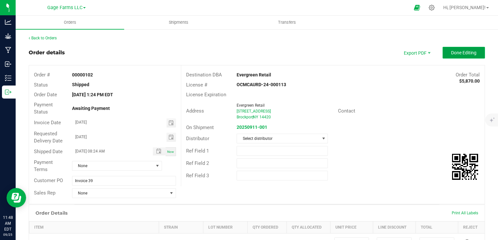
click at [470, 49] on button "Done Editing" at bounding box center [463, 53] width 42 height 12
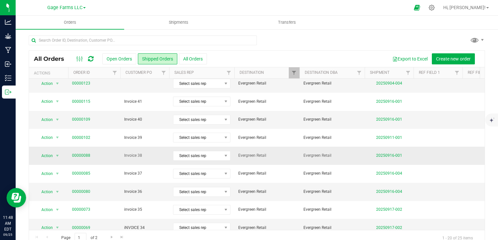
scroll to position [163, 0]
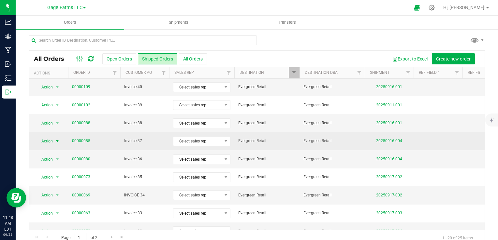
click at [47, 141] on span "Action" at bounding box center [45, 141] width 18 height 9
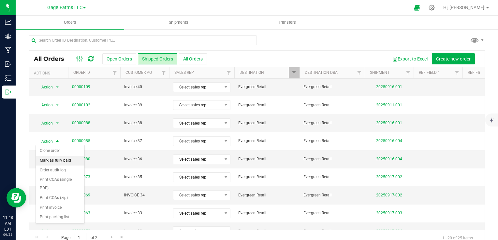
click at [48, 159] on li "Mark as fully paid" at bounding box center [60, 161] width 49 height 10
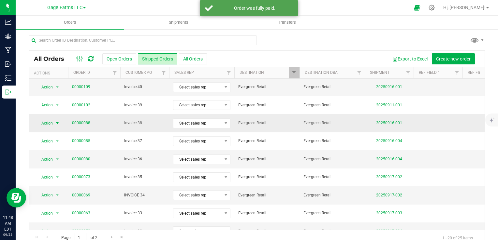
click at [49, 121] on span "Action" at bounding box center [45, 123] width 18 height 9
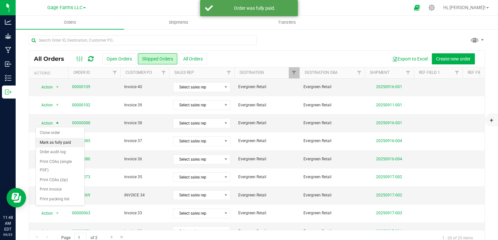
click at [51, 140] on li "Mark as fully paid" at bounding box center [60, 143] width 49 height 10
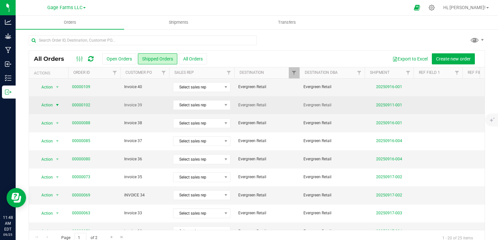
click at [51, 105] on span "Action" at bounding box center [45, 105] width 18 height 9
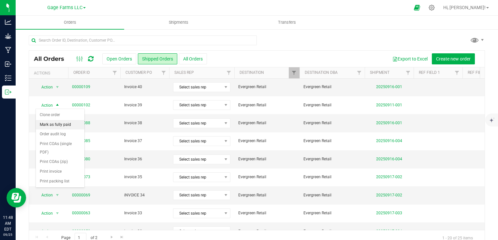
click at [53, 124] on li "Mark as fully paid" at bounding box center [60, 125] width 49 height 10
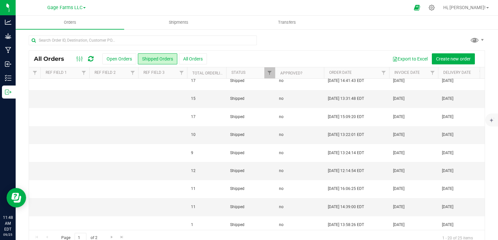
scroll to position [0, 305]
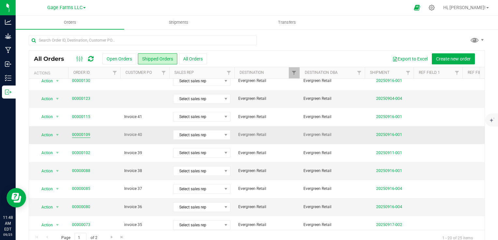
click at [80, 135] on link "00000109" at bounding box center [81, 135] width 18 height 6
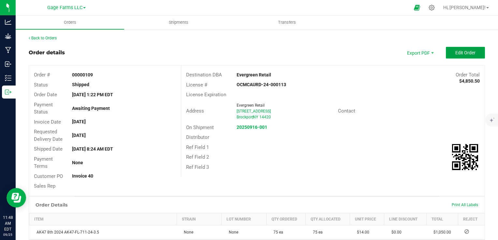
click at [455, 51] on span "Edit Order" at bounding box center [465, 52] width 20 height 5
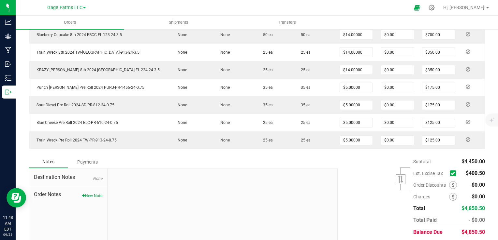
click at [451, 174] on icon at bounding box center [453, 174] width 4 height 0
click at [0, 0] on input "checkbox" at bounding box center [0, 0] width 0 height 0
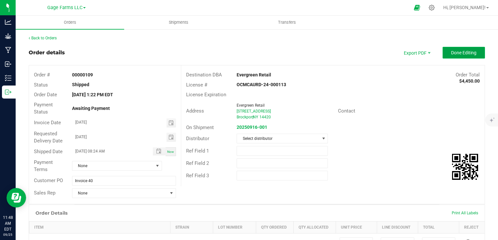
click at [466, 51] on span "Done Editing" at bounding box center [463, 52] width 25 height 5
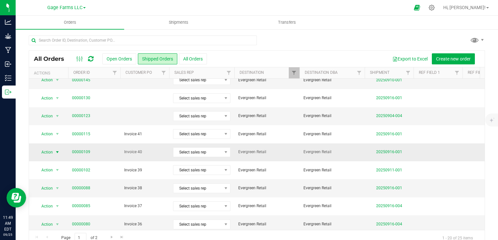
click at [50, 152] on span "Action" at bounding box center [45, 152] width 18 height 9
click at [52, 173] on li "Mark as fully paid" at bounding box center [60, 172] width 49 height 10
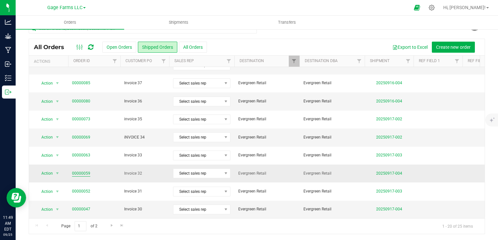
click at [78, 171] on link "00000059" at bounding box center [81, 174] width 18 height 6
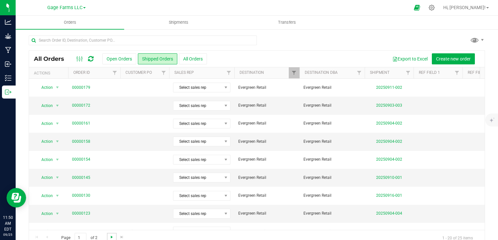
click at [109, 235] on span "Go to the next page" at bounding box center [111, 237] width 5 height 5
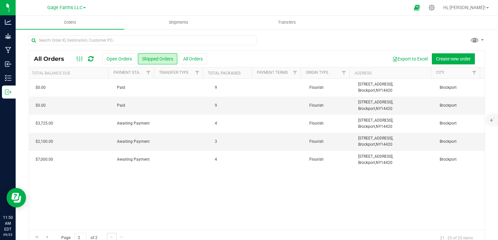
scroll to position [0, 764]
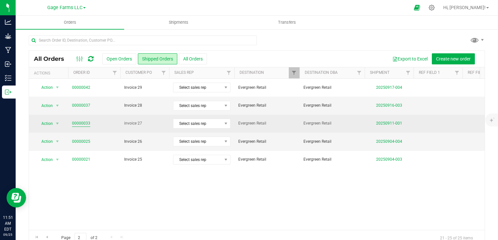
click at [75, 122] on link "00000033" at bounding box center [81, 124] width 18 height 6
